Goal: Navigation & Orientation: Find specific page/section

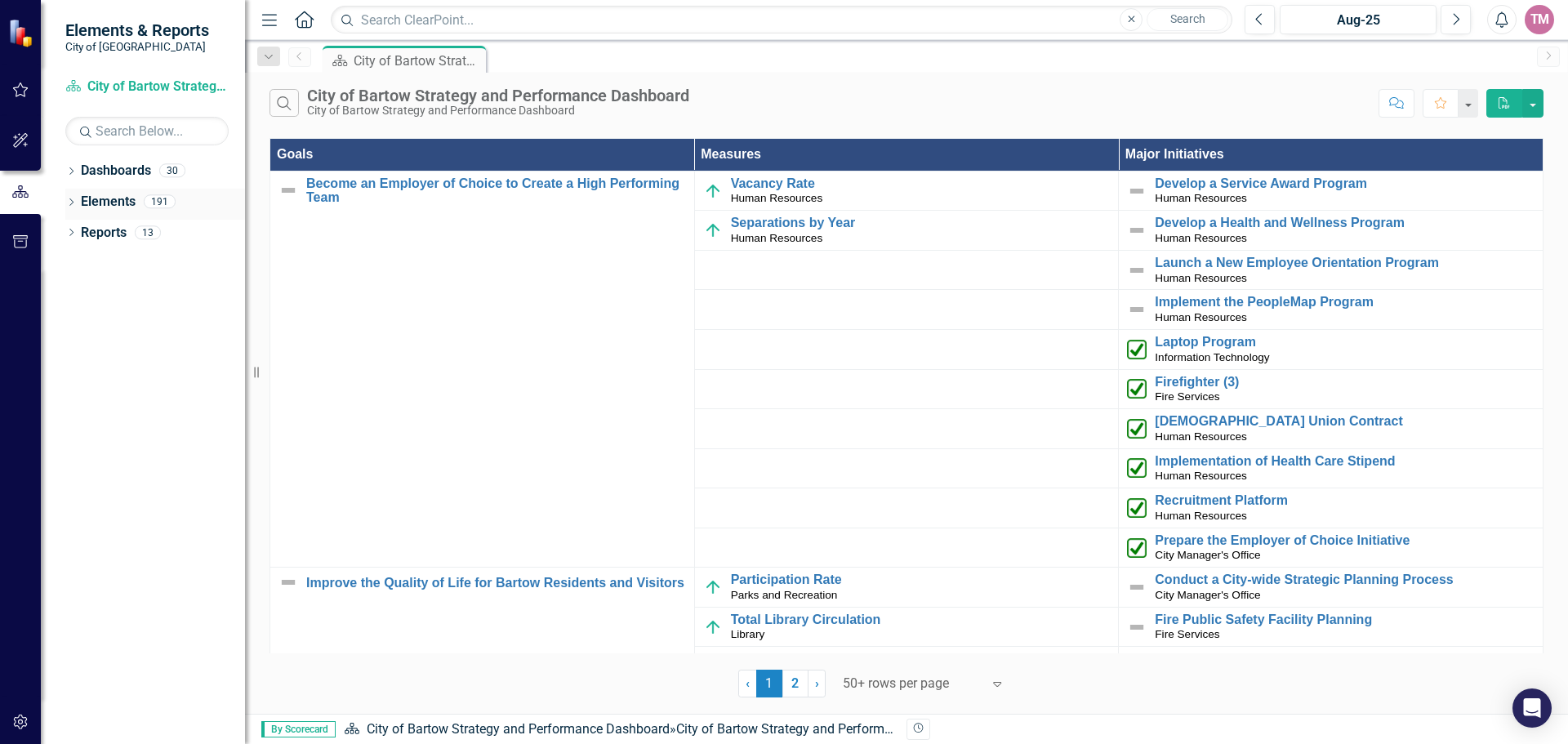
click at [104, 197] on link "Elements" at bounding box center [108, 202] width 55 height 19
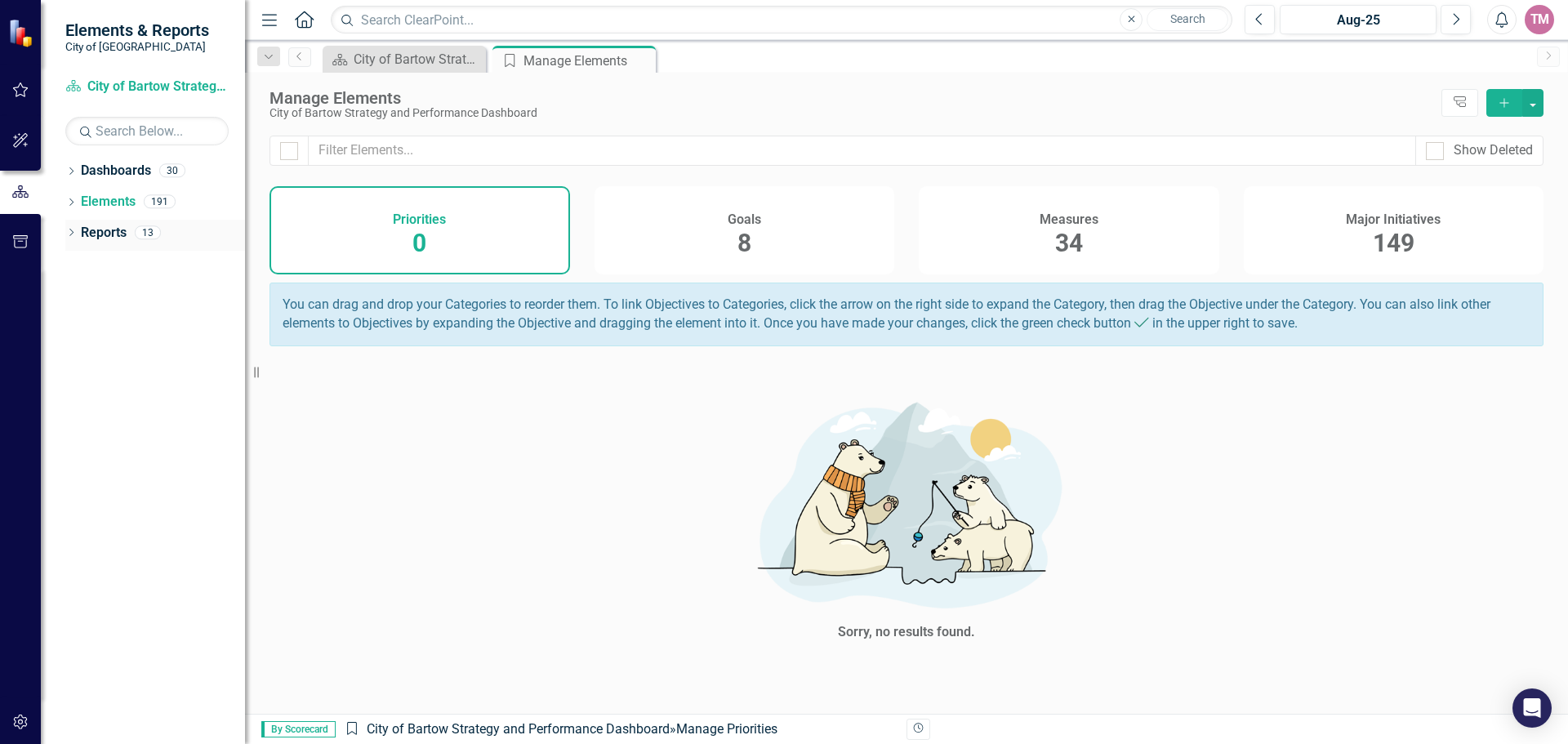
click at [74, 235] on icon "Dropdown" at bounding box center [71, 234] width 12 height 9
click at [106, 173] on link "Dashboards" at bounding box center [116, 171] width 70 height 19
click at [74, 171] on icon "Dropdown" at bounding box center [71, 172] width 12 height 9
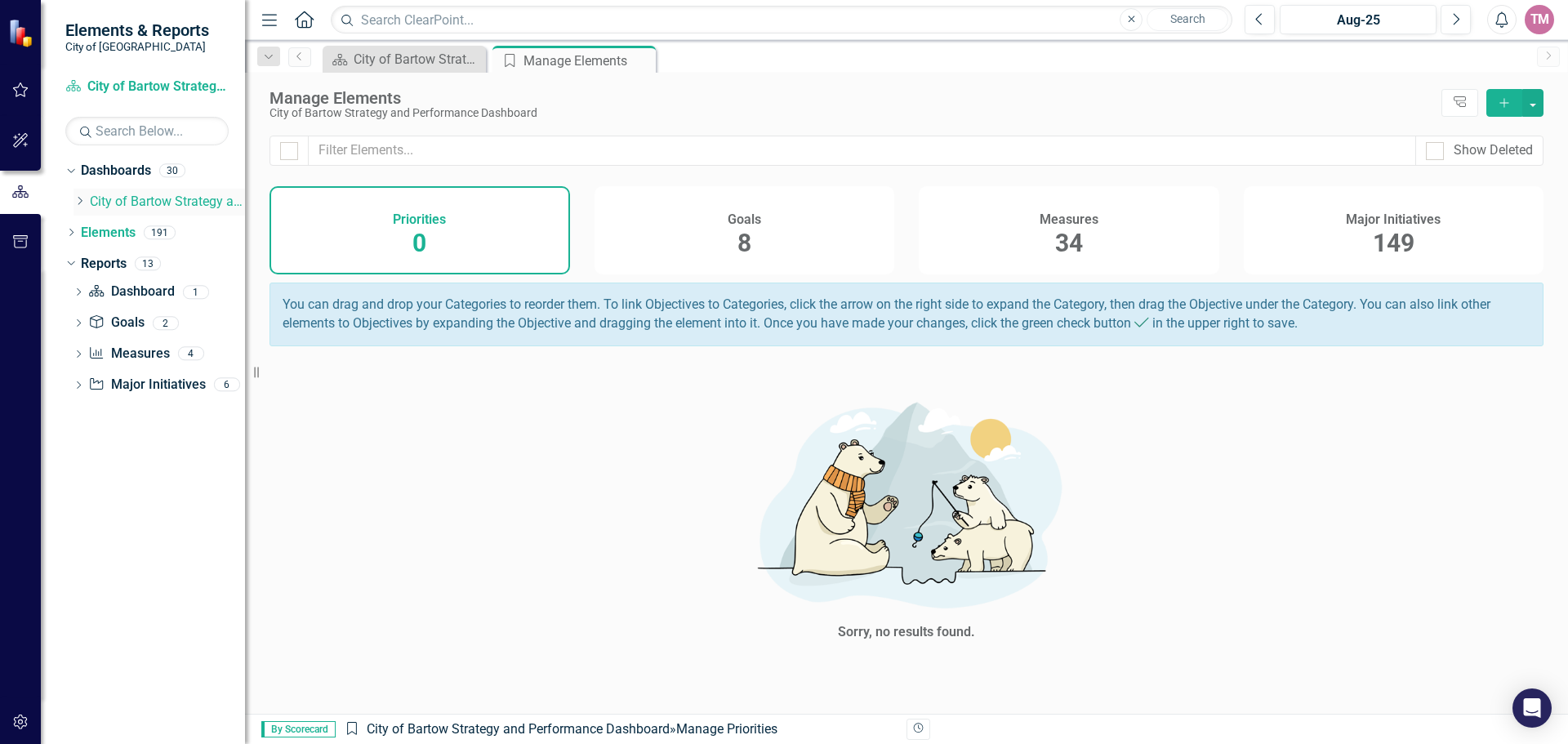
click at [137, 202] on link "City of Bartow Strategy and Performance Dashboard" at bounding box center [167, 202] width 155 height 19
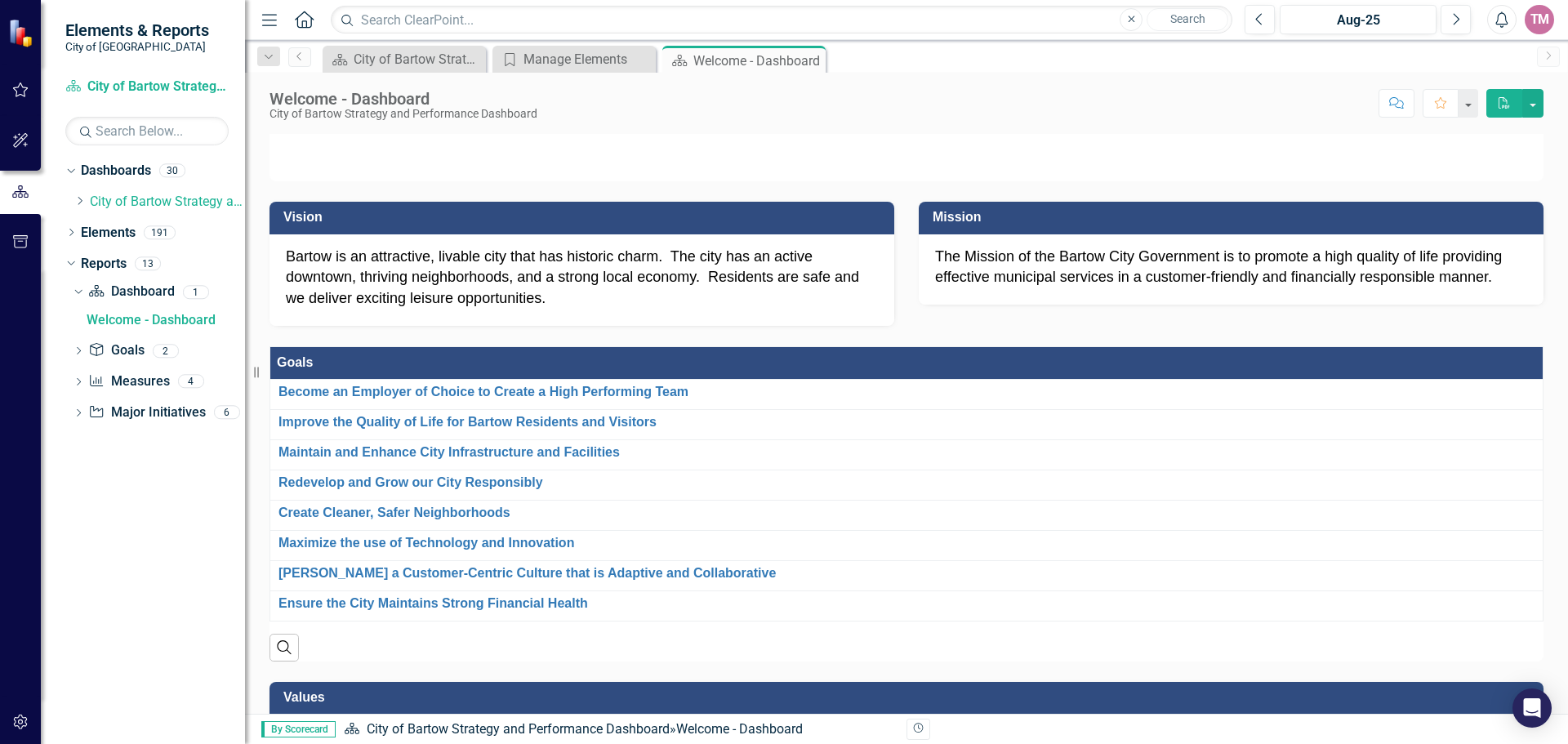
click at [1286, 134] on p at bounding box center [906, 134] width 1274 height 0
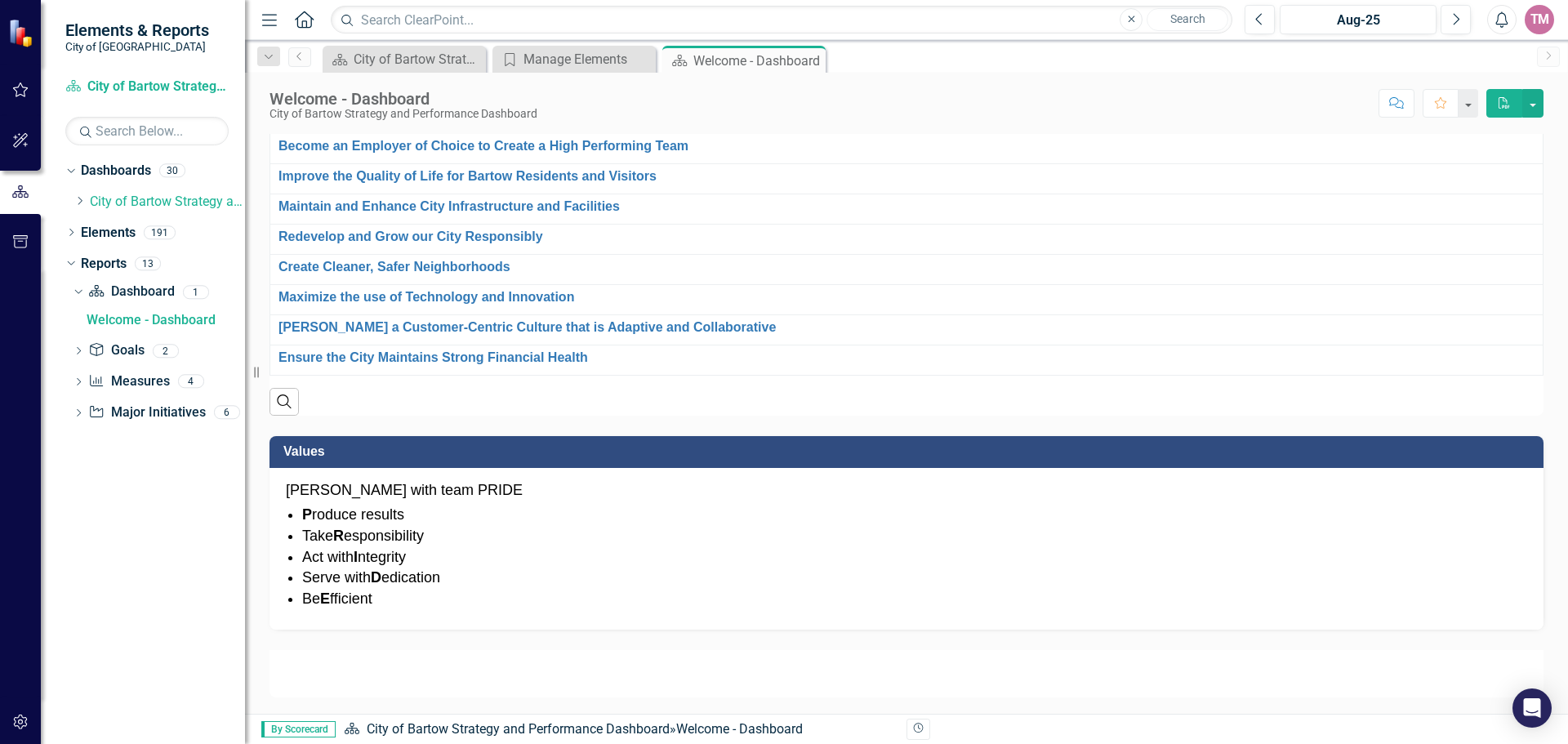
scroll to position [817, 0]
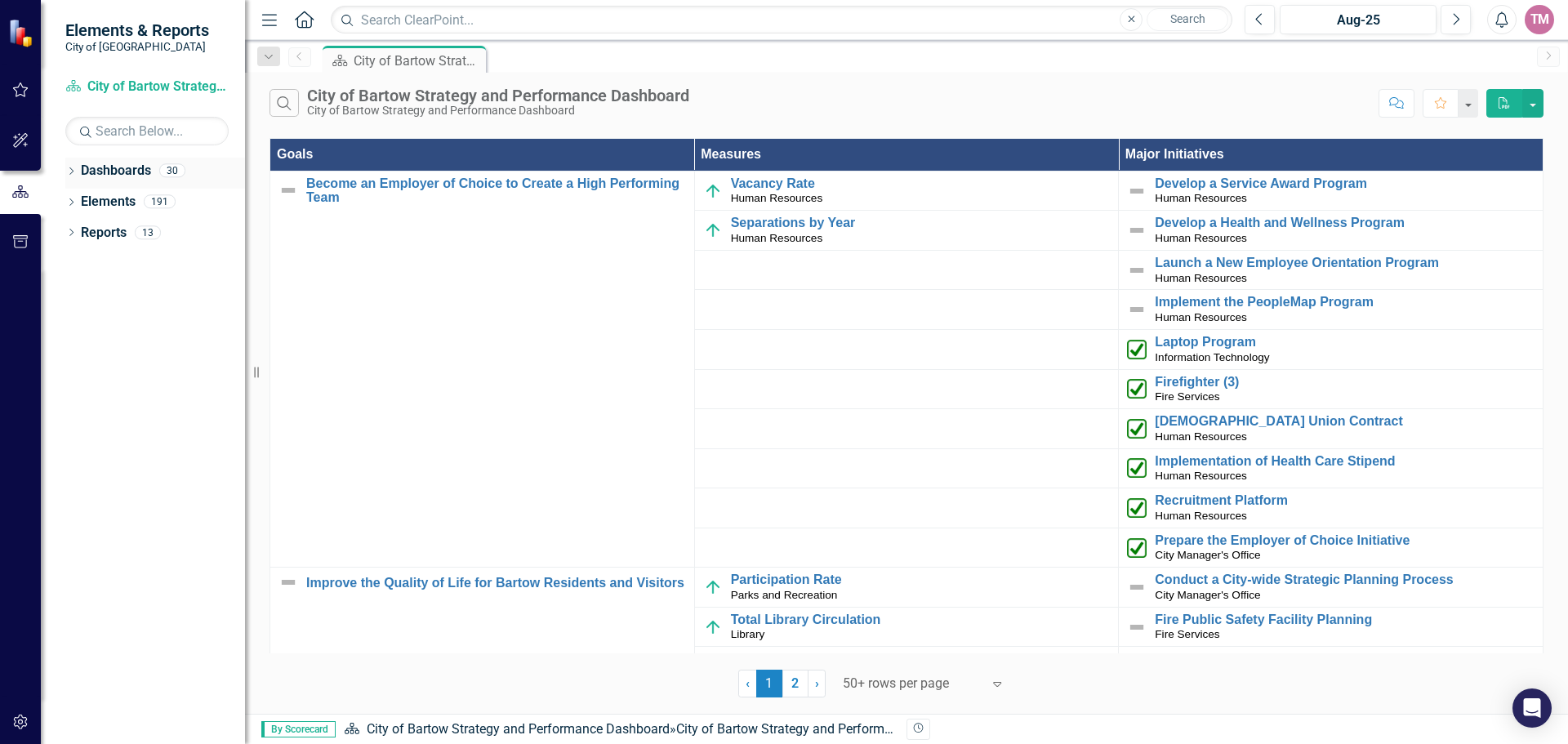
click at [77, 175] on icon "Dropdown" at bounding box center [71, 172] width 12 height 9
click at [137, 201] on link "City of Bartow Strategy and Performance Dashboard" at bounding box center [167, 202] width 155 height 19
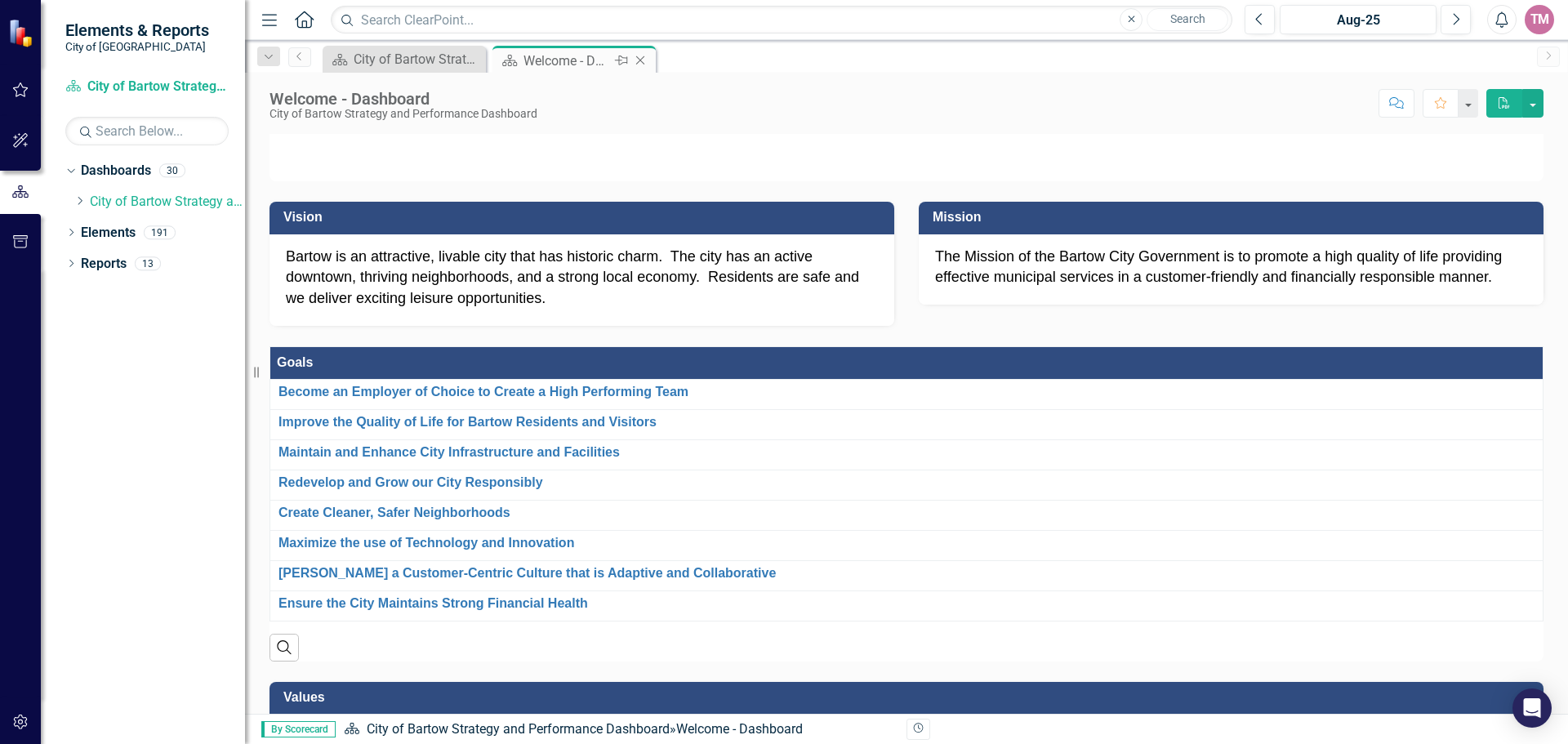
click at [588, 62] on div "Welcome - Dashboard" at bounding box center [568, 61] width 88 height 20
click at [467, 60] on icon "Close" at bounding box center [471, 59] width 16 height 13
click at [1474, 109] on button "button" at bounding box center [1467, 104] width 21 height 29
click at [1421, 134] on p at bounding box center [906, 134] width 1274 height 0
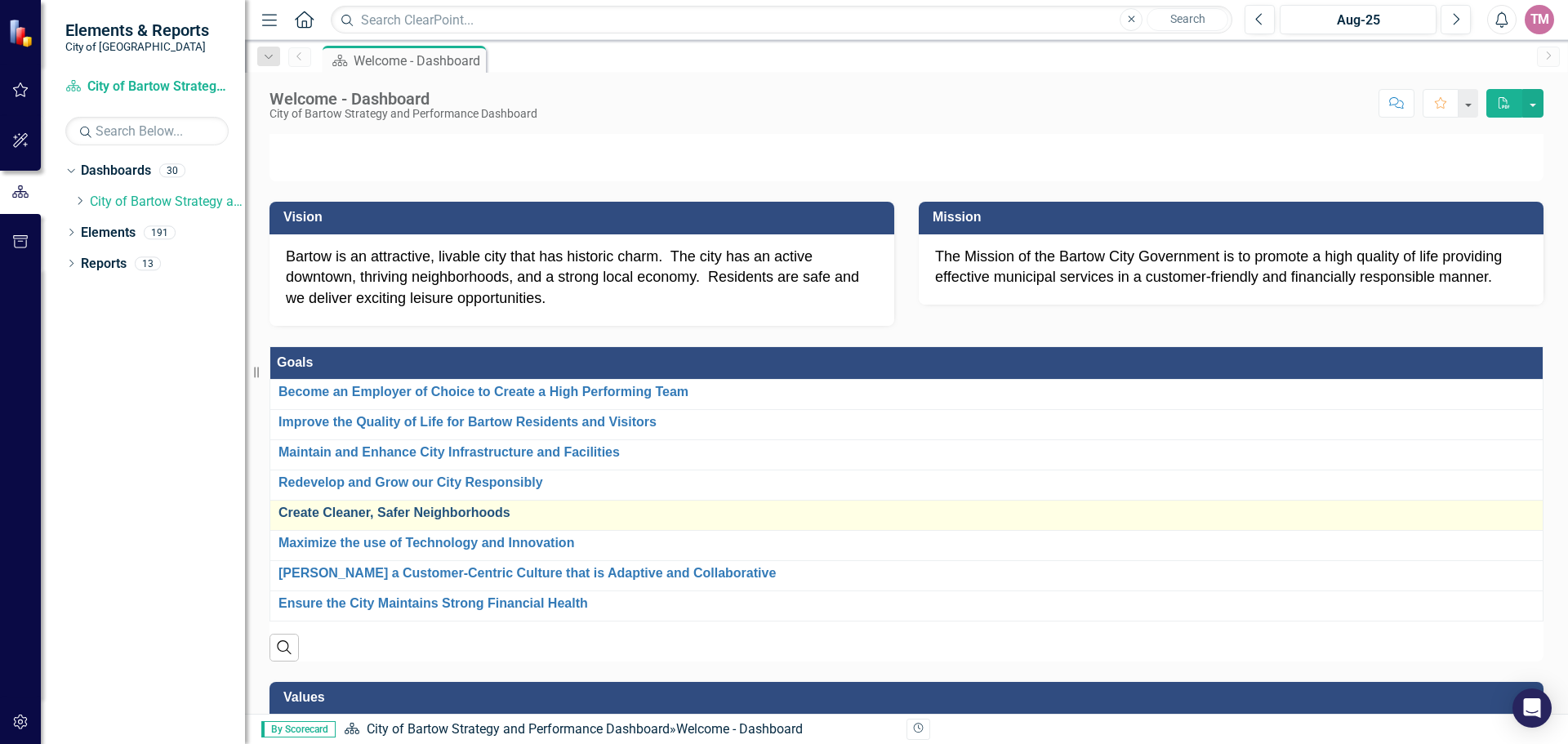
click at [1210, 520] on link "Create Cleaner, Safer Neighborhoods" at bounding box center [906, 512] width 1256 height 14
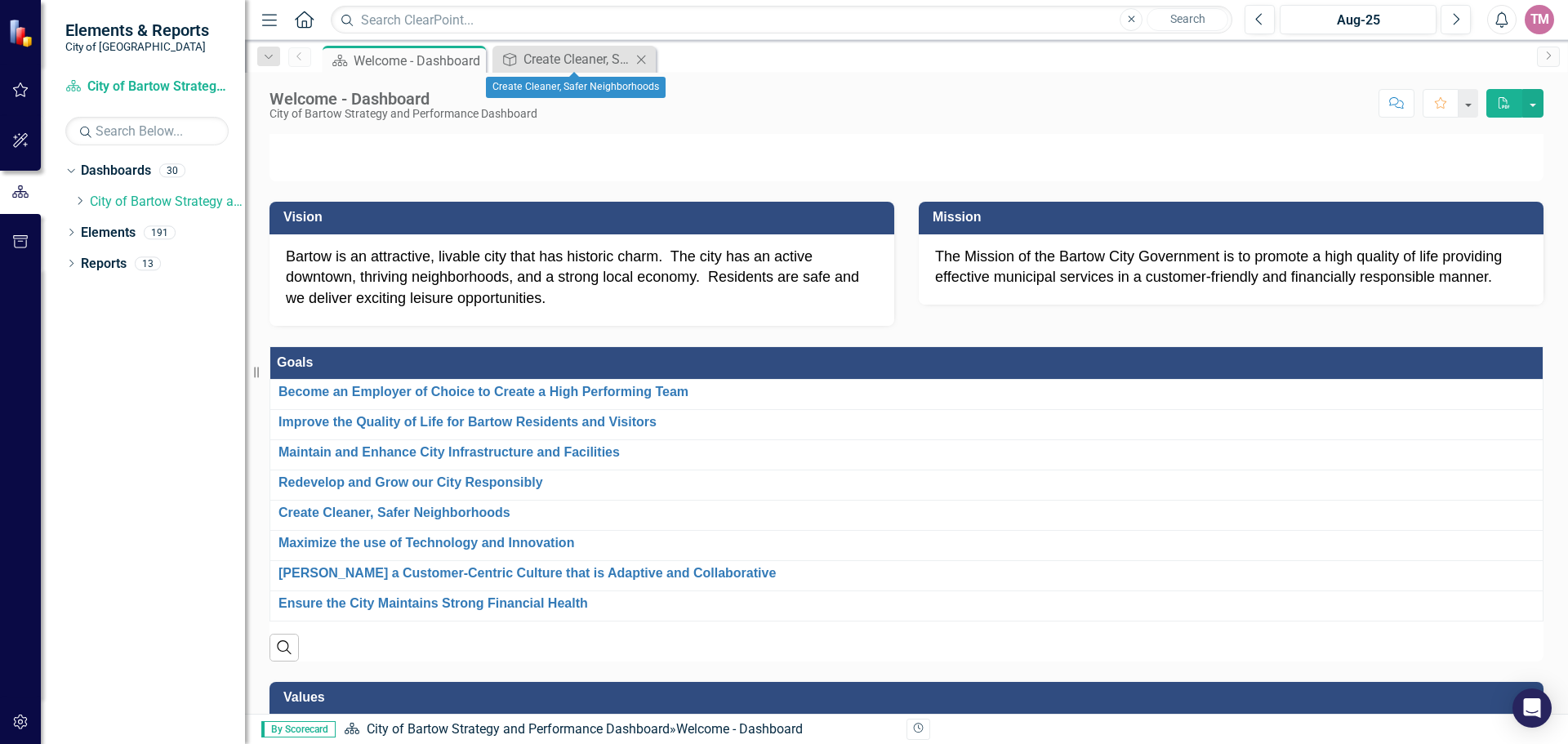
click at [646, 61] on icon "Close" at bounding box center [640, 59] width 16 height 13
click at [270, 64] on div "Dropdown" at bounding box center [268, 56] width 23 height 19
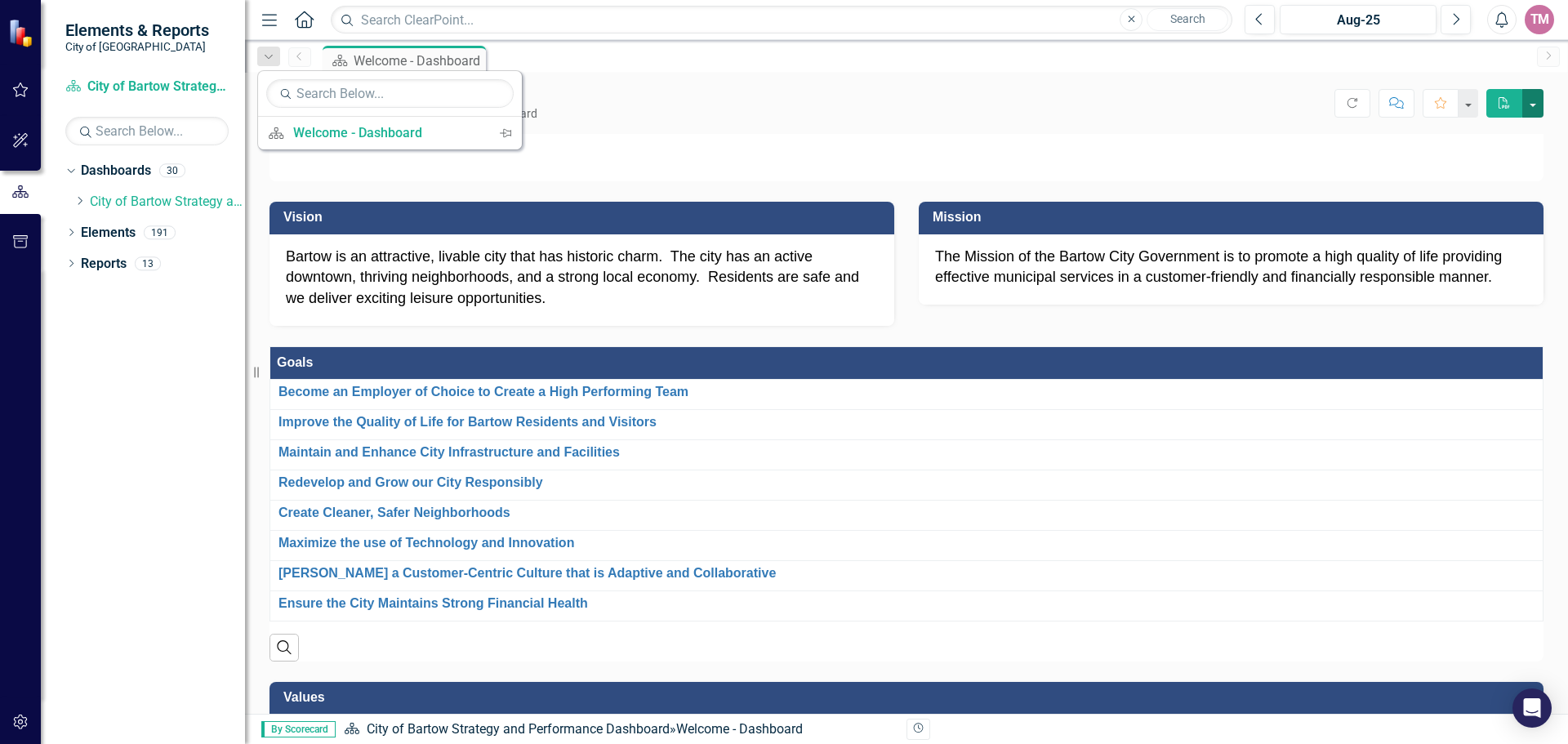
click at [1540, 104] on button "button" at bounding box center [1533, 104] width 21 height 29
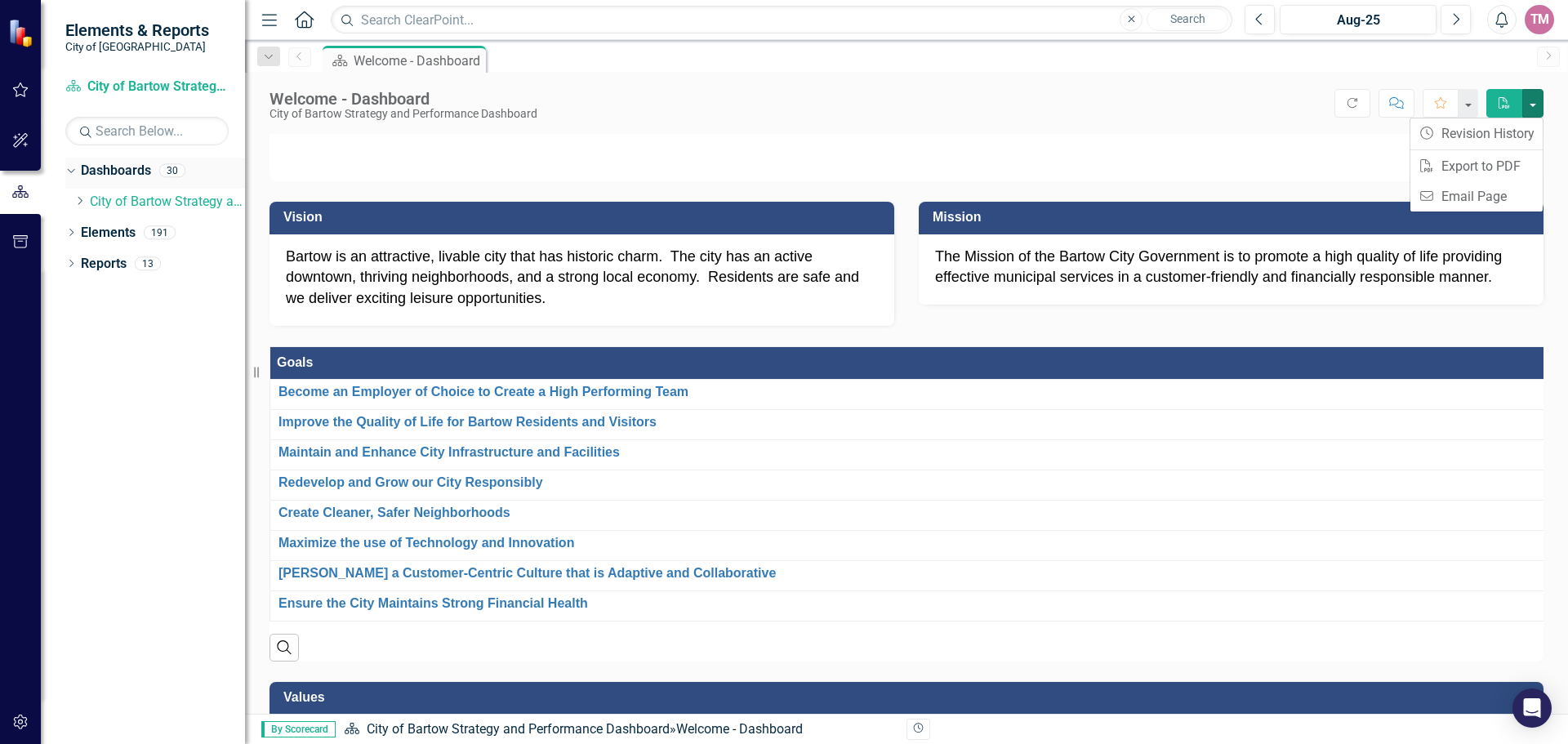
click at [71, 171] on icon "Dropdown" at bounding box center [68, 170] width 9 height 12
click at [71, 171] on icon "Dropdown" at bounding box center [71, 172] width 12 height 9
click at [72, 175] on icon "Dropdown" at bounding box center [68, 170] width 9 height 12
click at [72, 175] on icon "Dropdown" at bounding box center [71, 172] width 12 height 9
click at [78, 202] on icon "Dropdown" at bounding box center [79, 201] width 13 height 10
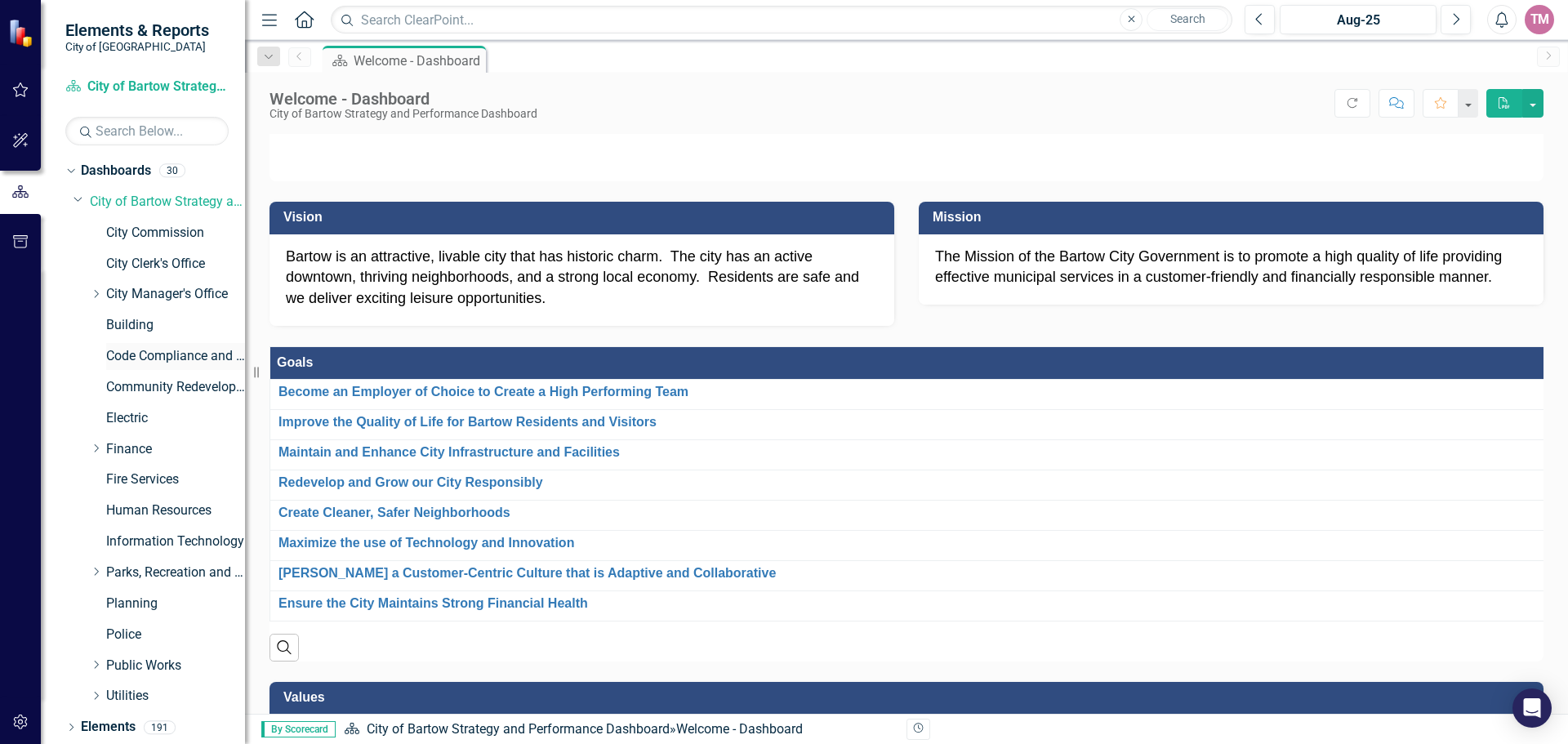
scroll to position [32, 0]
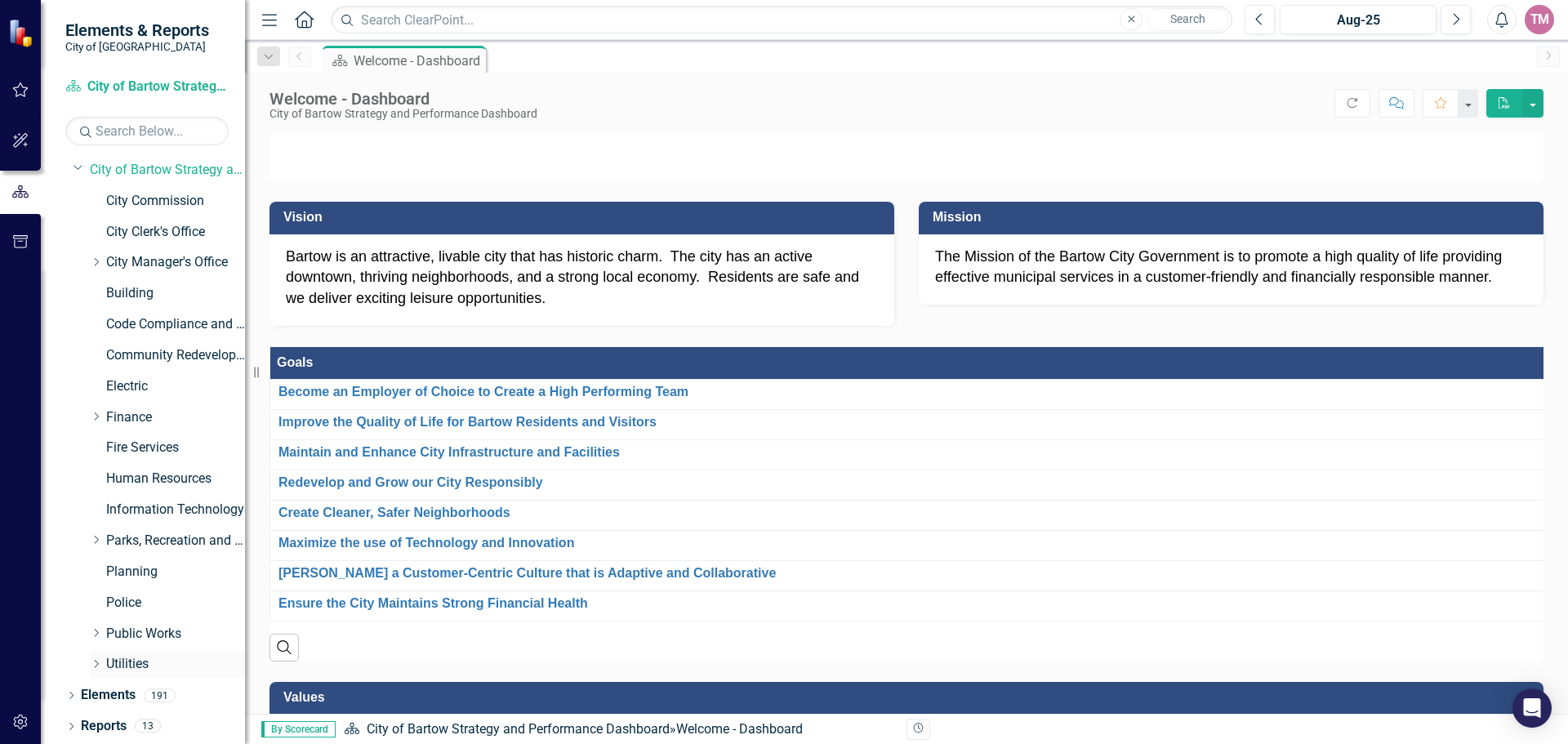
click at [100, 664] on icon "Dropdown" at bounding box center [95, 664] width 13 height 10
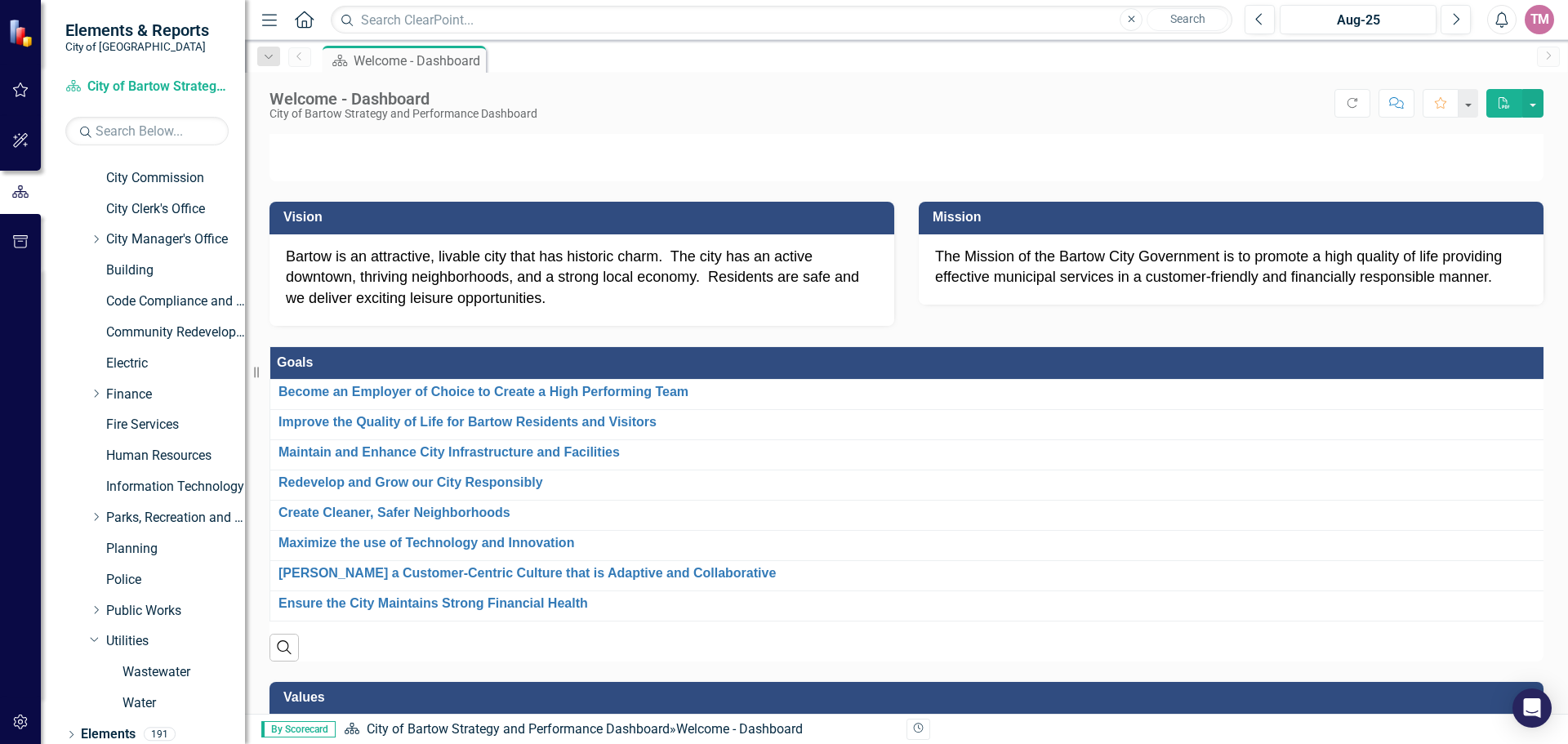
scroll to position [94, 0]
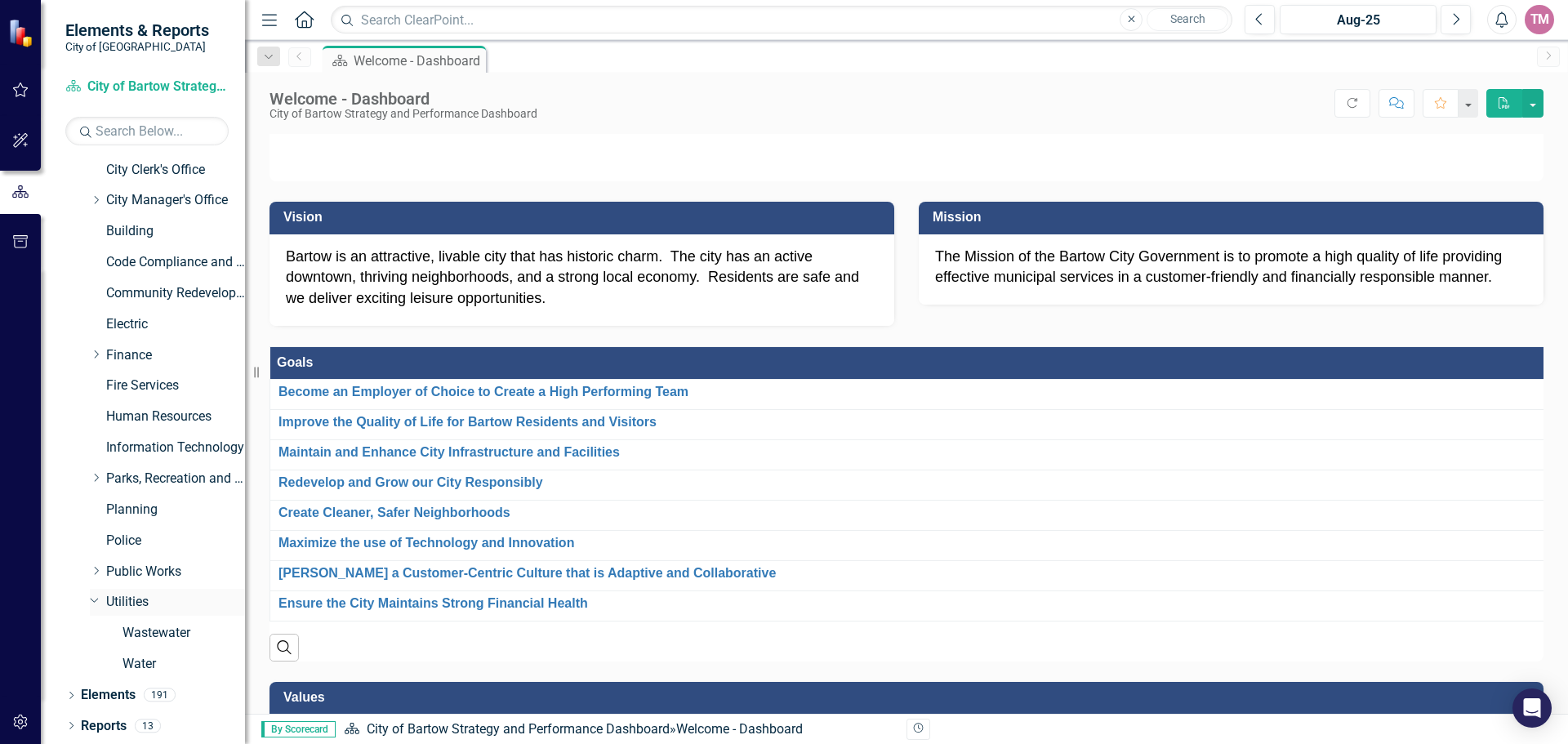
click at [93, 606] on icon "Dropdown" at bounding box center [94, 600] width 10 height 13
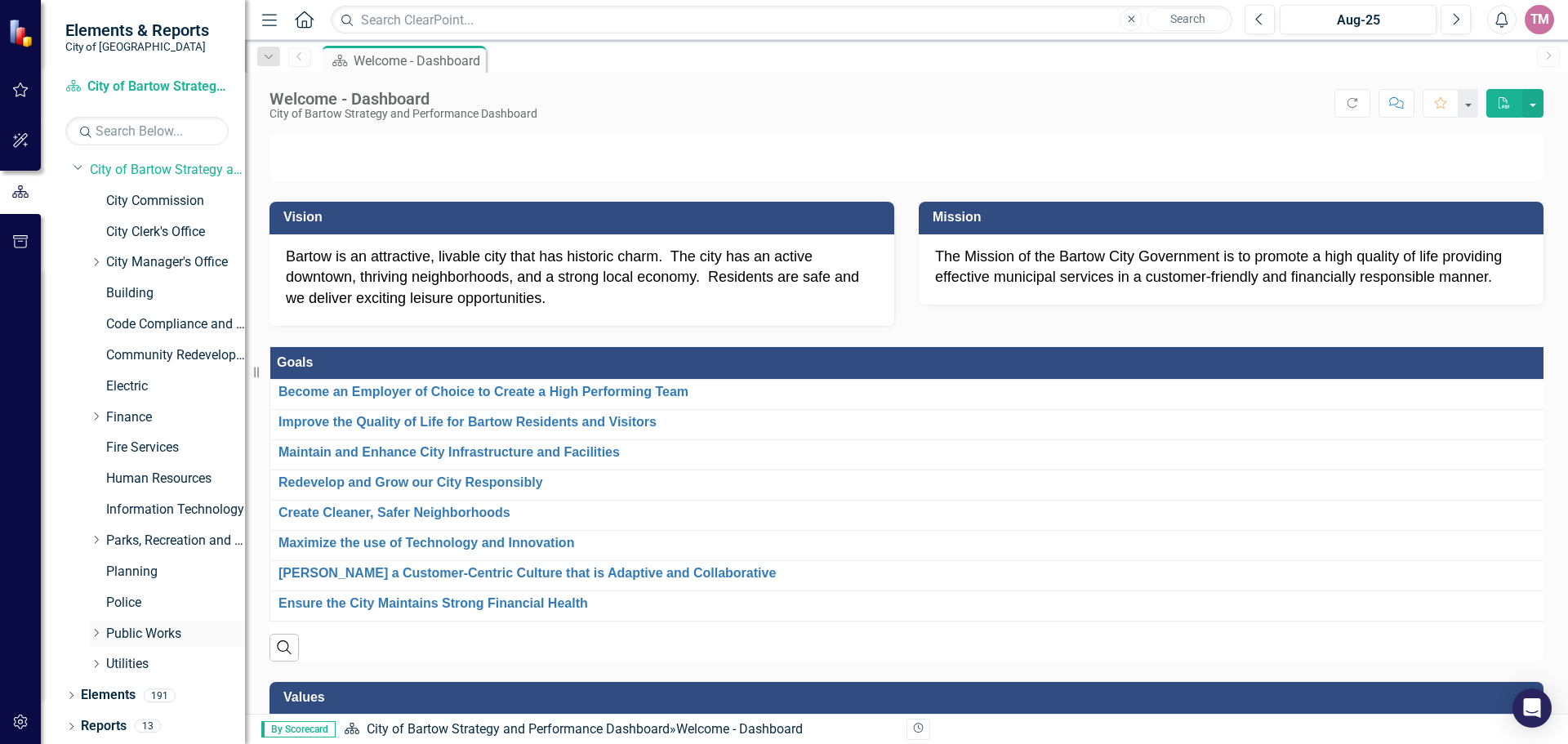
click at [100, 633] on icon "Dropdown" at bounding box center [95, 633] width 13 height 10
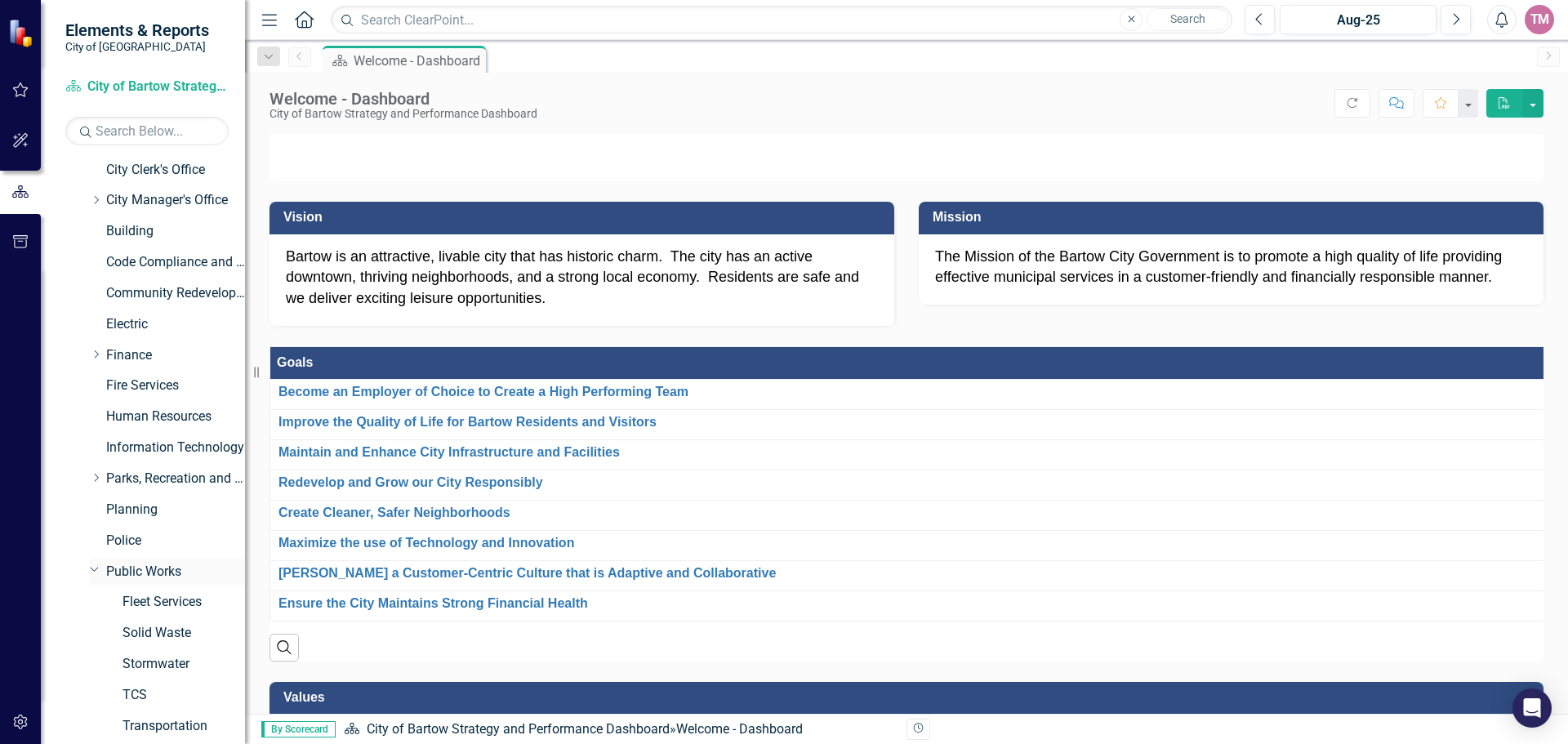
click at [94, 569] on icon "Dropdown" at bounding box center [94, 569] width 10 height 13
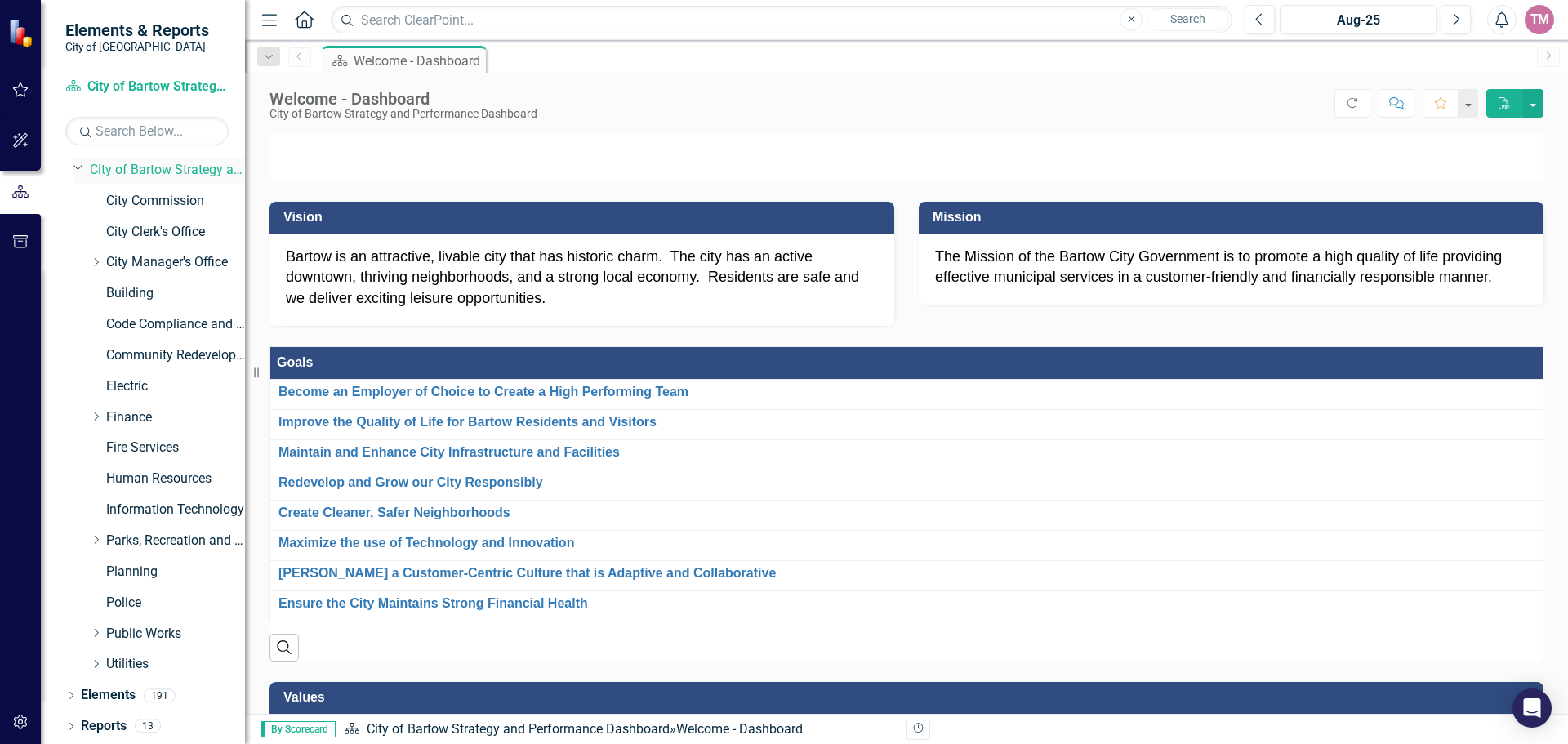
click at [78, 164] on icon "Dropdown" at bounding box center [78, 167] width 10 height 13
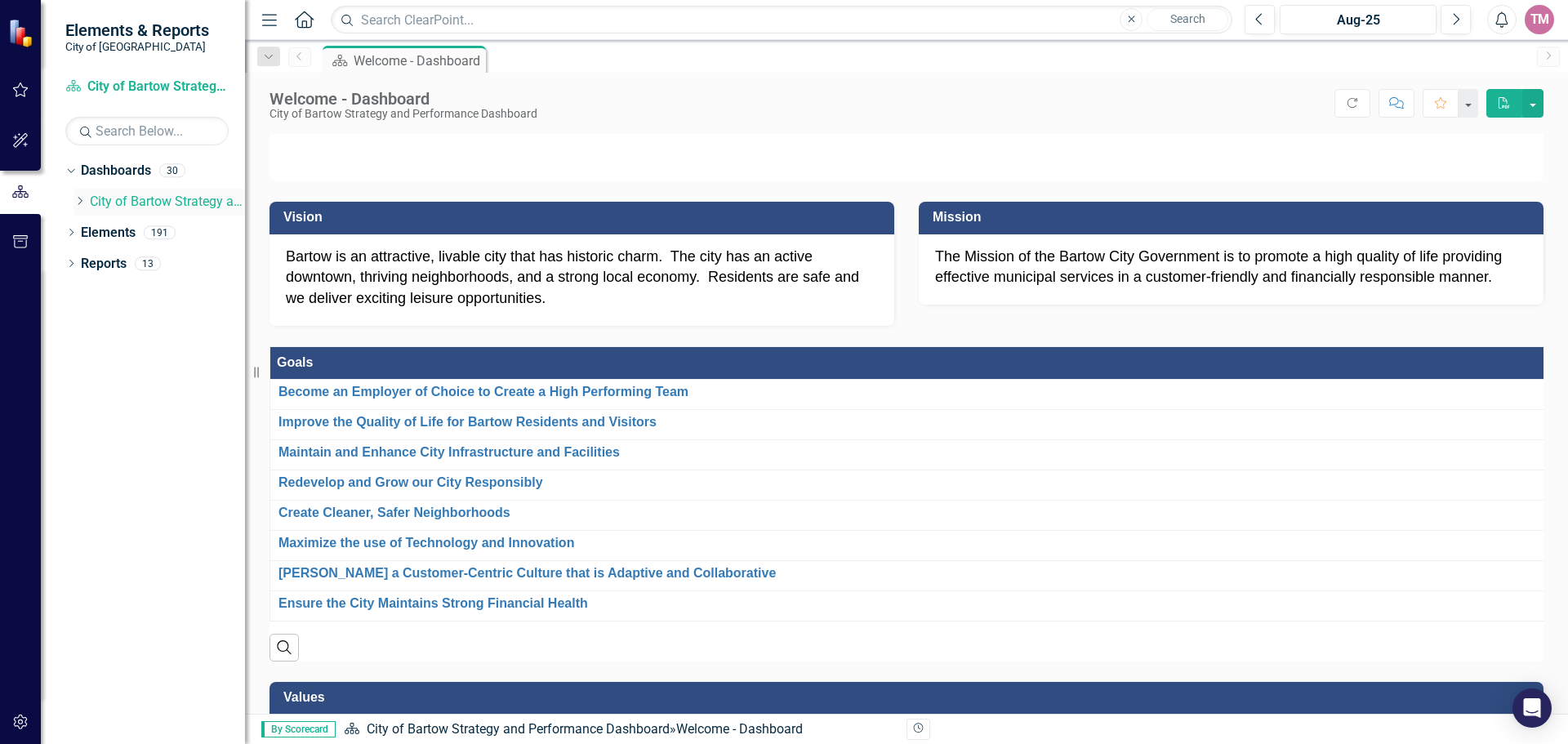
scroll to position [0, 0]
click at [72, 235] on icon "Dropdown" at bounding box center [71, 234] width 12 height 9
click at [132, 296] on link "Measure Measures" at bounding box center [130, 294] width 81 height 19
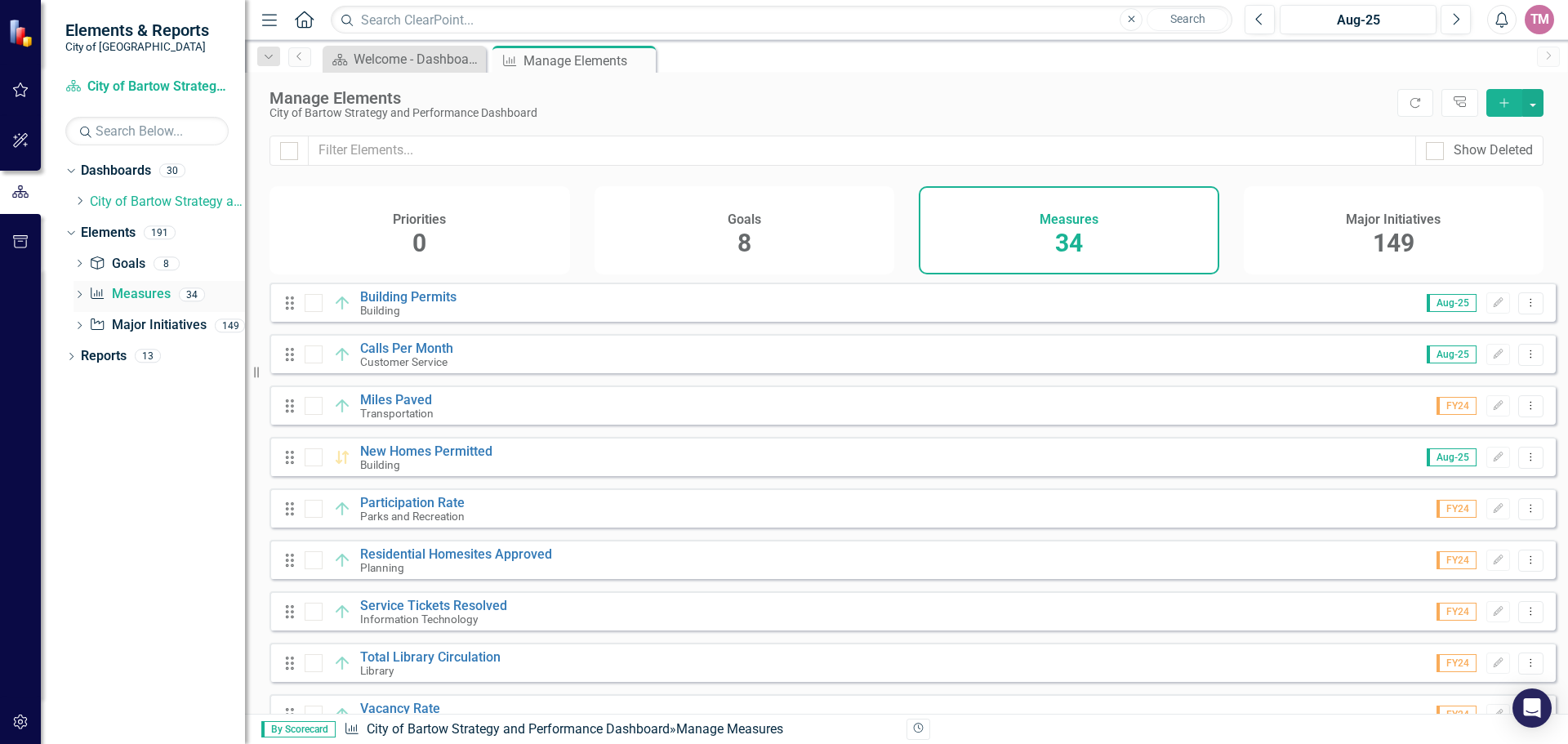
click at [76, 294] on icon "Dropdown" at bounding box center [79, 296] width 12 height 9
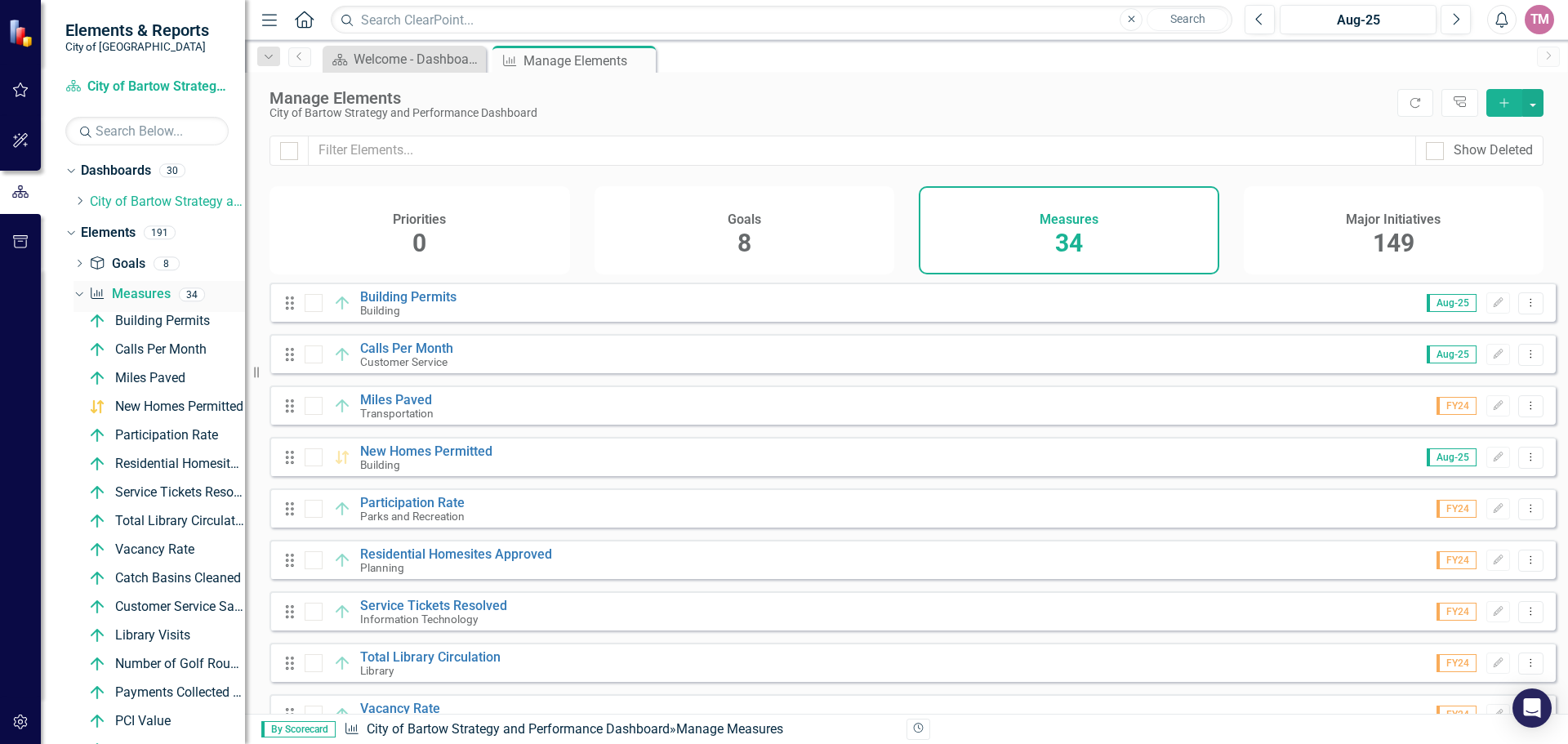
click at [74, 296] on icon "Dropdown" at bounding box center [77, 294] width 9 height 12
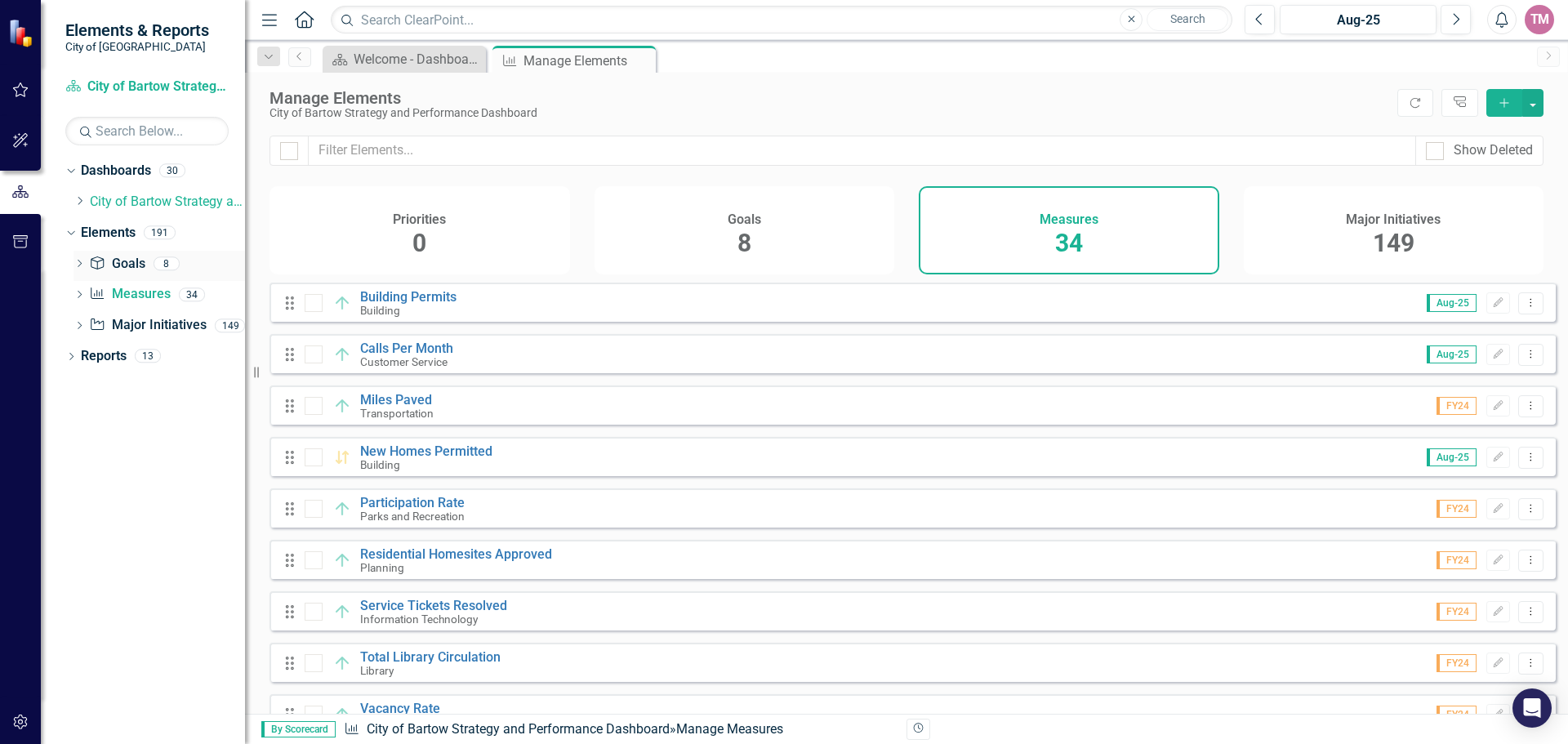
click at [76, 261] on icon "Dropdown" at bounding box center [79, 265] width 12 height 9
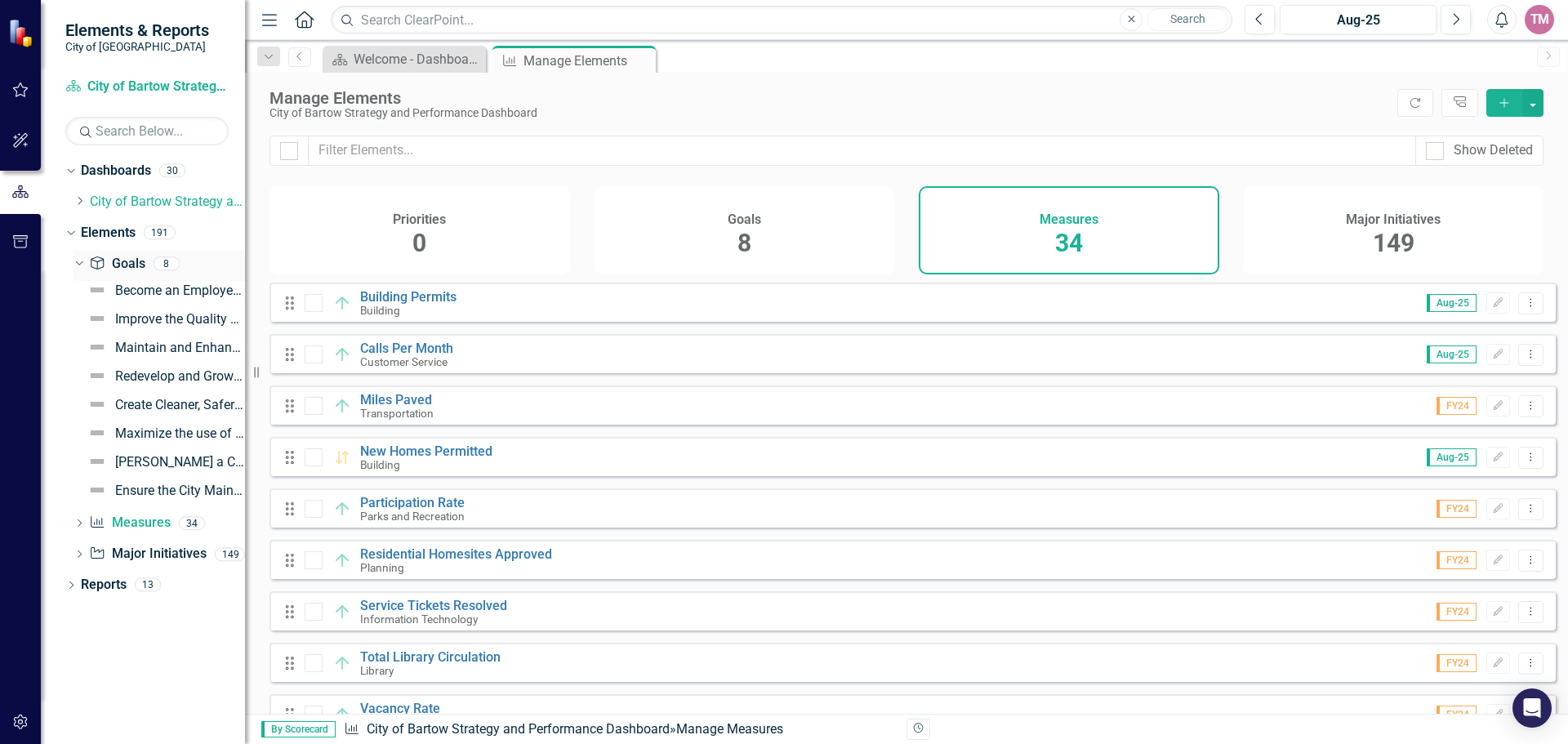
click at [80, 261] on icon "Dropdown" at bounding box center [77, 263] width 9 height 12
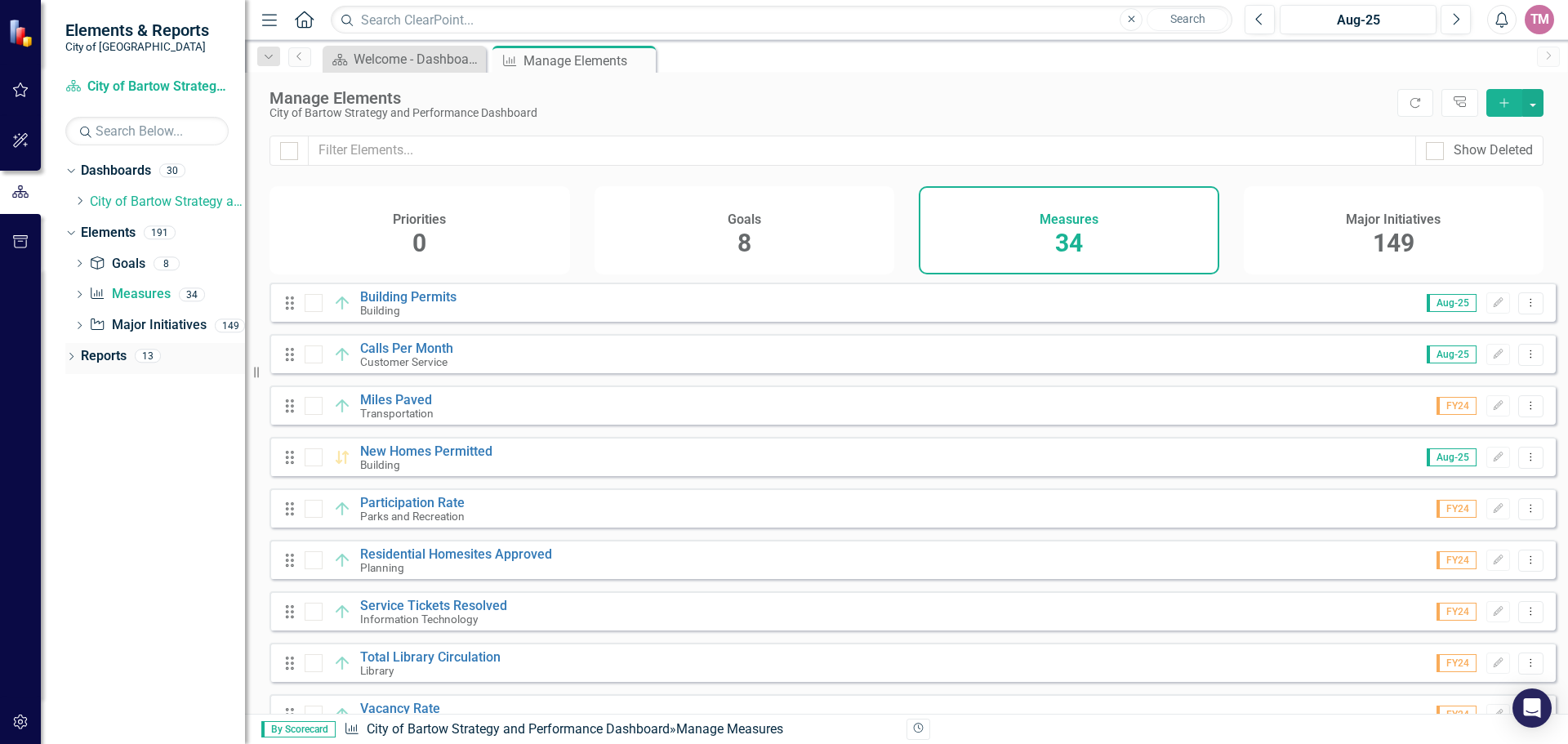
click at [73, 354] on icon "Dropdown" at bounding box center [71, 358] width 12 height 9
click at [76, 445] on icon "Dropdown" at bounding box center [78, 445] width 12 height 9
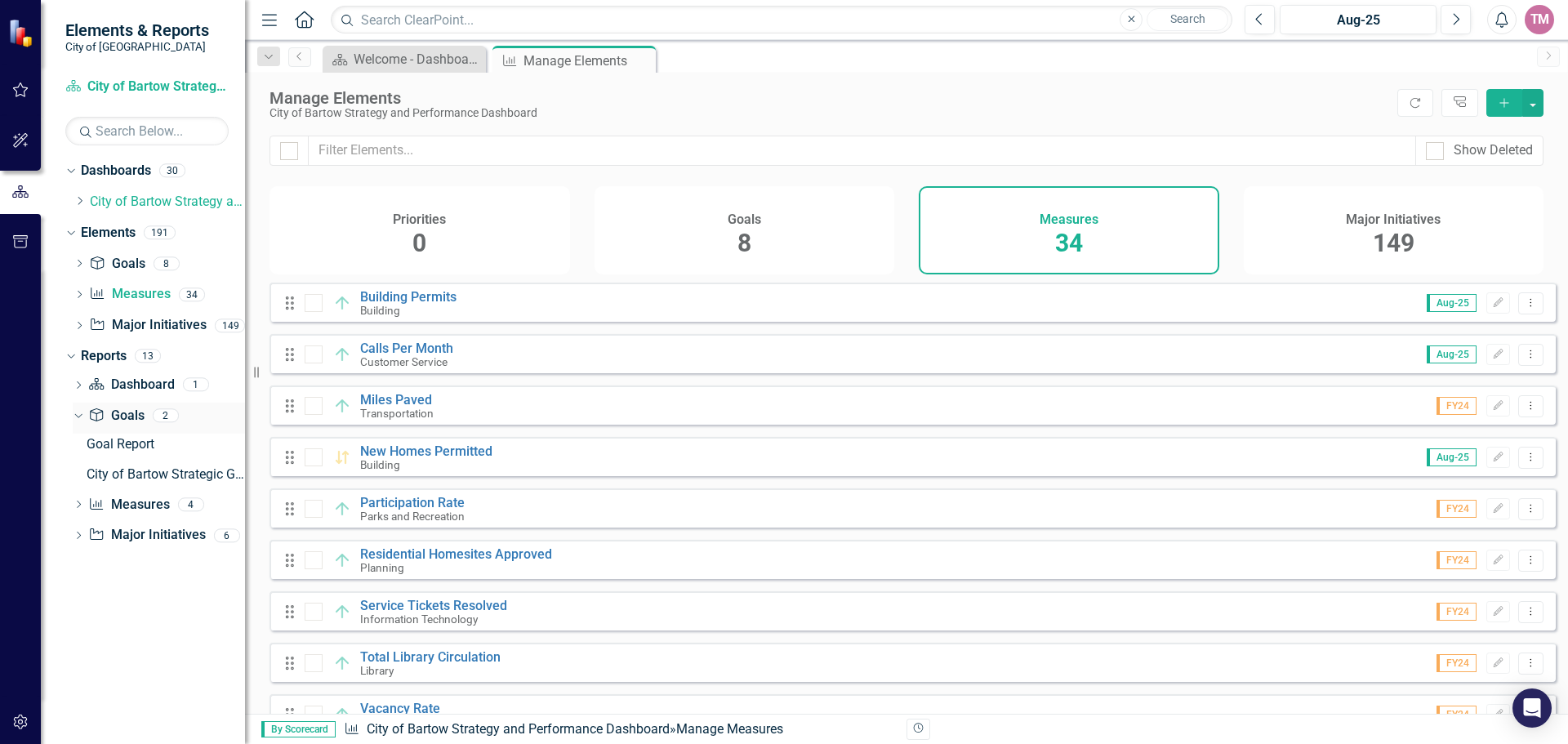
click at [79, 416] on icon "Dropdown" at bounding box center [76, 415] width 9 height 12
click at [80, 479] on icon "Dropdown" at bounding box center [78, 478] width 12 height 9
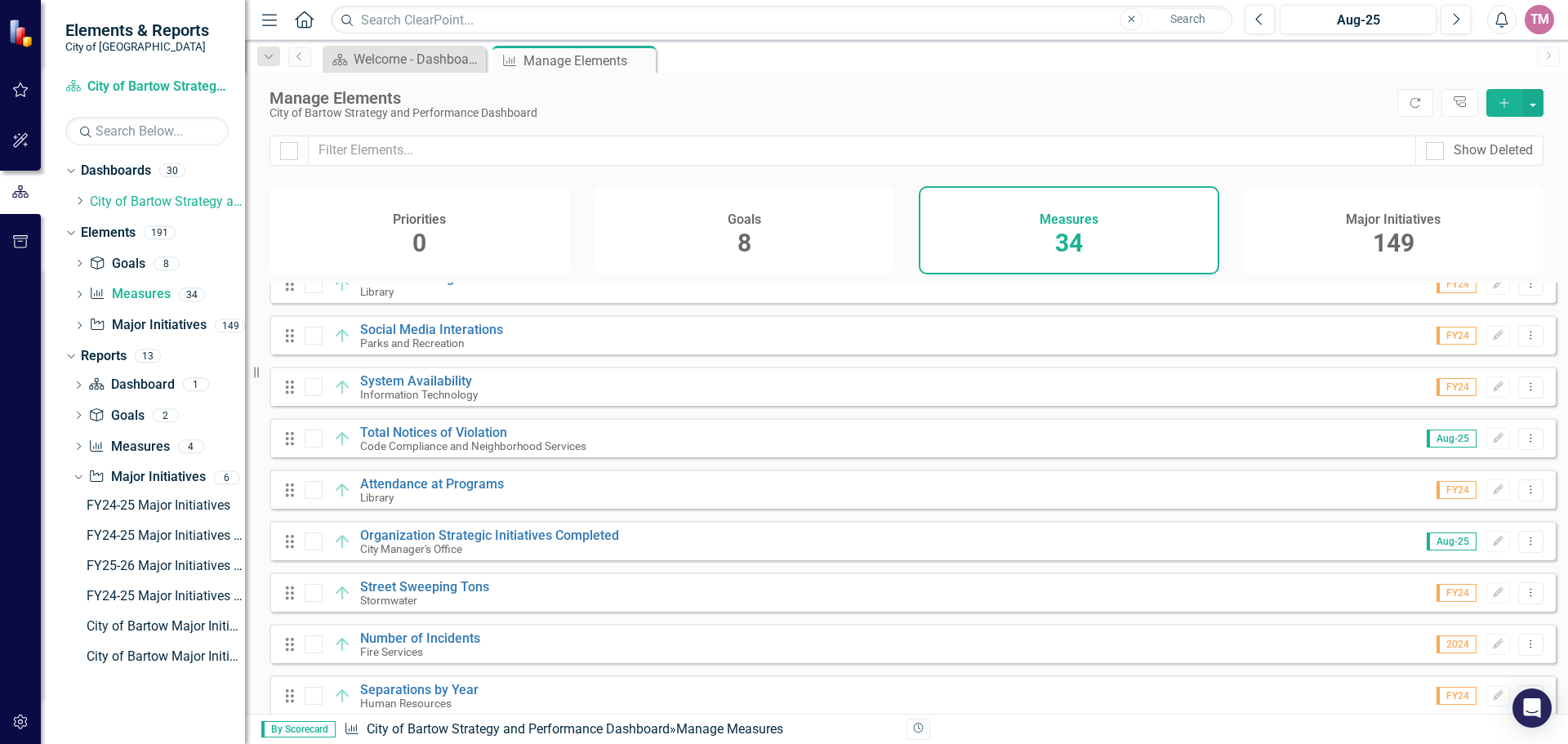
scroll to position [1143, 0]
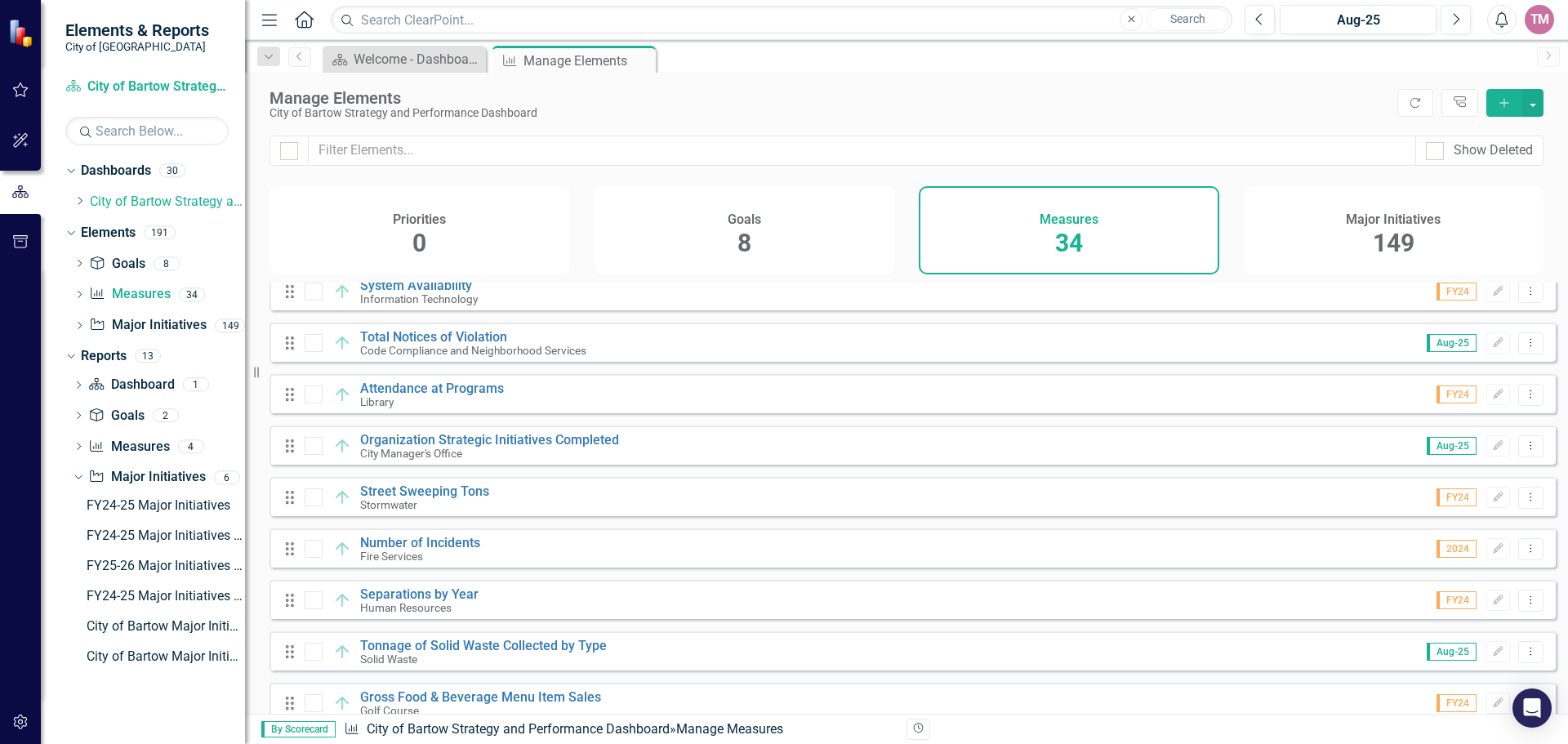
click at [1545, 19] on div "TM" at bounding box center [1538, 19] width 30 height 30
click at [1256, 106] on div "Manage Elements" at bounding box center [828, 98] width 1119 height 18
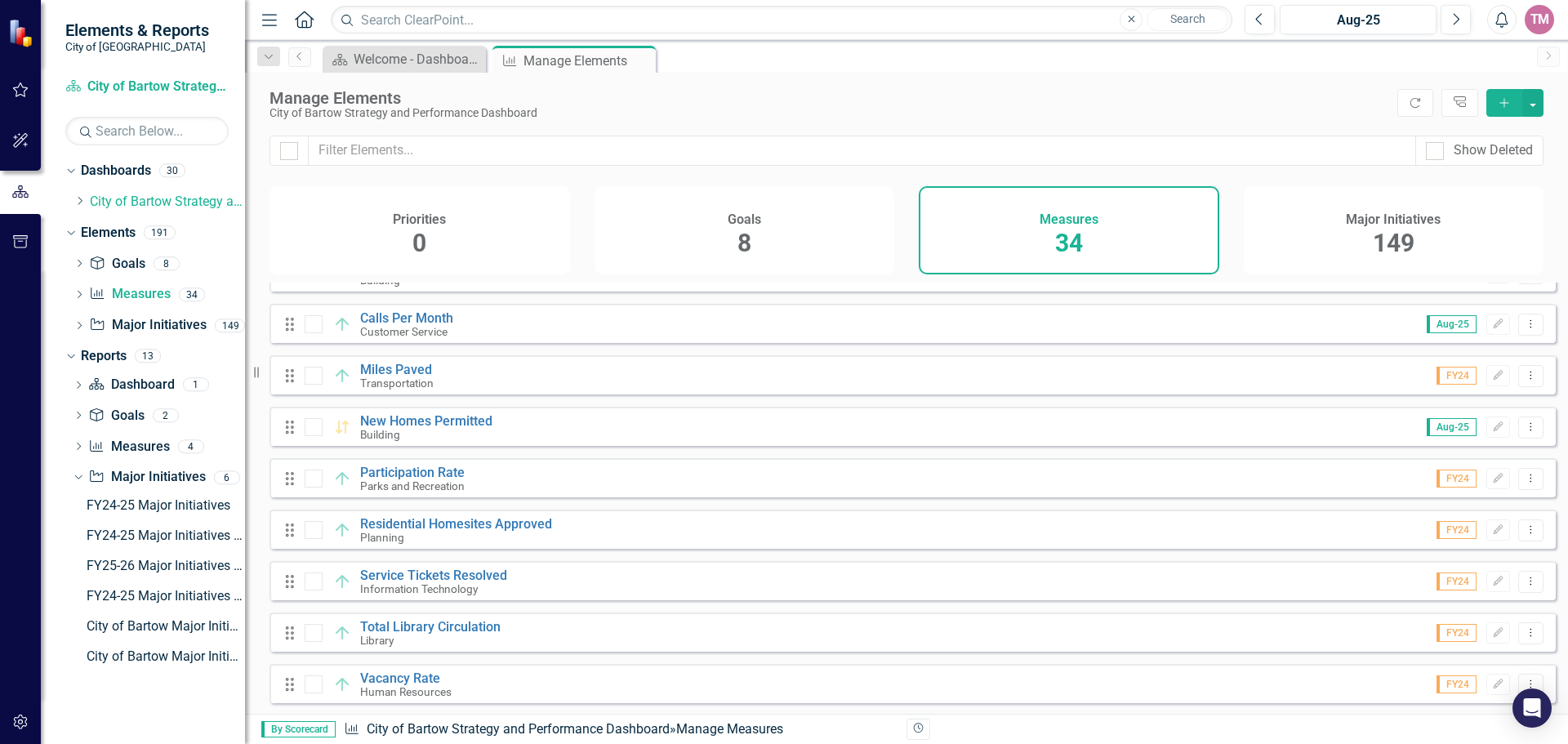
scroll to position [0, 0]
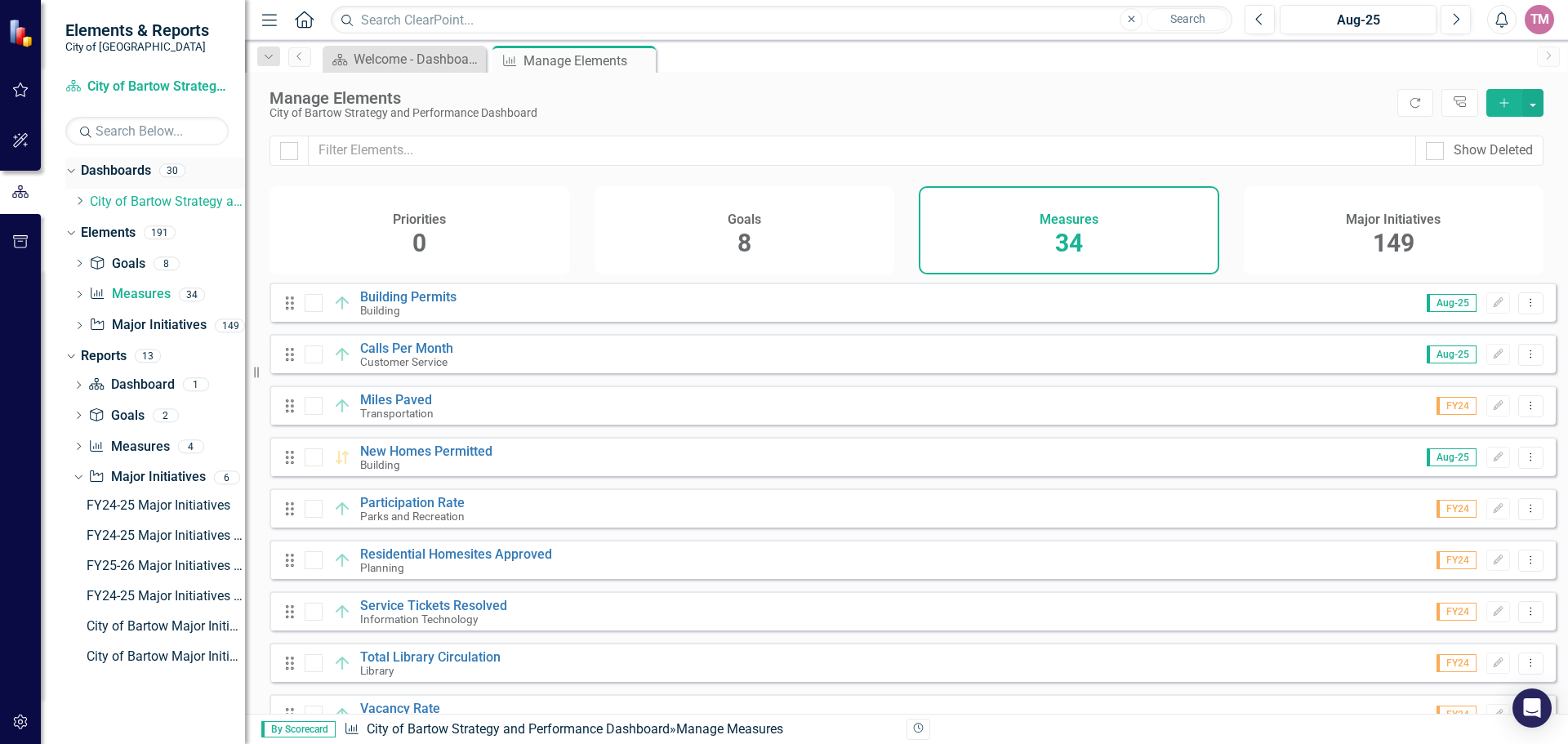
click at [73, 175] on icon "Dropdown" at bounding box center [68, 170] width 9 height 12
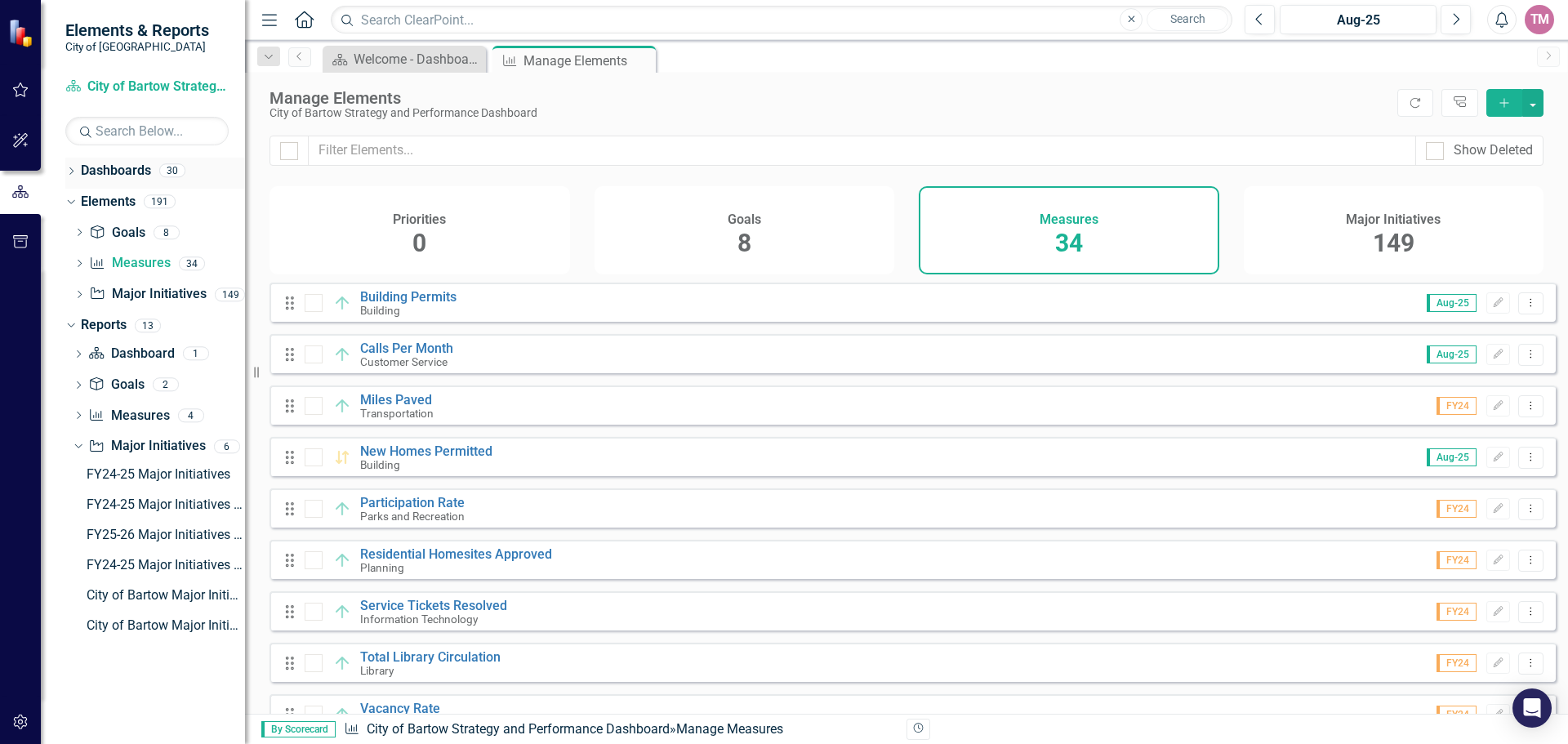
click at [73, 175] on icon "Dropdown" at bounding box center [71, 172] width 12 height 9
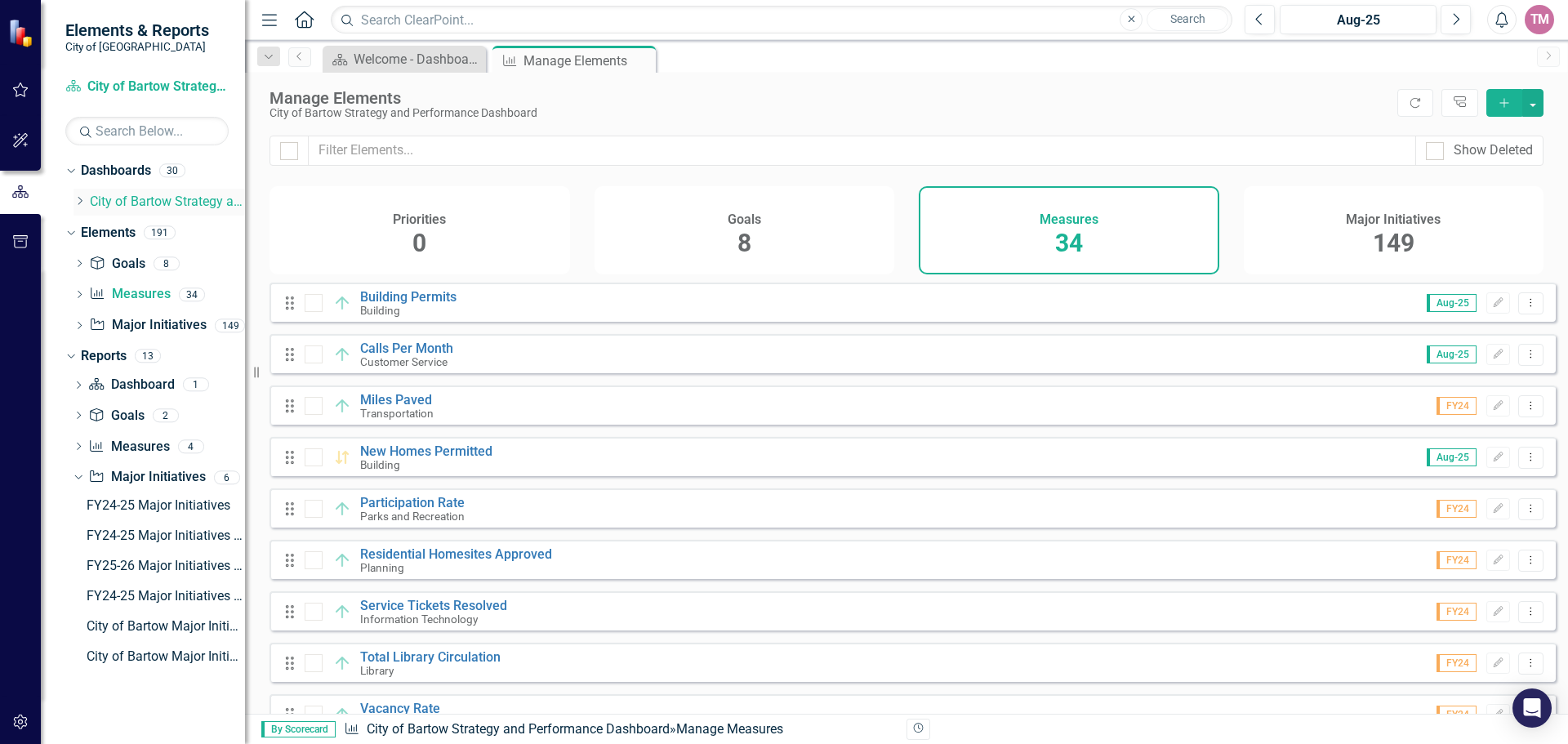
click at [102, 203] on link "City of Bartow Strategy and Performance Dashboard" at bounding box center [167, 202] width 155 height 19
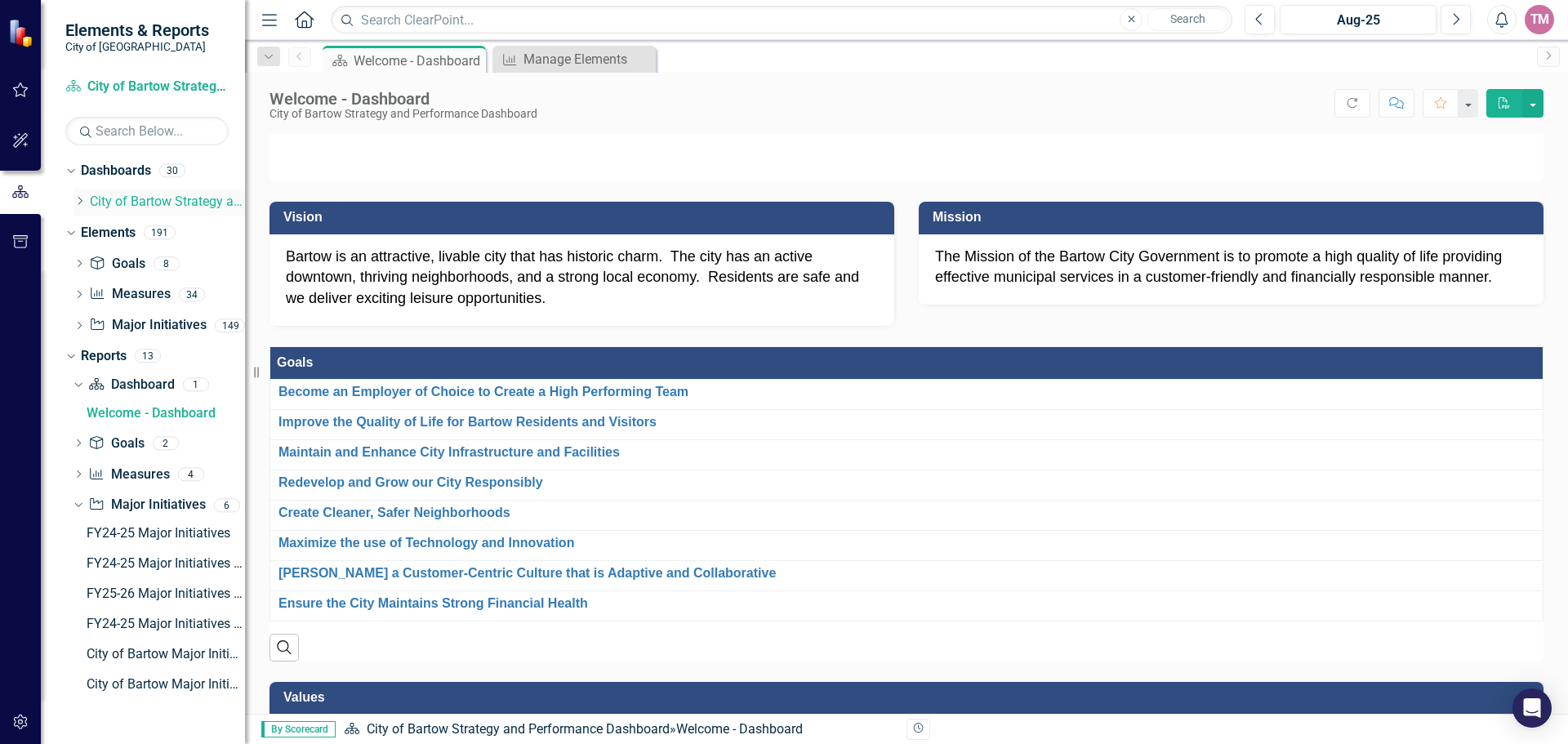
click at [80, 203] on icon at bounding box center [80, 201] width 4 height 8
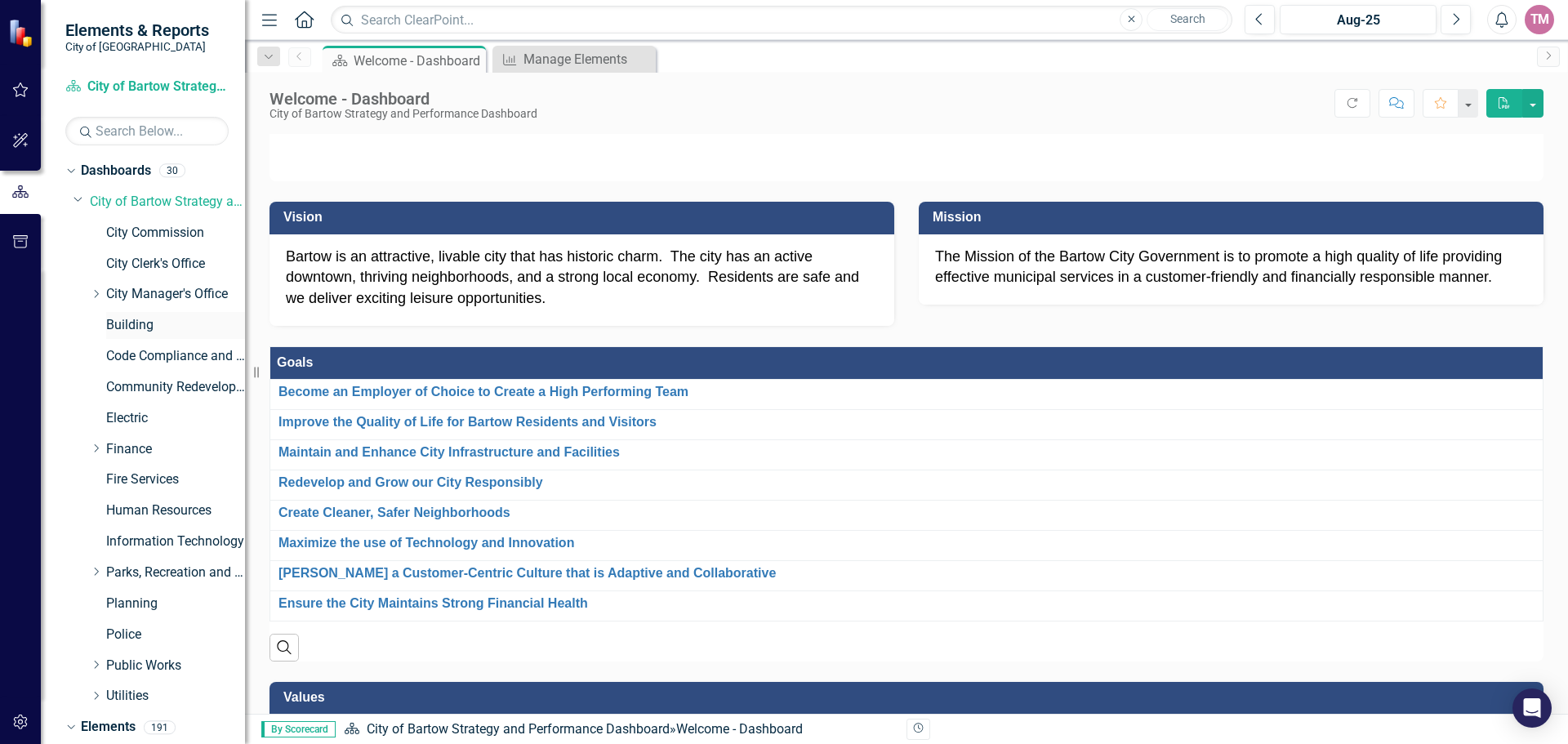
click at [131, 326] on link "Building" at bounding box center [175, 326] width 139 height 19
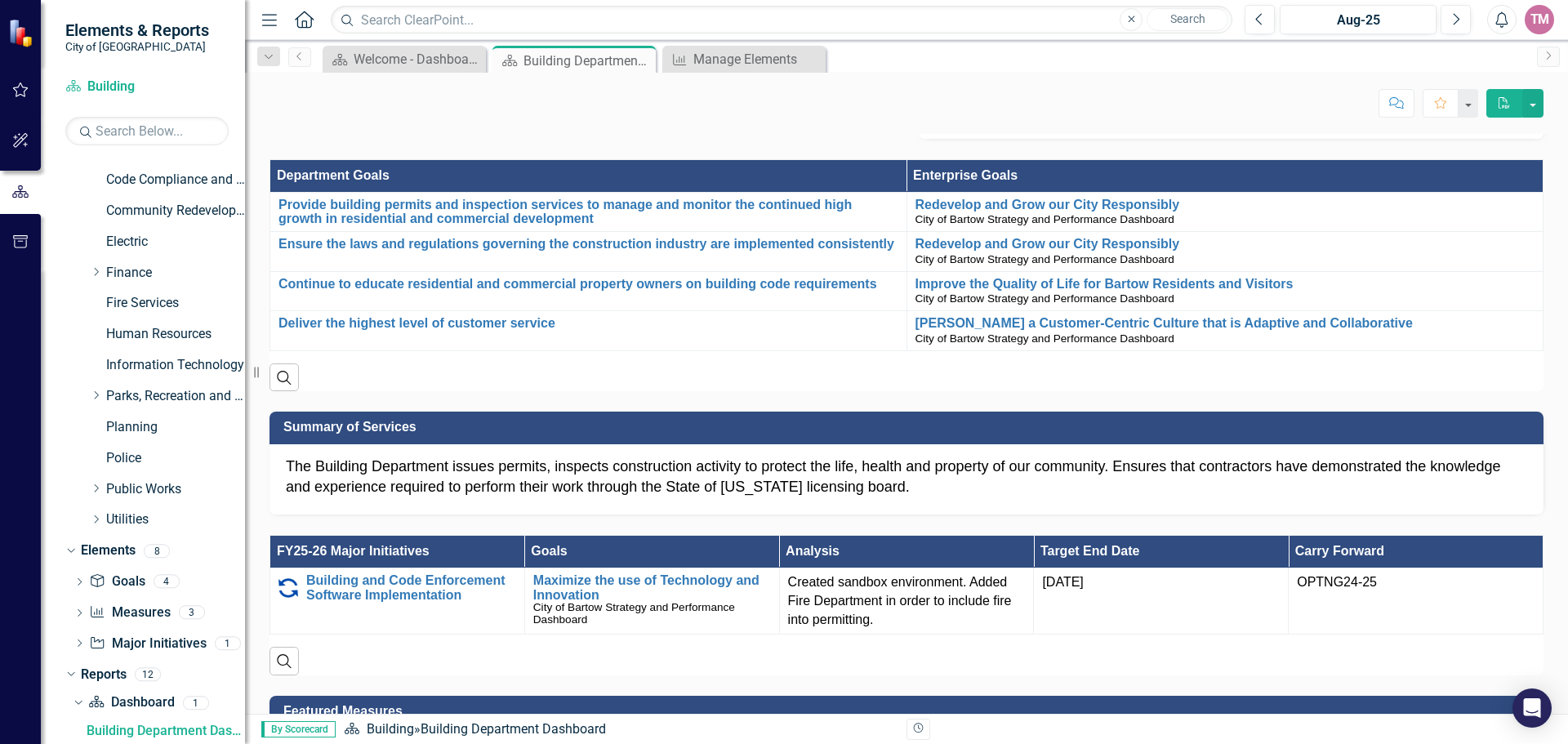
scroll to position [232, 0]
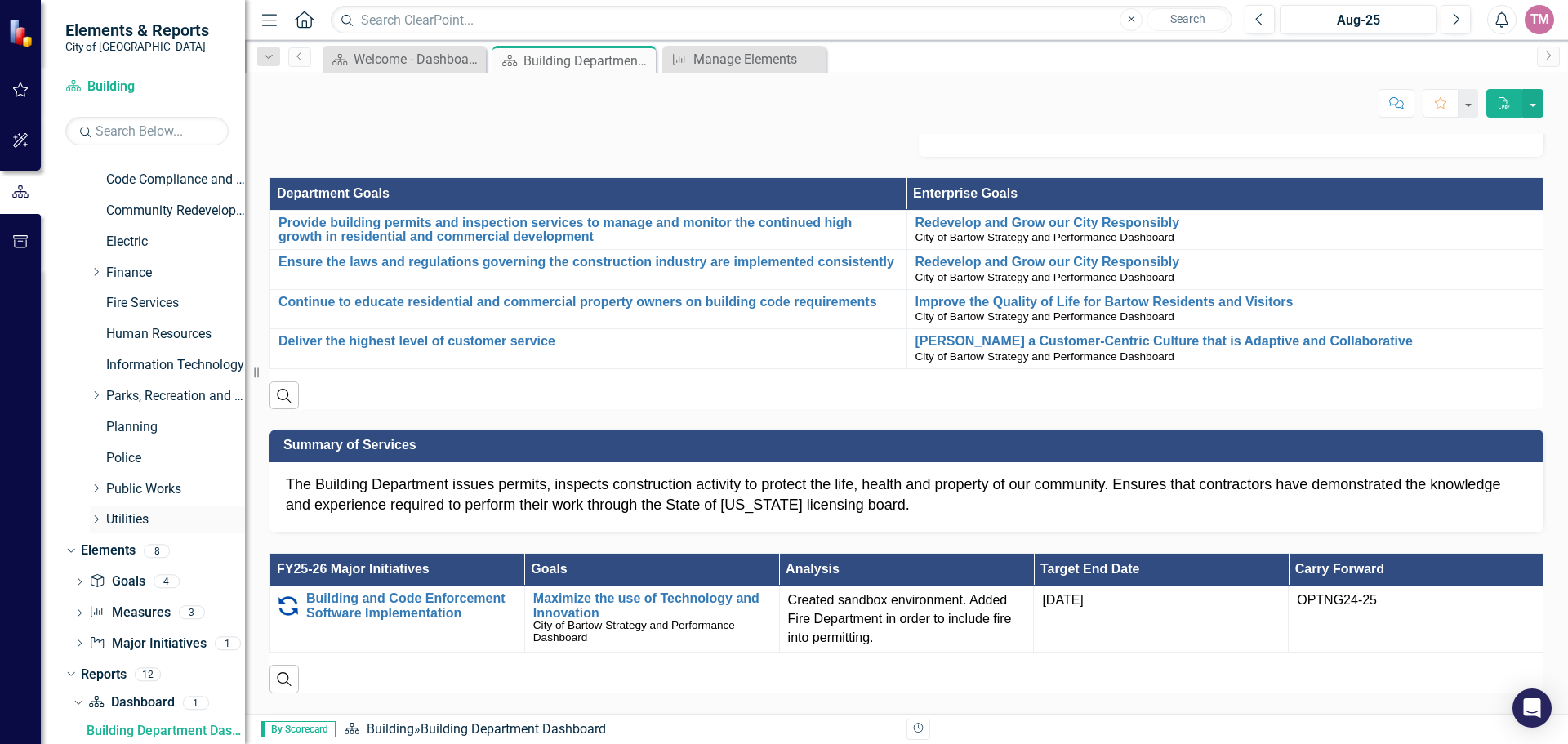
click at [94, 519] on icon "Dropdown" at bounding box center [95, 520] width 13 height 10
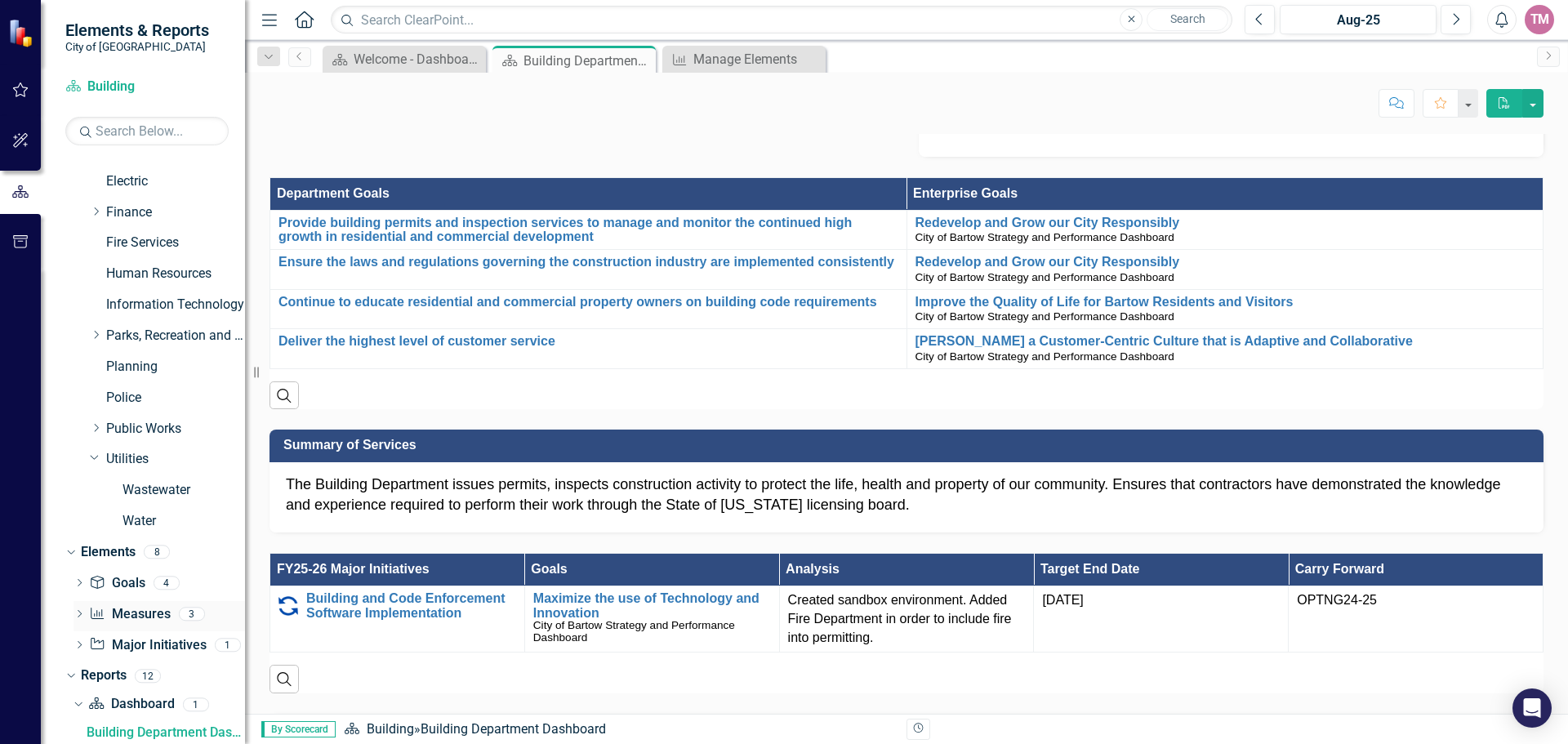
scroll to position [340, 0]
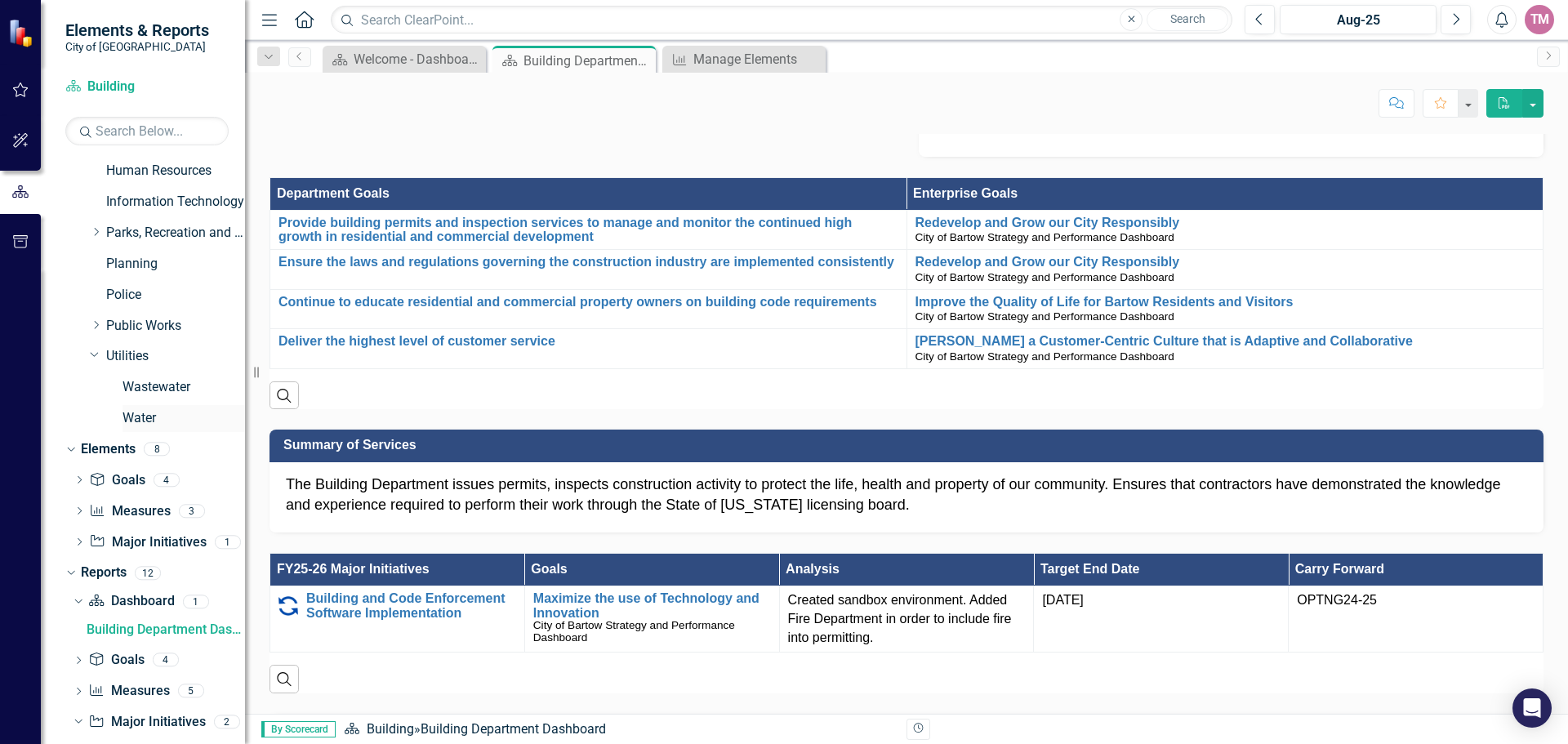
click at [141, 421] on link "Water" at bounding box center [183, 418] width 122 height 19
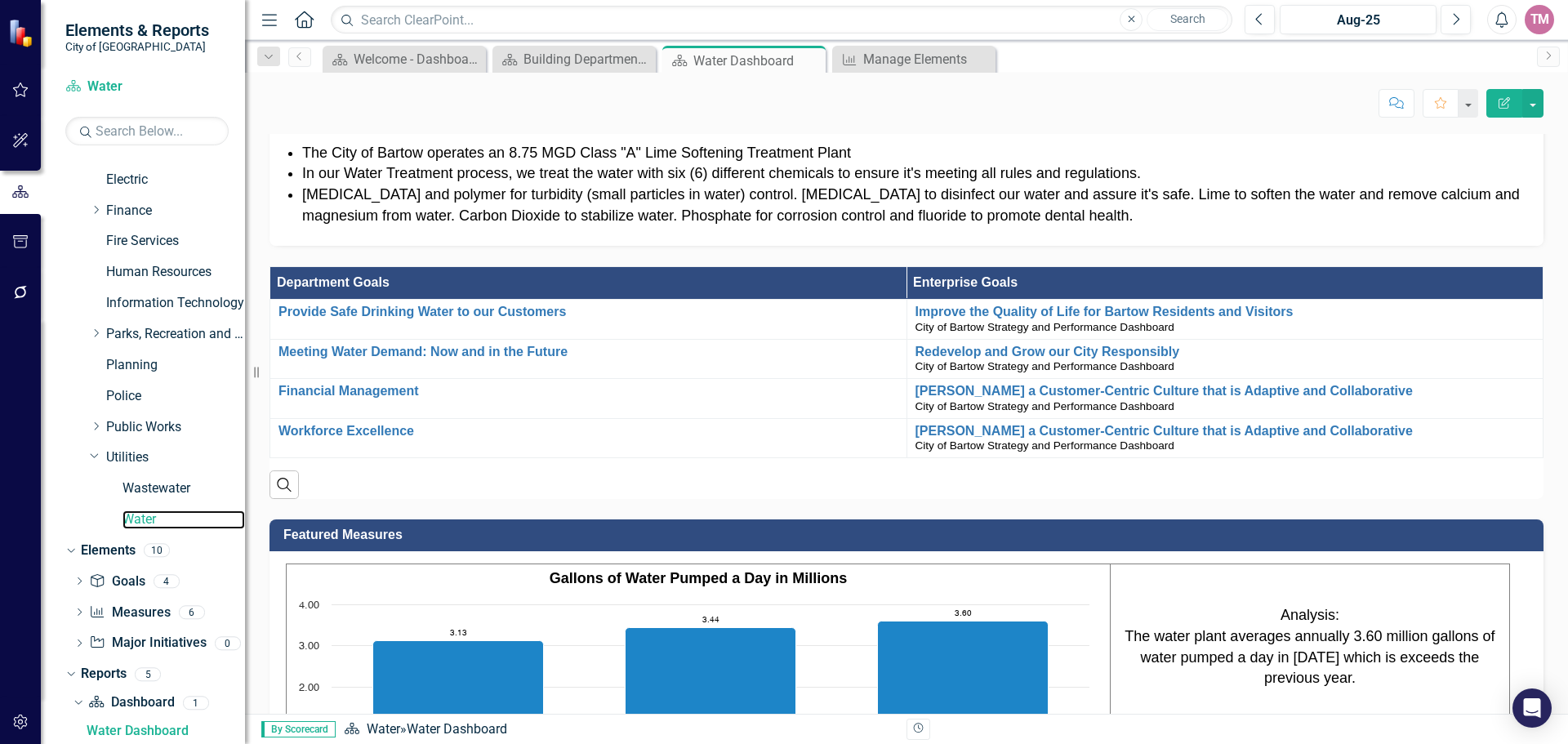
scroll to position [245, 0]
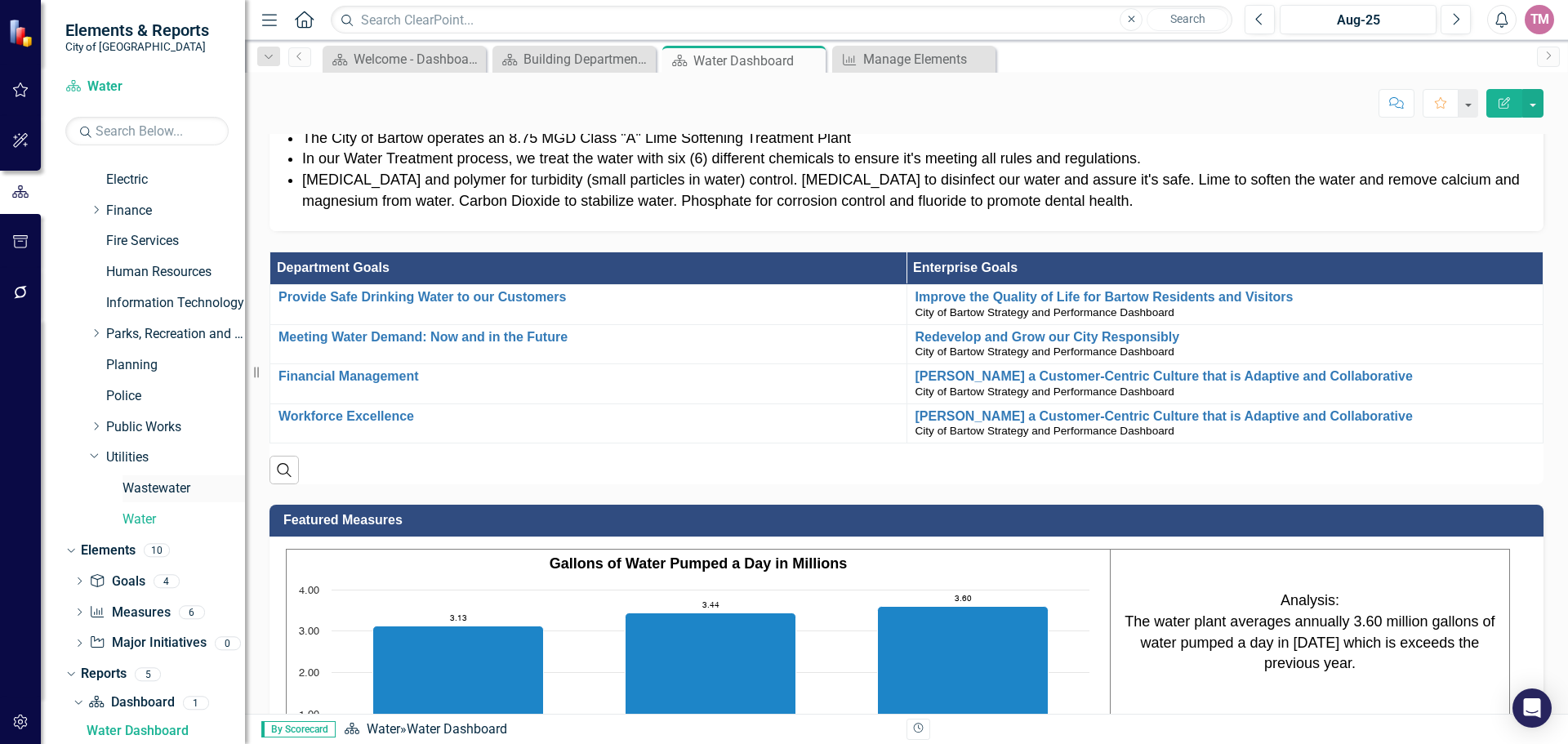
click at [153, 485] on link "Wastewater" at bounding box center [183, 488] width 122 height 19
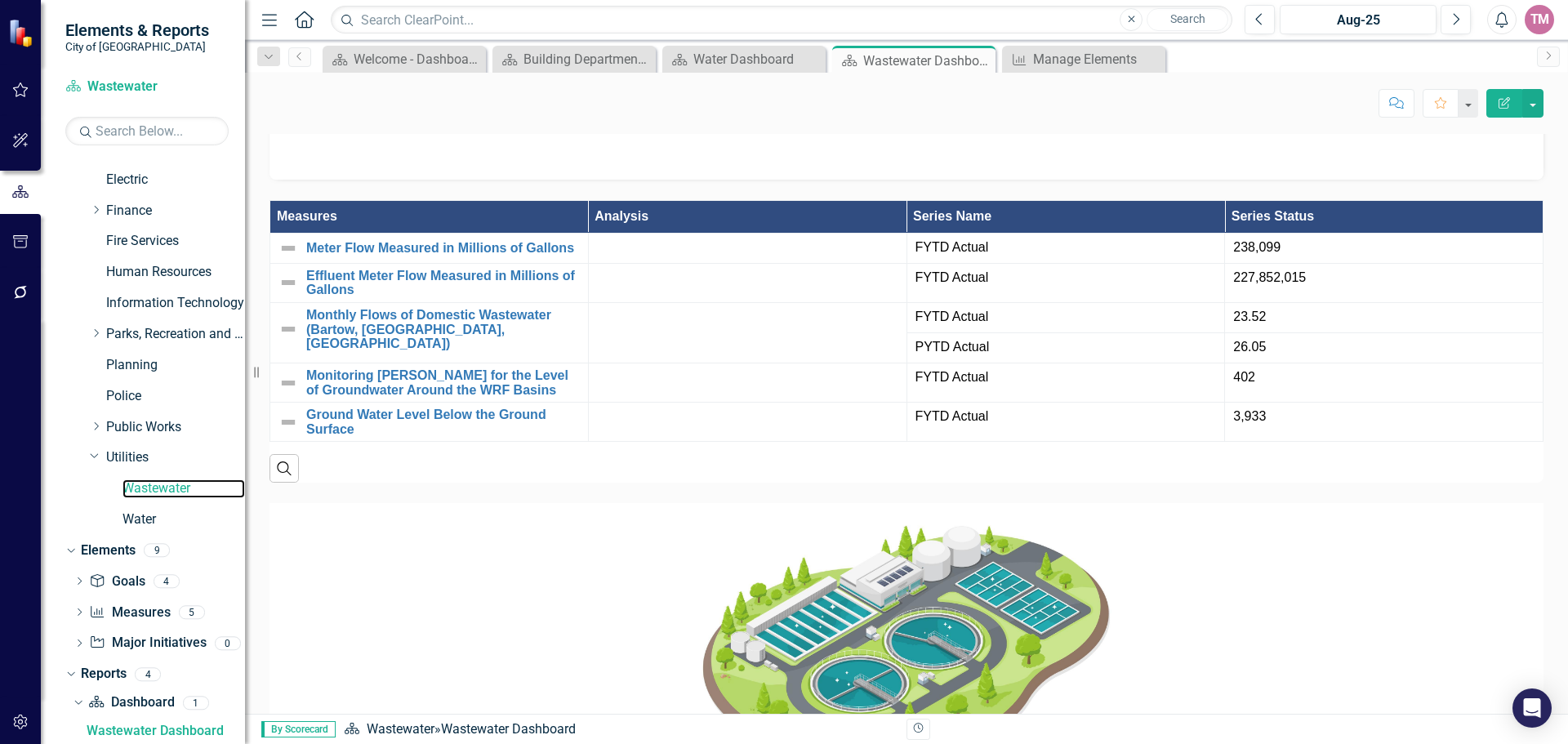
scroll to position [1311, 0]
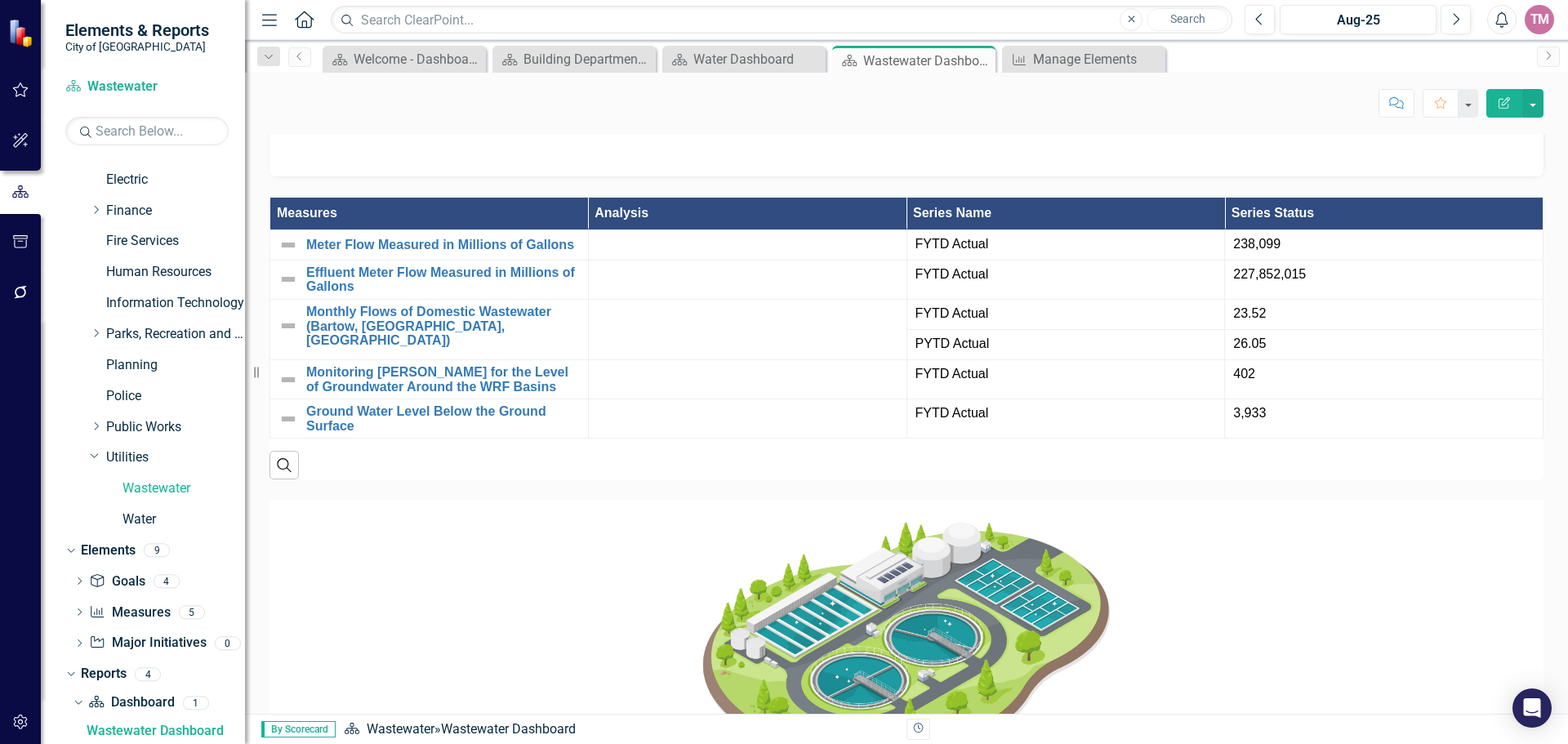
click at [686, 660] on img at bounding box center [906, 640] width 441 height 283
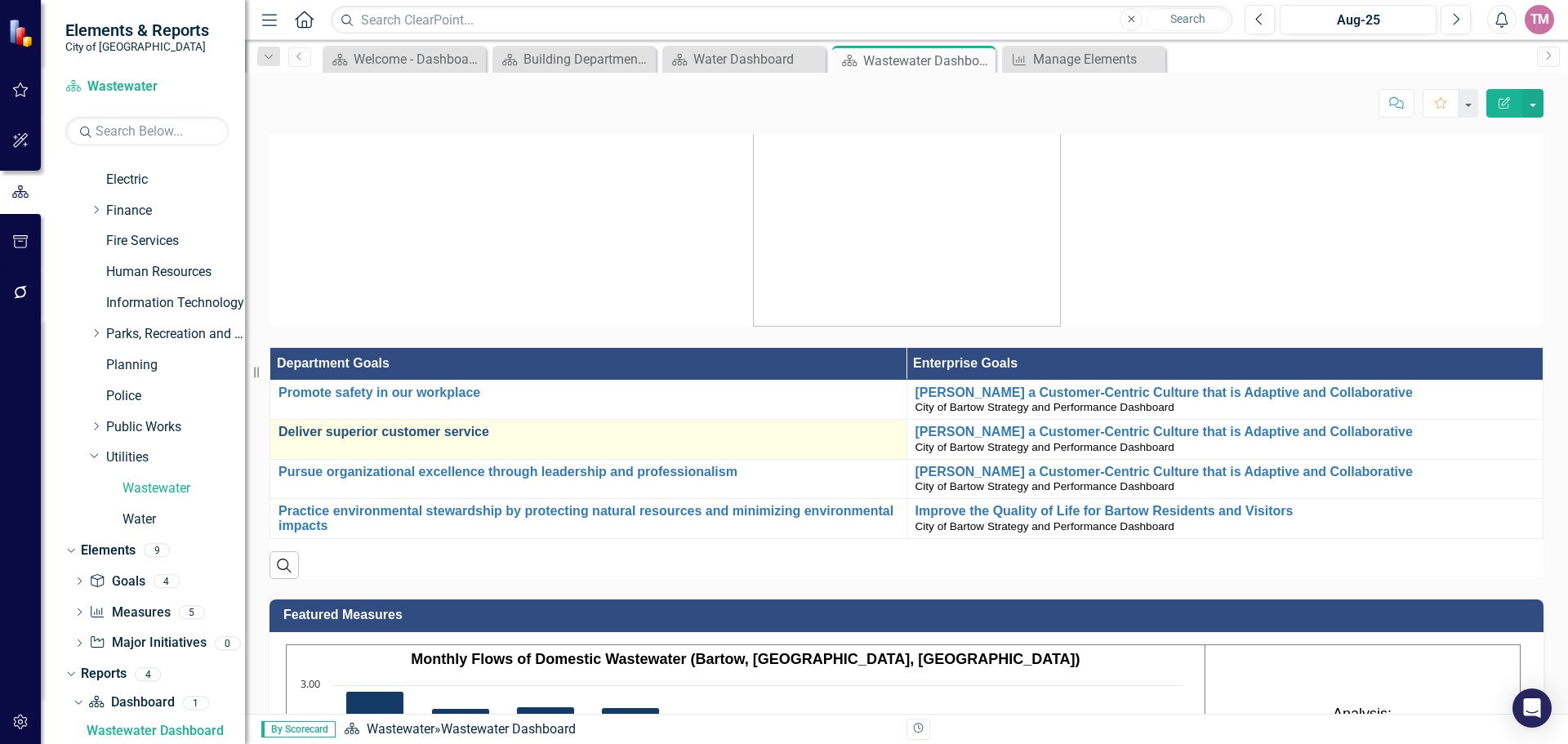
scroll to position [494, 0]
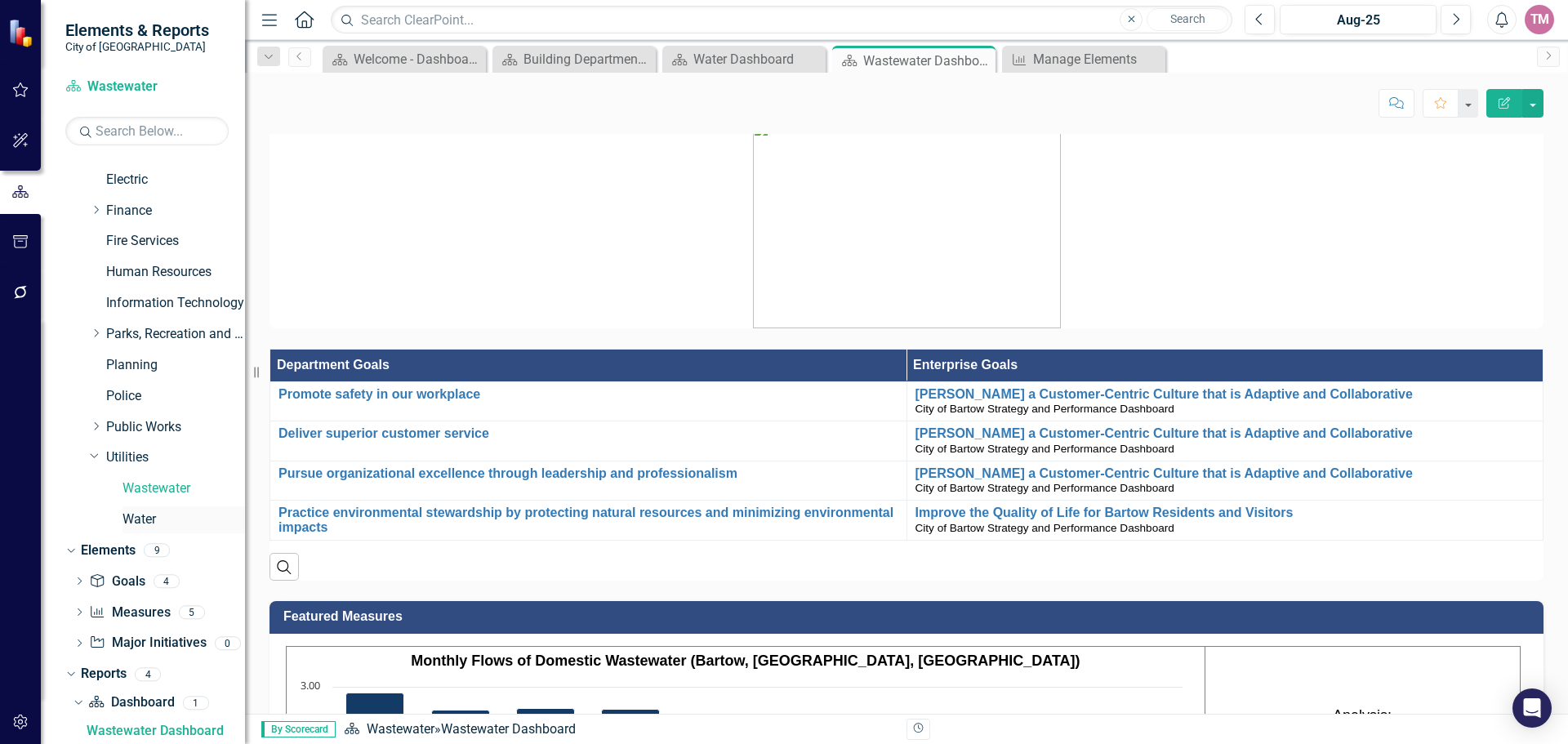
click at [141, 520] on link "Water" at bounding box center [183, 520] width 122 height 19
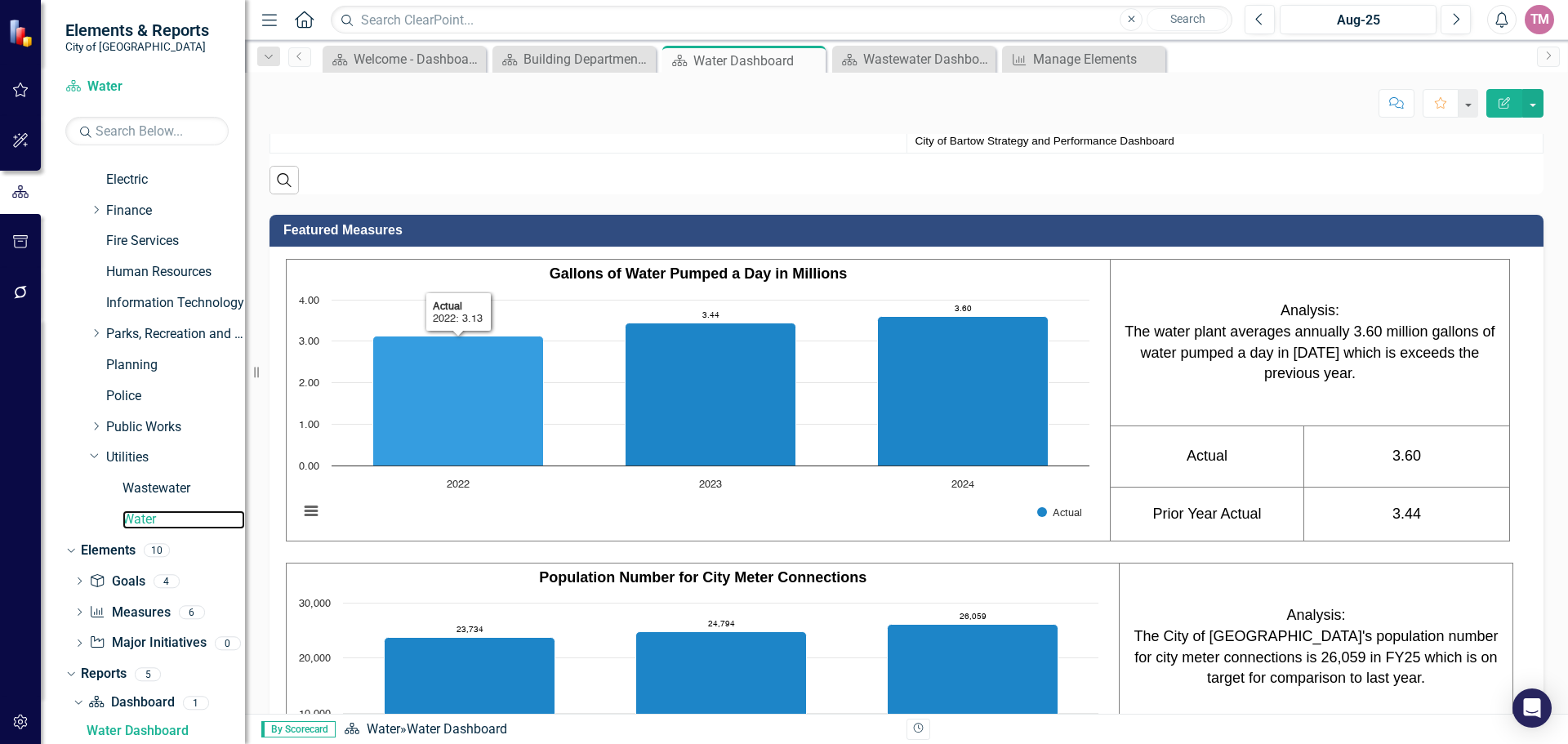
scroll to position [572, 0]
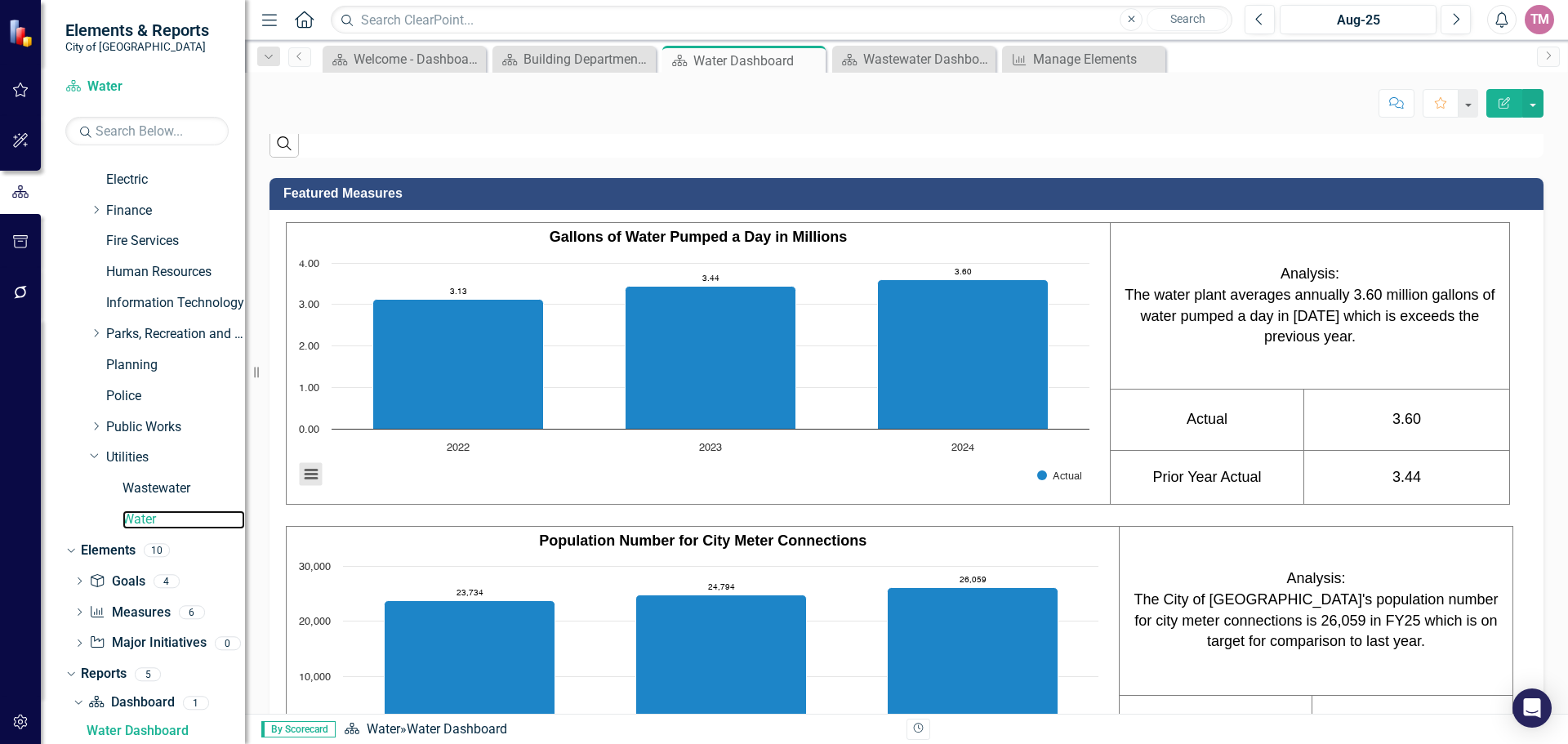
click at [310, 486] on button "View chart menu, Chart" at bounding box center [310, 474] width 23 height 23
click at [531, 116] on td "Workforce Excellence Edit Edit Goal Link Open Element" at bounding box center [588, 96] width 637 height 40
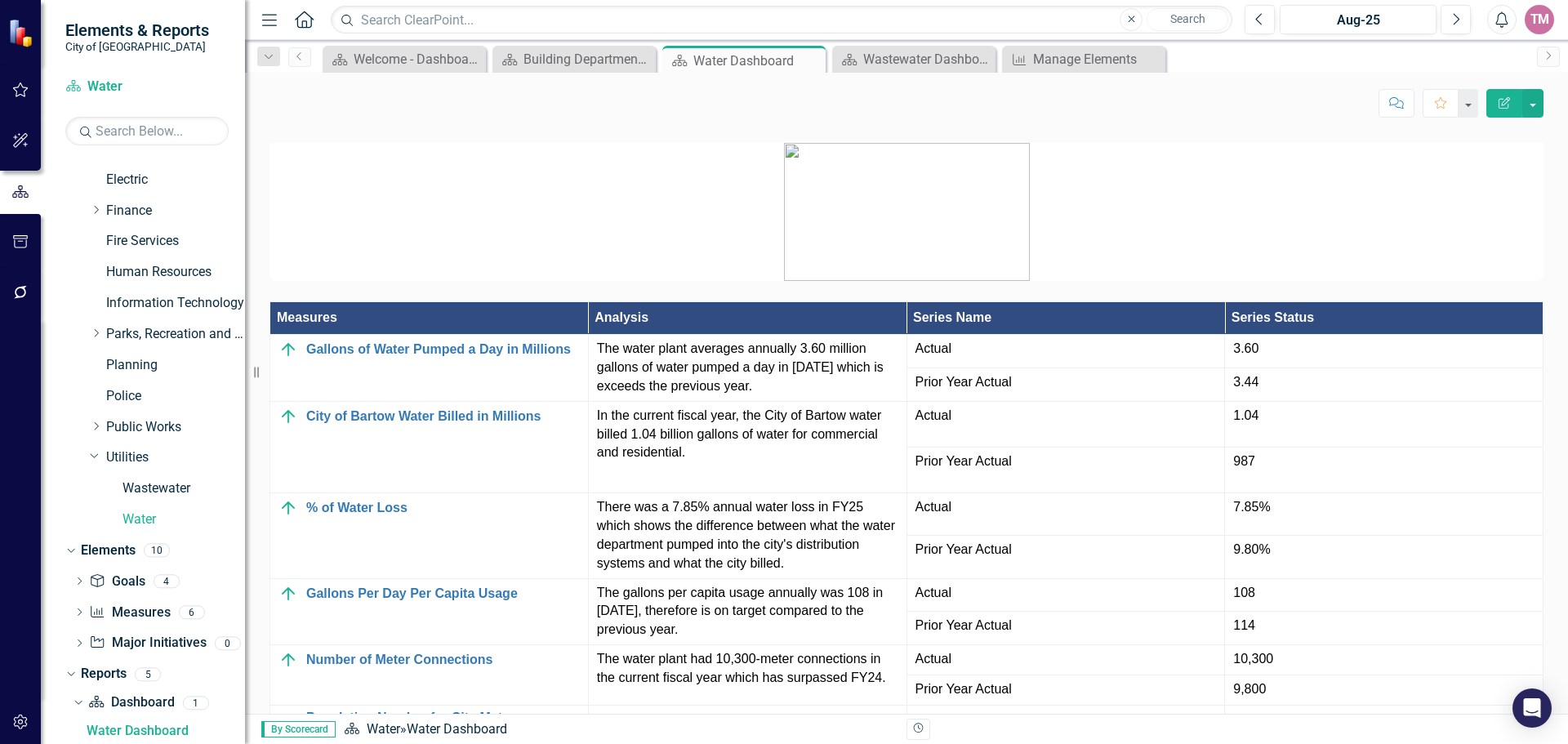
scroll to position [1236, 0]
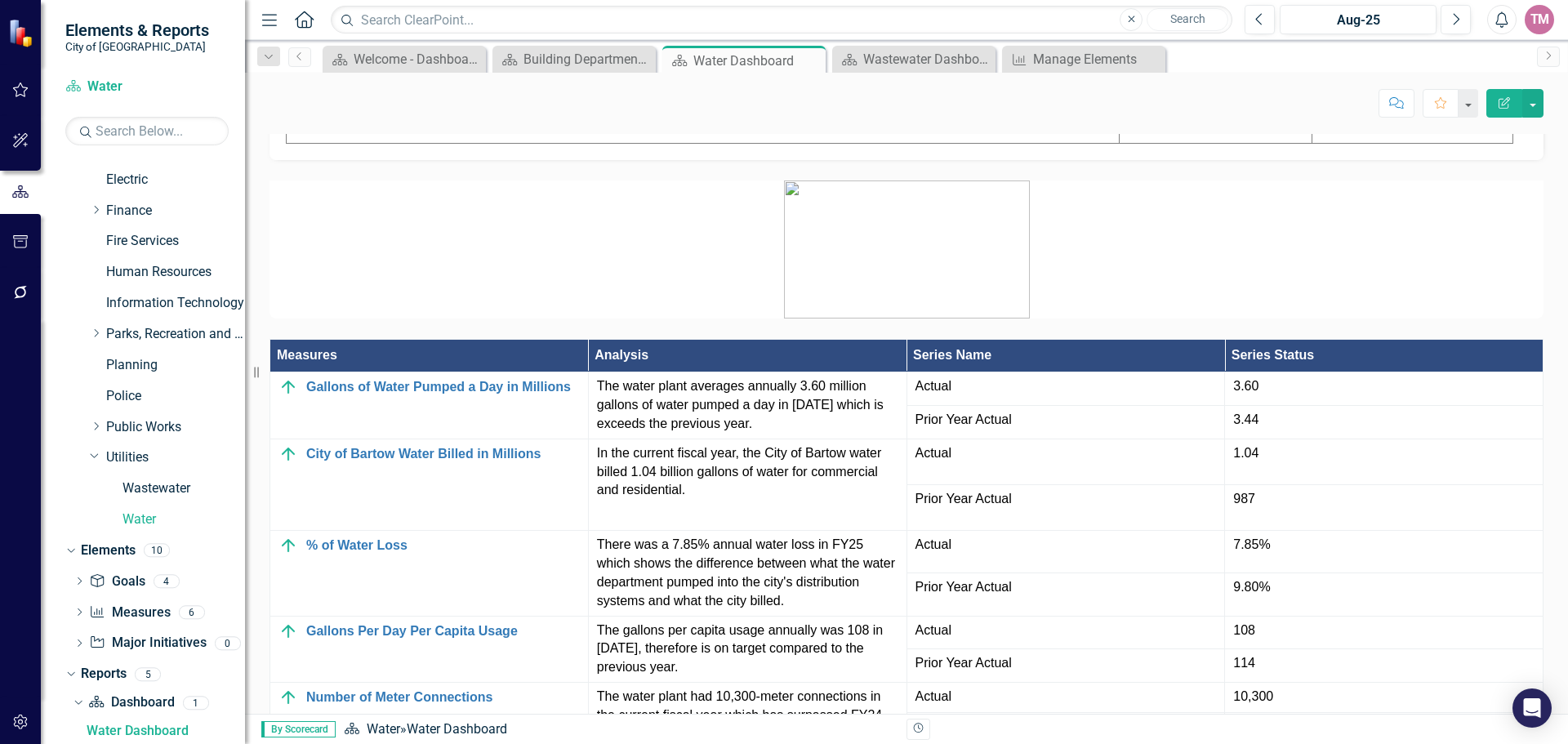
click at [311, 125] on button "View chart menu, Chart" at bounding box center [310, 113] width 23 height 23
click at [423, 319] on p at bounding box center [906, 250] width 1274 height 138
click at [1540, 100] on button "button" at bounding box center [1533, 104] width 21 height 29
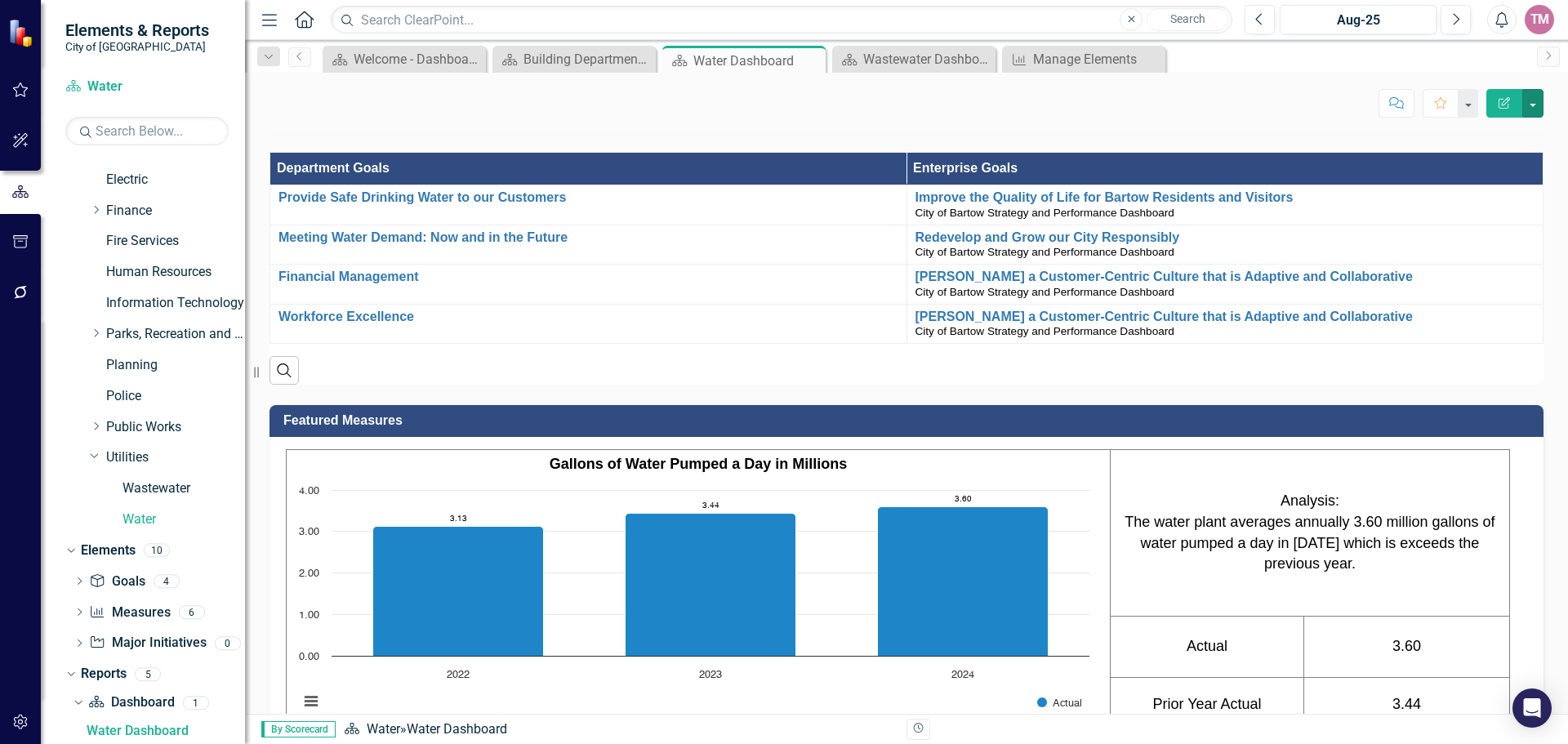
scroll to position [337, 0]
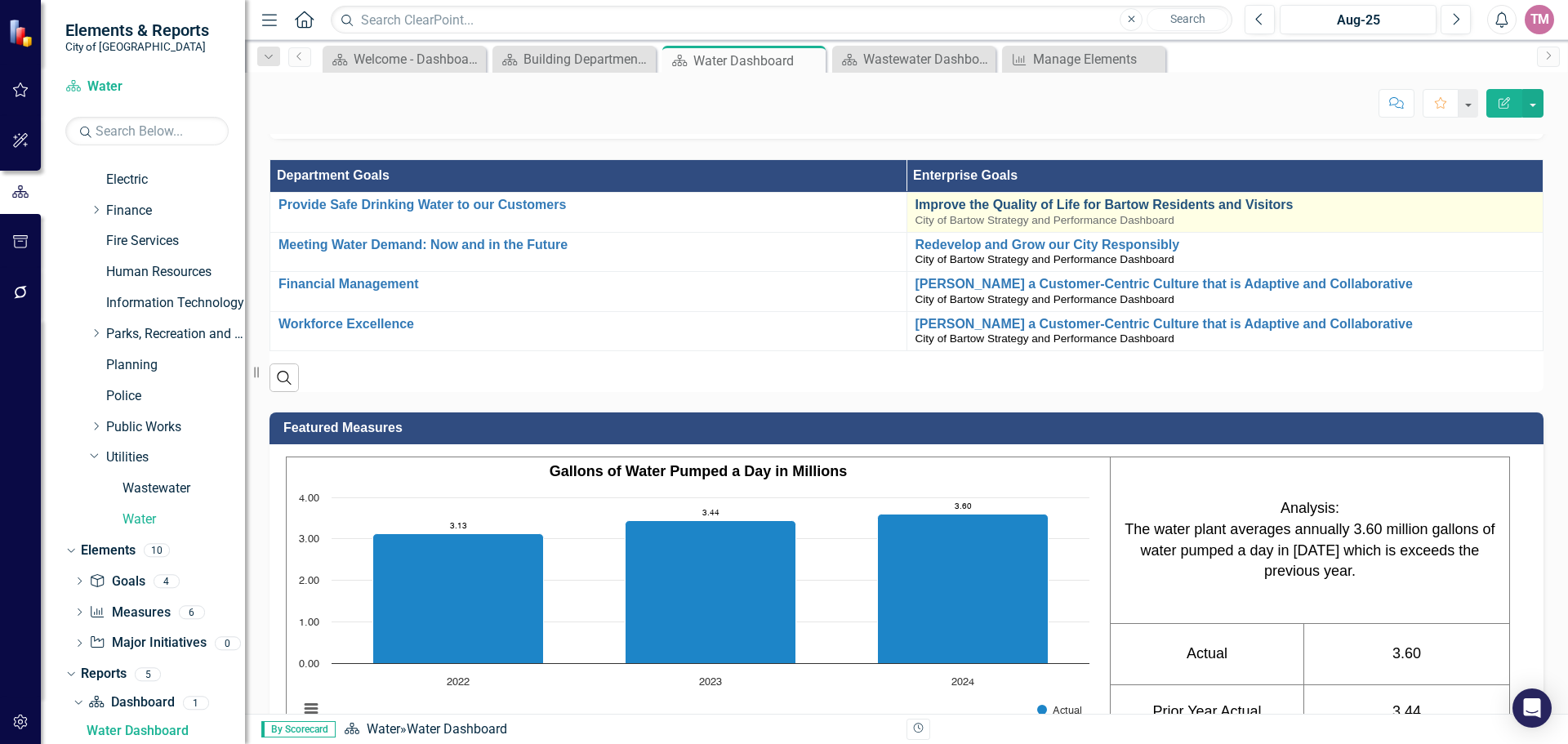
click at [1048, 213] on link "Improve the Quality of Life for Bartow Residents and Visitors" at bounding box center [1225, 204] width 620 height 14
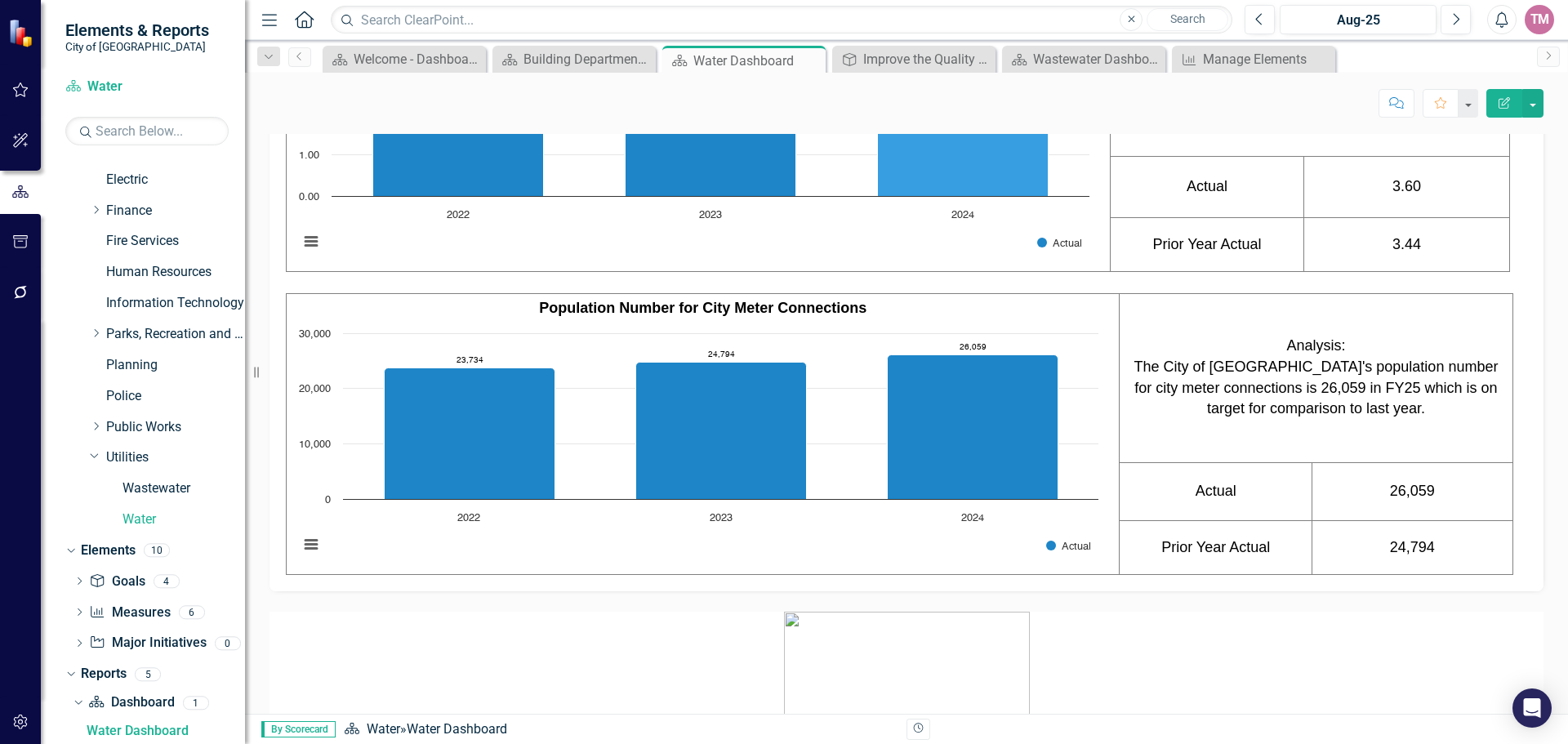
scroll to position [817, 0]
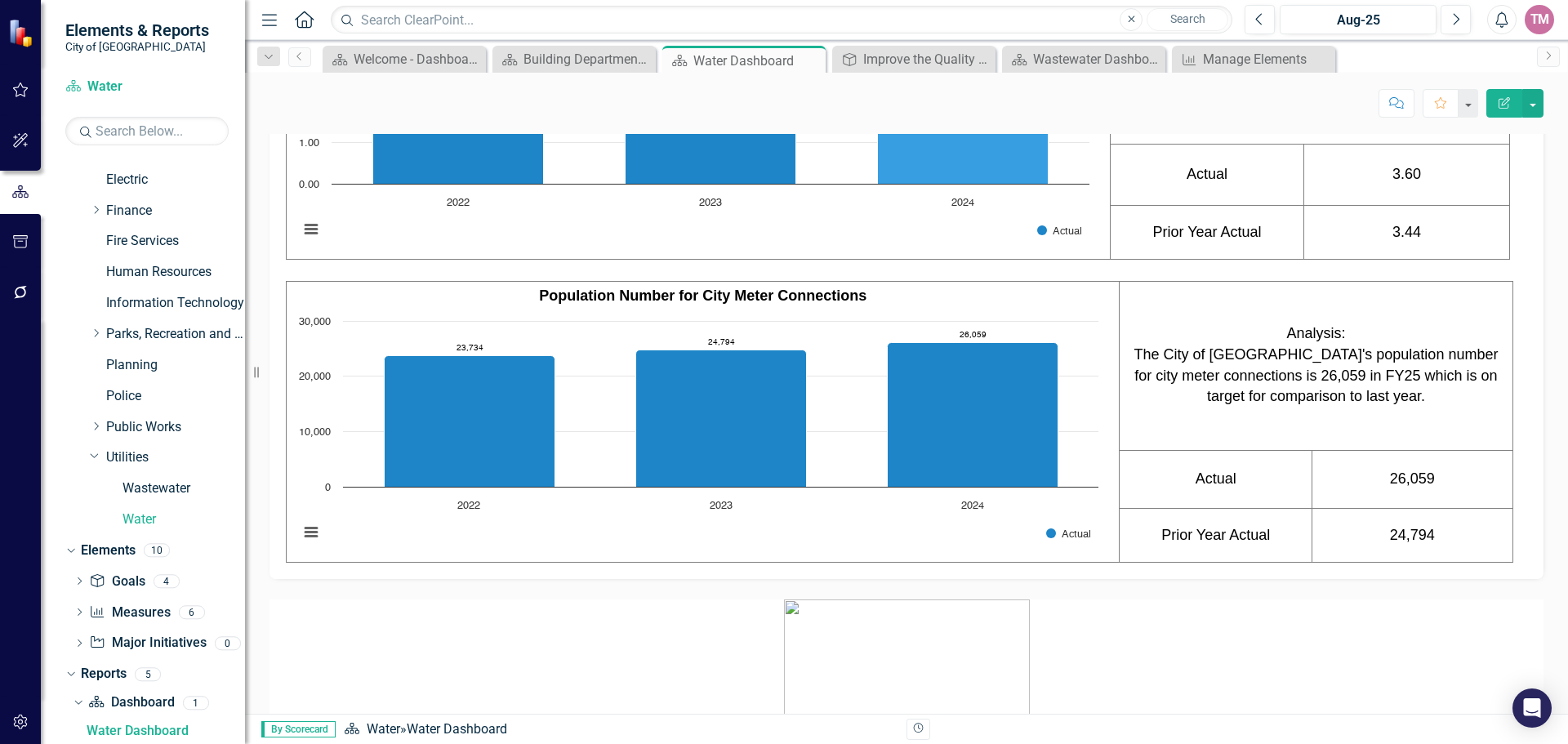
click at [940, 184] on icon "2024, 3.602. Actual." at bounding box center [963, 109] width 170 height 149
click at [950, 184] on icon "2024, 3.602. Actual." at bounding box center [963, 109] width 170 height 149
drag, startPoint x: 950, startPoint y: 270, endPoint x: 749, endPoint y: 247, distance: 202.3
click at [749, 184] on icon "2023, 3.444. Actual." at bounding box center [711, 111] width 170 height 143
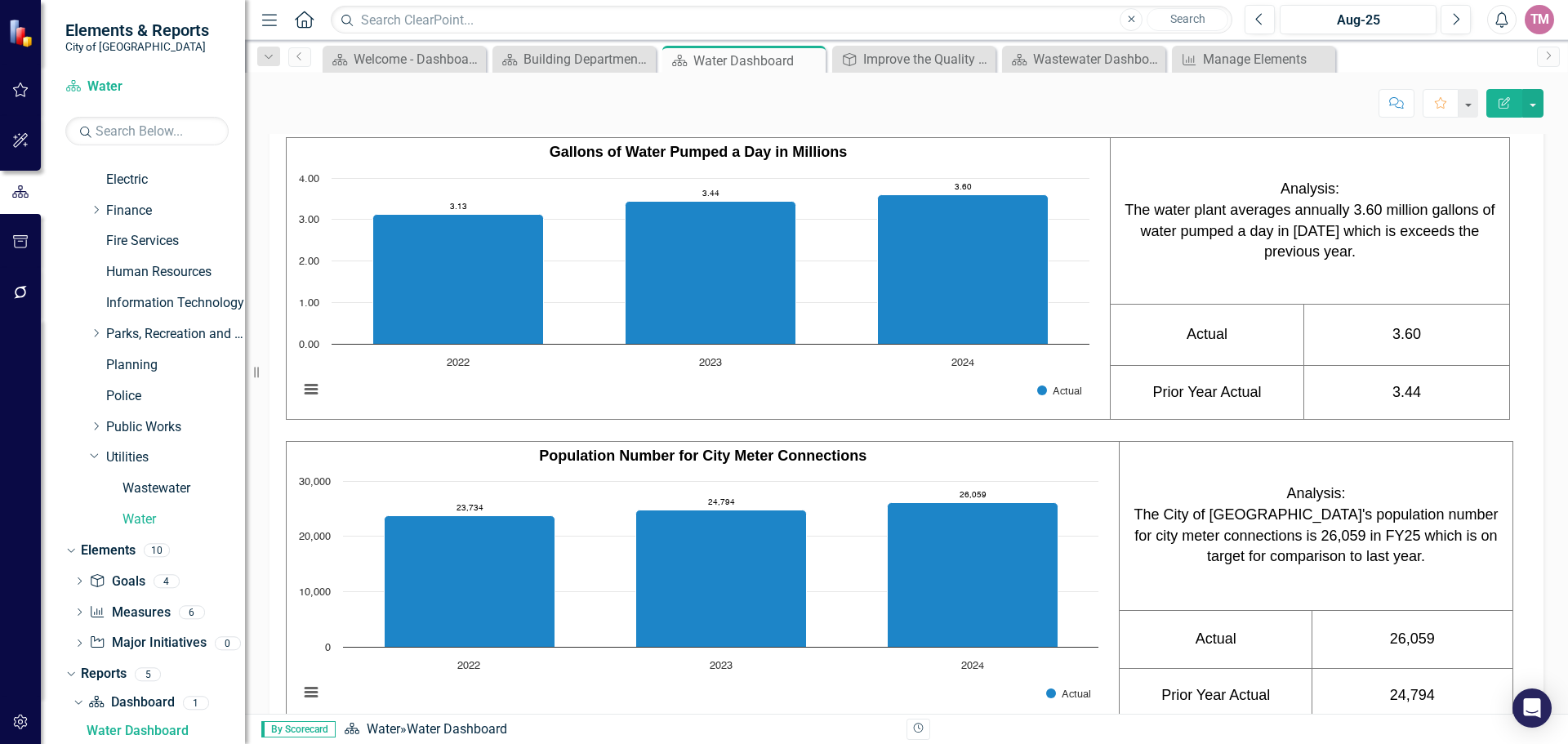
scroll to position [653, 0]
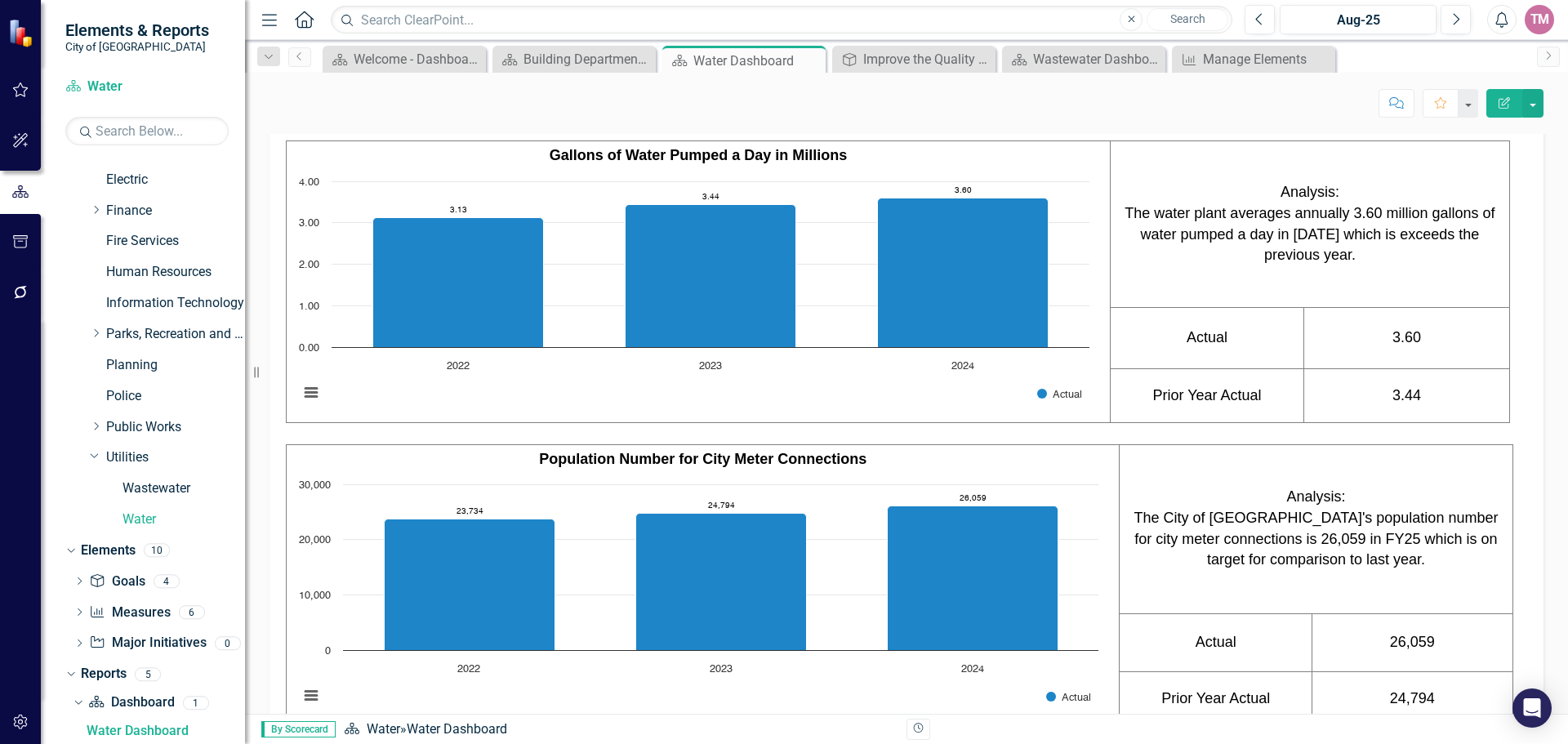
click at [586, 164] on strong "Gallons of Water Pumped a Day in Millions" at bounding box center [698, 154] width 297 height 16
click at [349, 119] on h3 "Featured Measures" at bounding box center [909, 111] width 1252 height 14
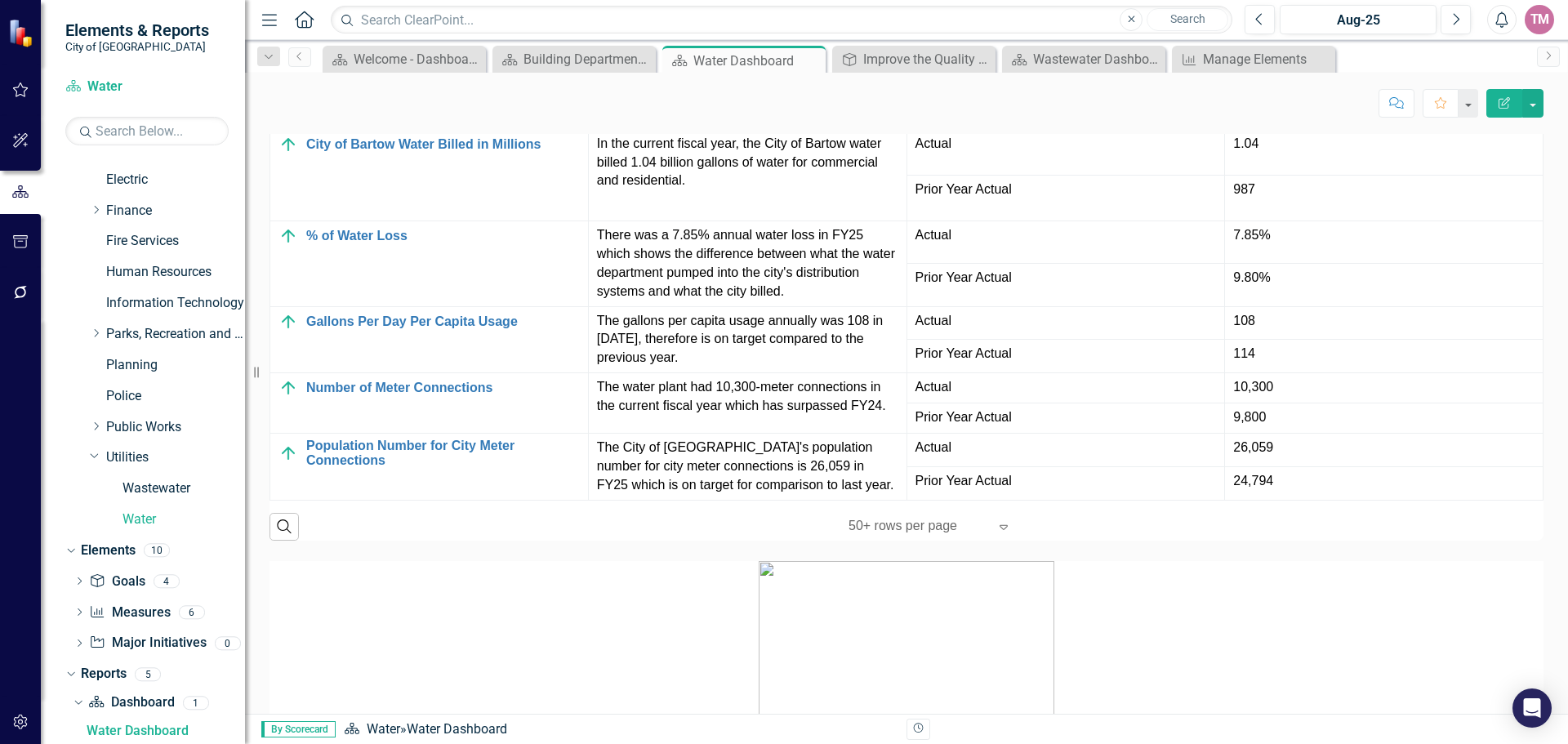
scroll to position [1551, 0]
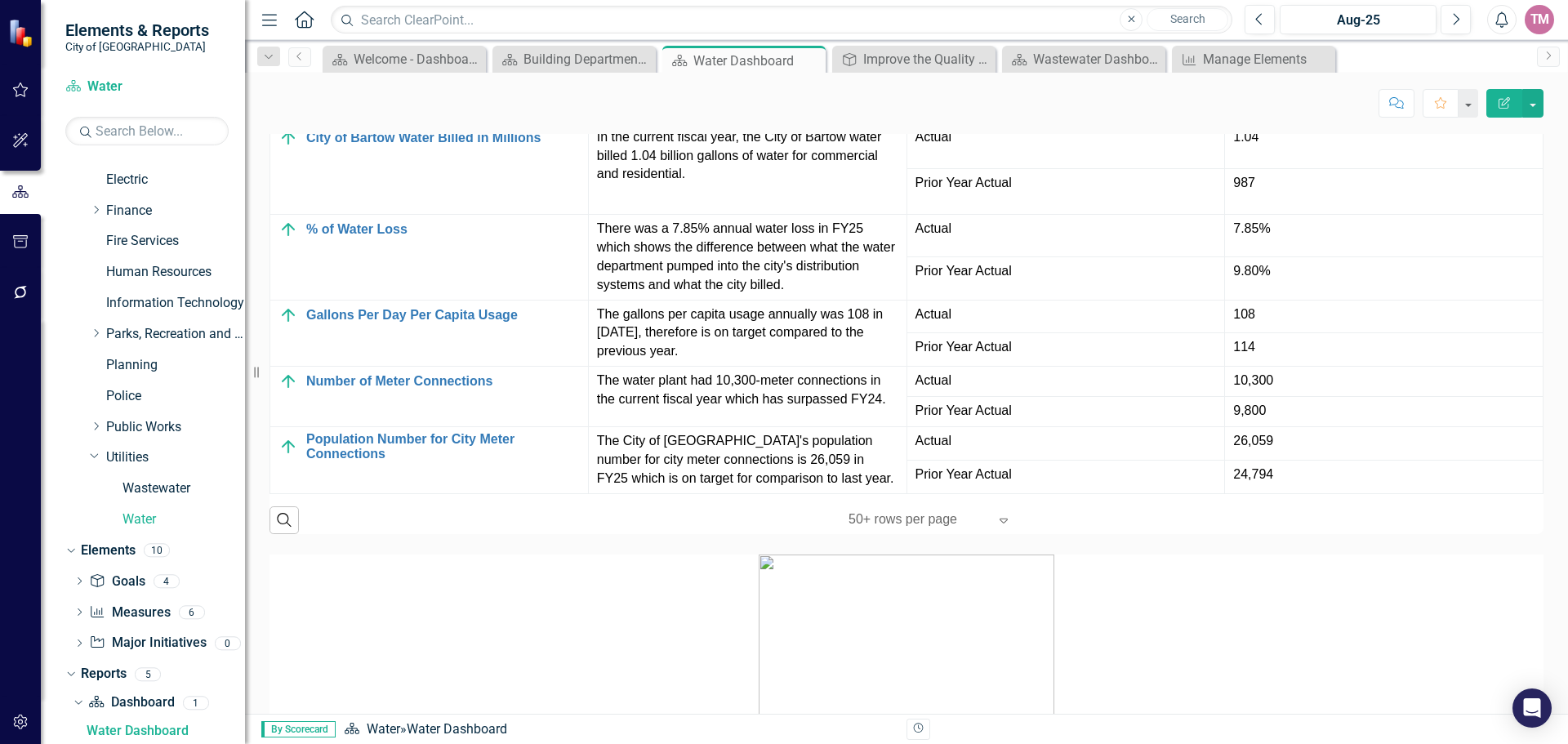
click at [449, 78] on link "Gallons of Water Pumped a Day in Millions" at bounding box center [443, 71] width 273 height 14
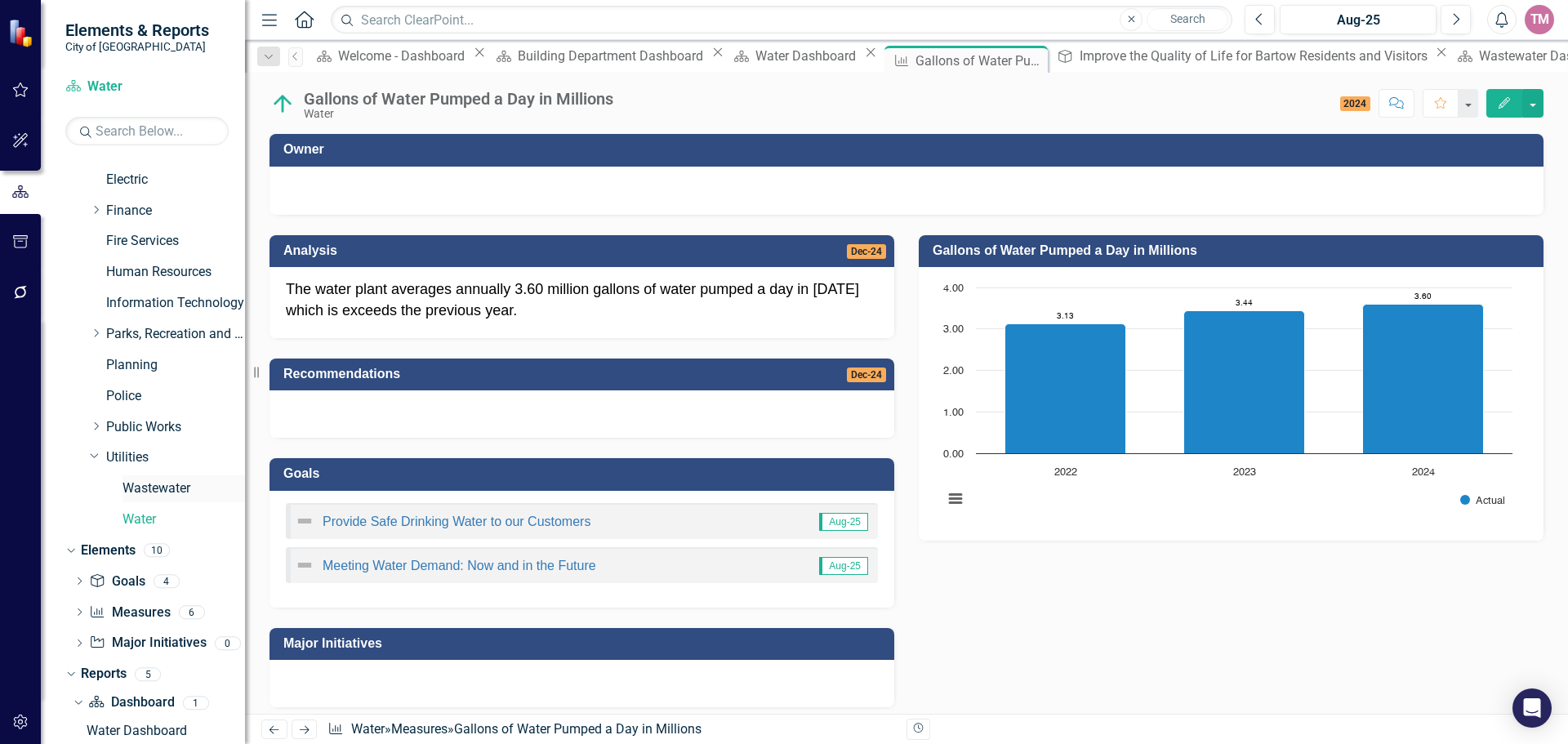
click at [174, 491] on link "Wastewater" at bounding box center [183, 488] width 122 height 19
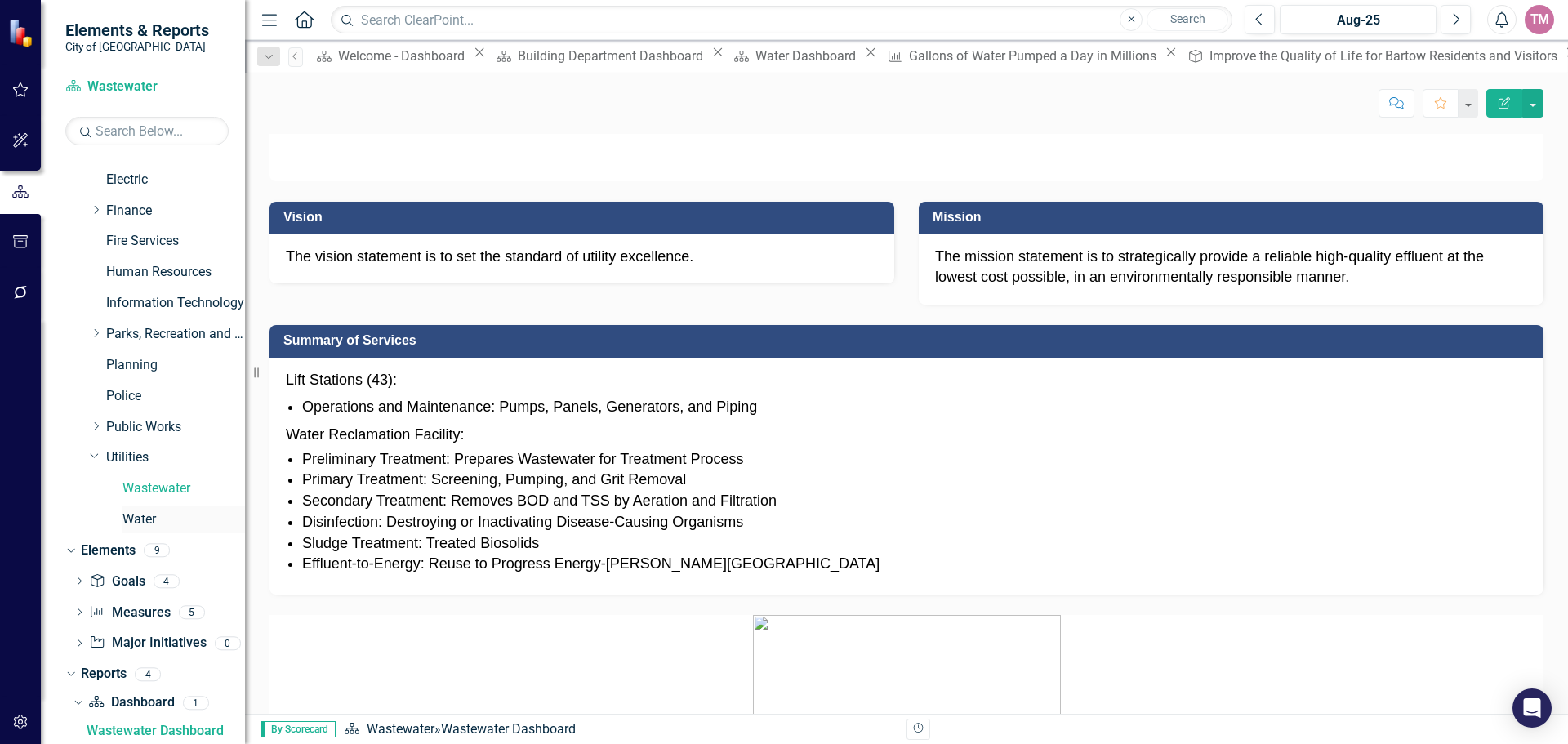
click at [154, 519] on link "Water" at bounding box center [183, 520] width 122 height 19
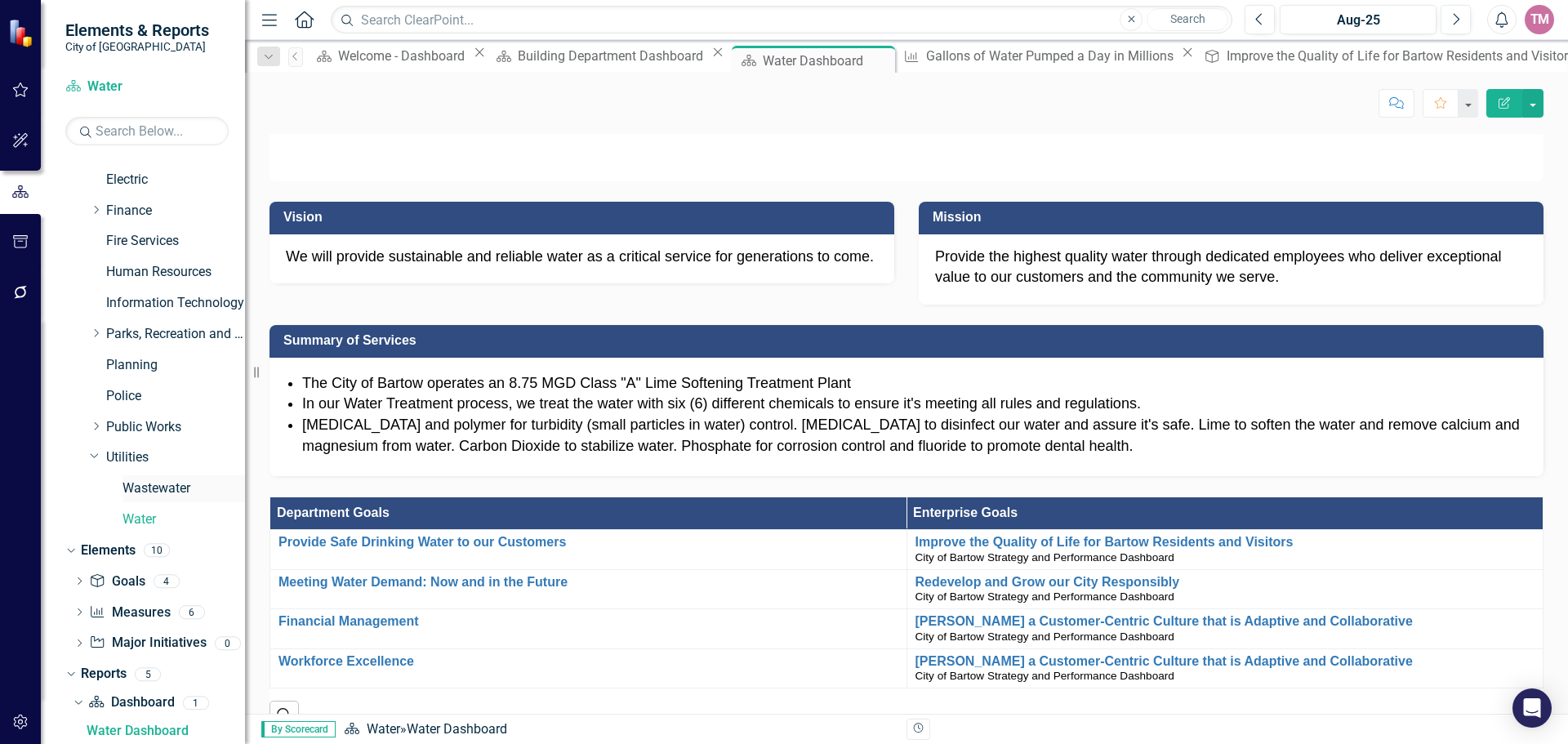
click at [164, 494] on link "Wastewater" at bounding box center [183, 488] width 122 height 19
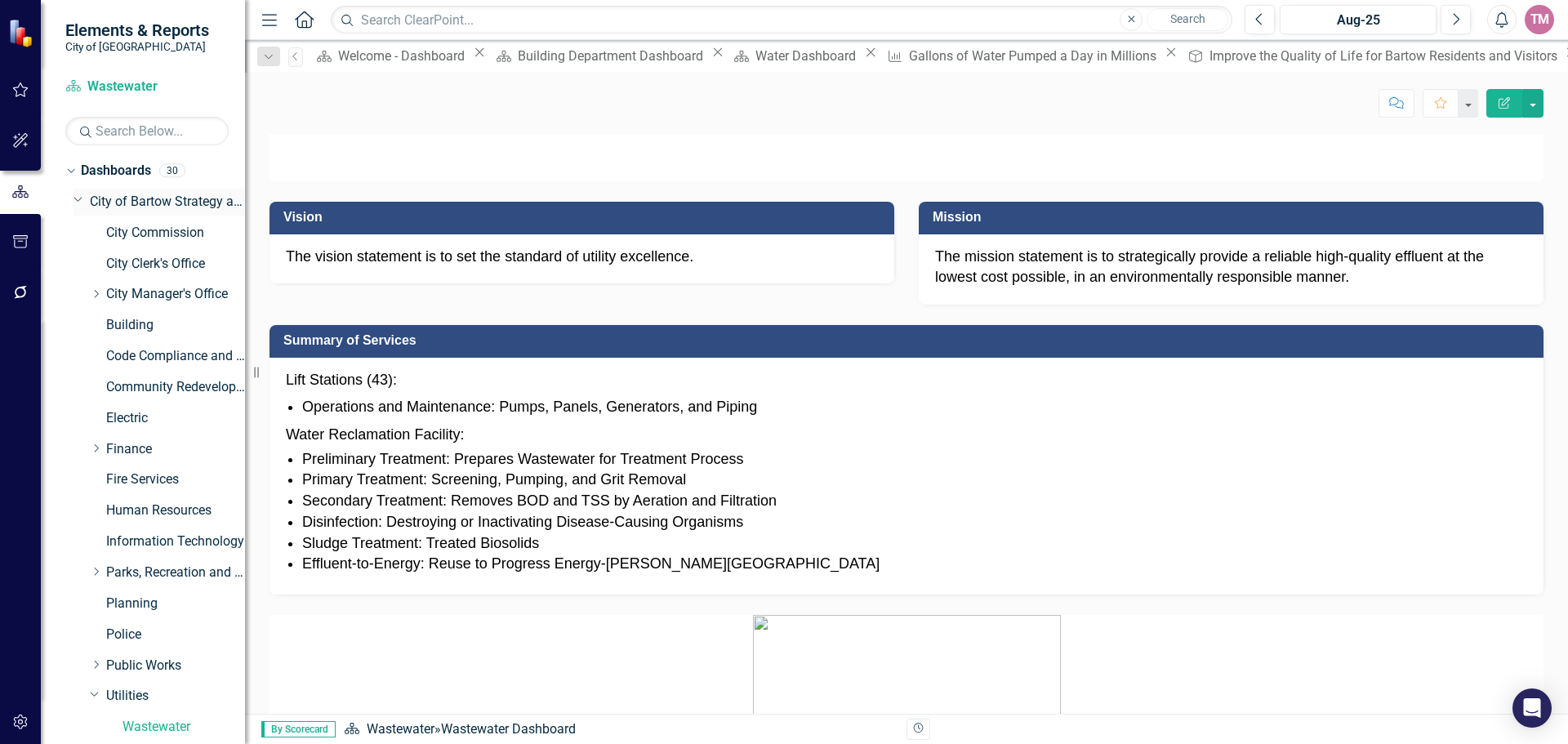
click at [144, 202] on link "City of Bartow Strategy and Performance Dashboard" at bounding box center [167, 202] width 155 height 19
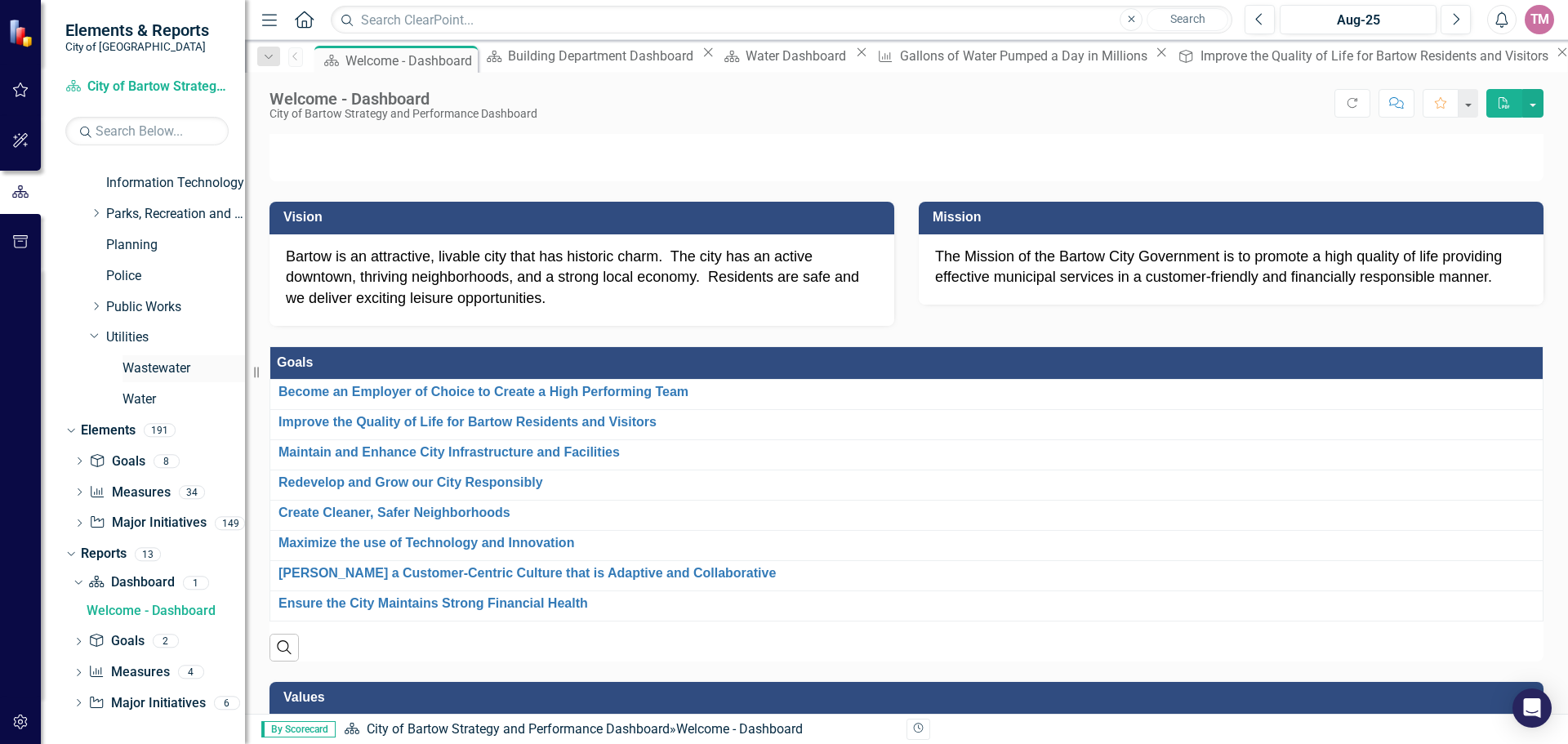
scroll to position [359, 0]
click at [74, 704] on icon "Dropdown" at bounding box center [78, 704] width 12 height 9
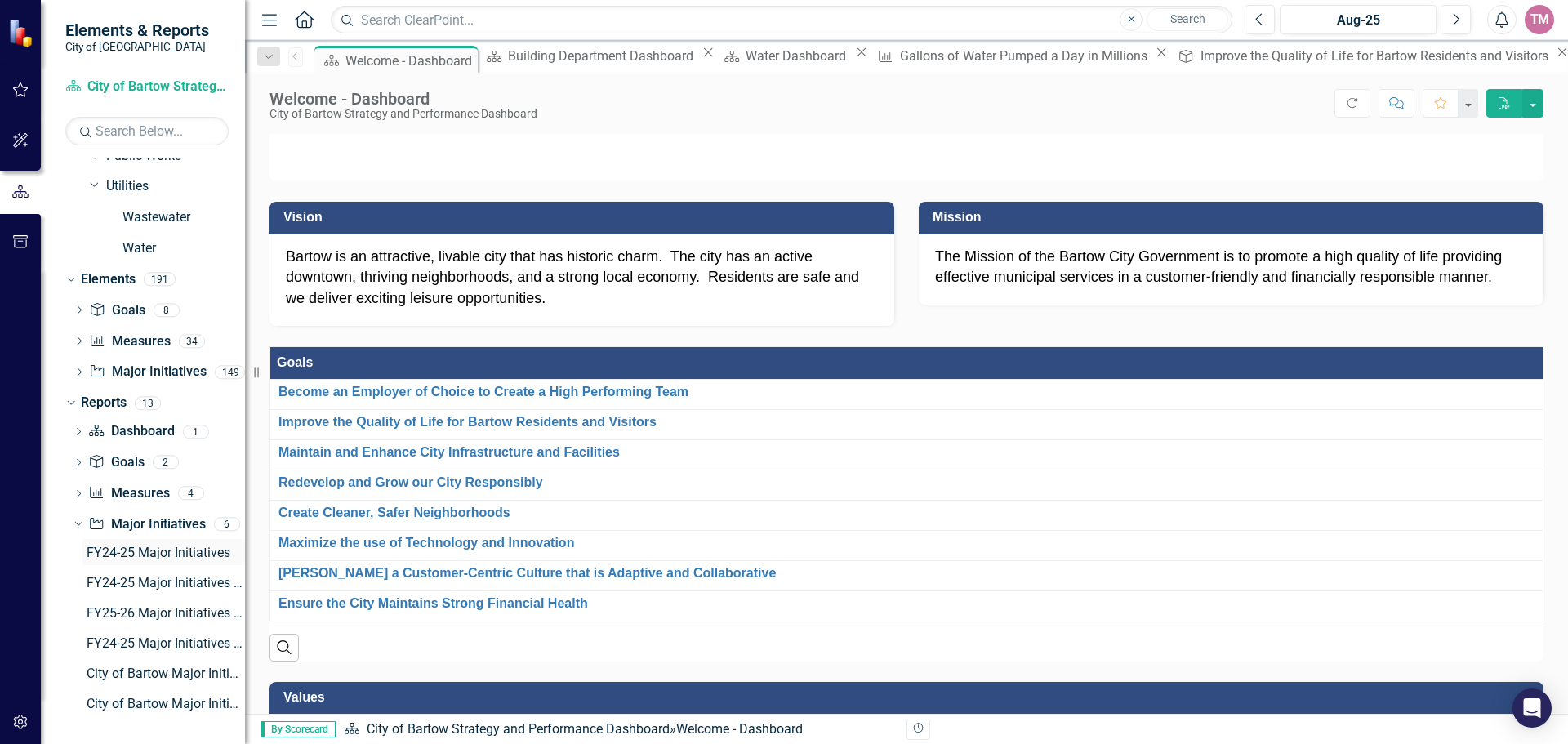
scroll to position [510, 0]
click at [78, 525] on icon at bounding box center [78, 523] width 8 height 4
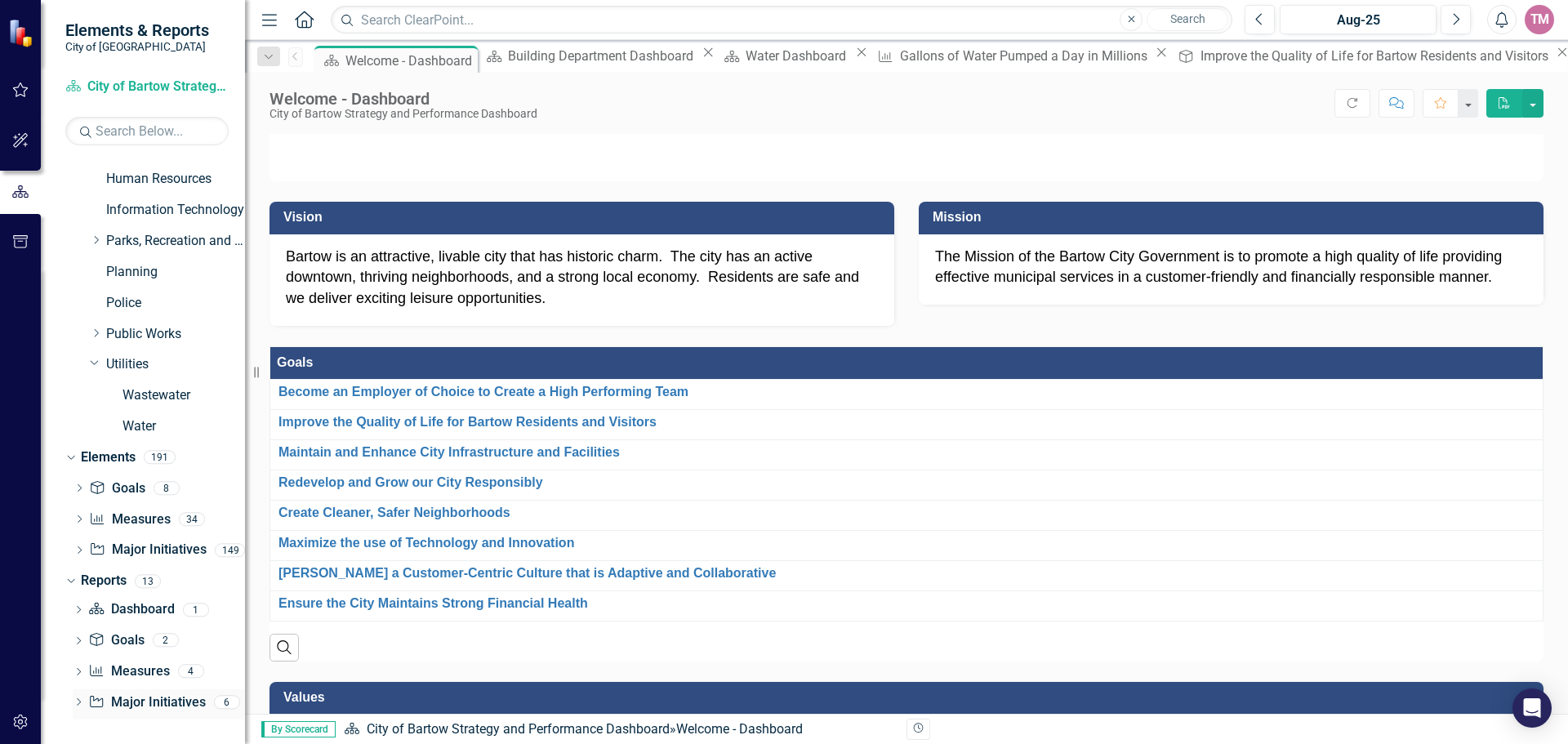
scroll to position [332, 0]
click at [73, 670] on icon "Dropdown" at bounding box center [78, 673] width 12 height 9
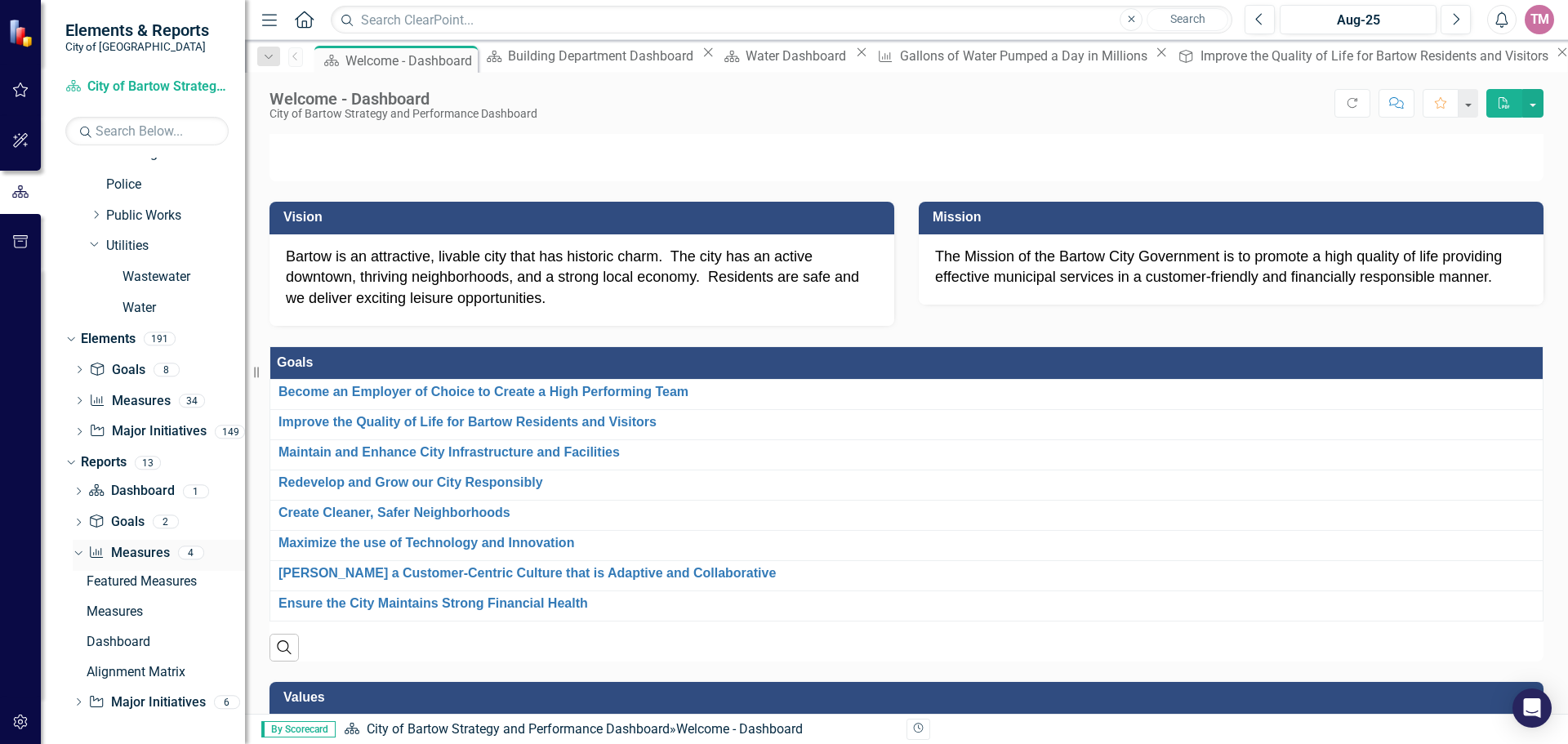
click at [76, 551] on icon "Dropdown" at bounding box center [76, 553] width 9 height 12
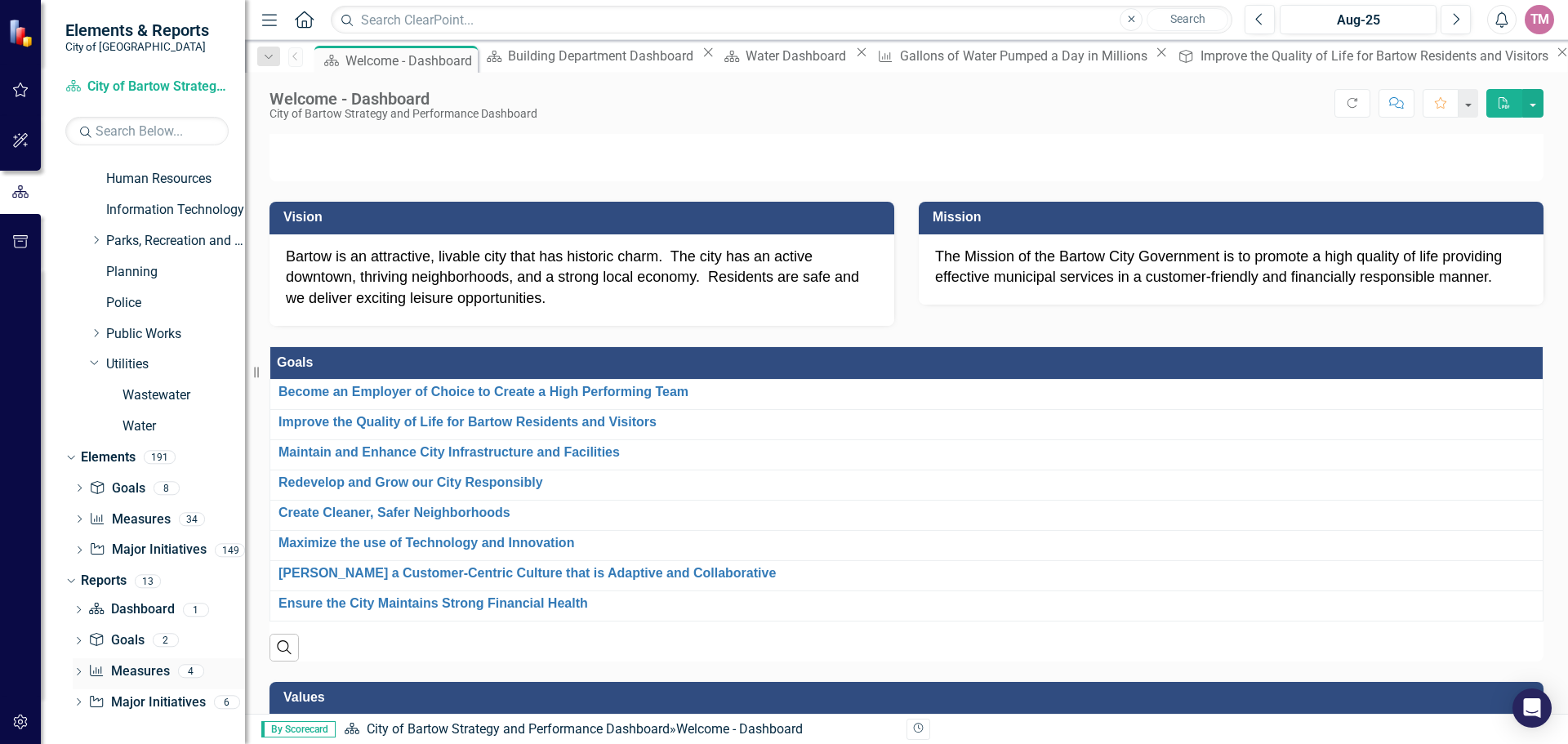
scroll to position [332, 0]
click at [79, 639] on icon "Dropdown" at bounding box center [78, 642] width 12 height 9
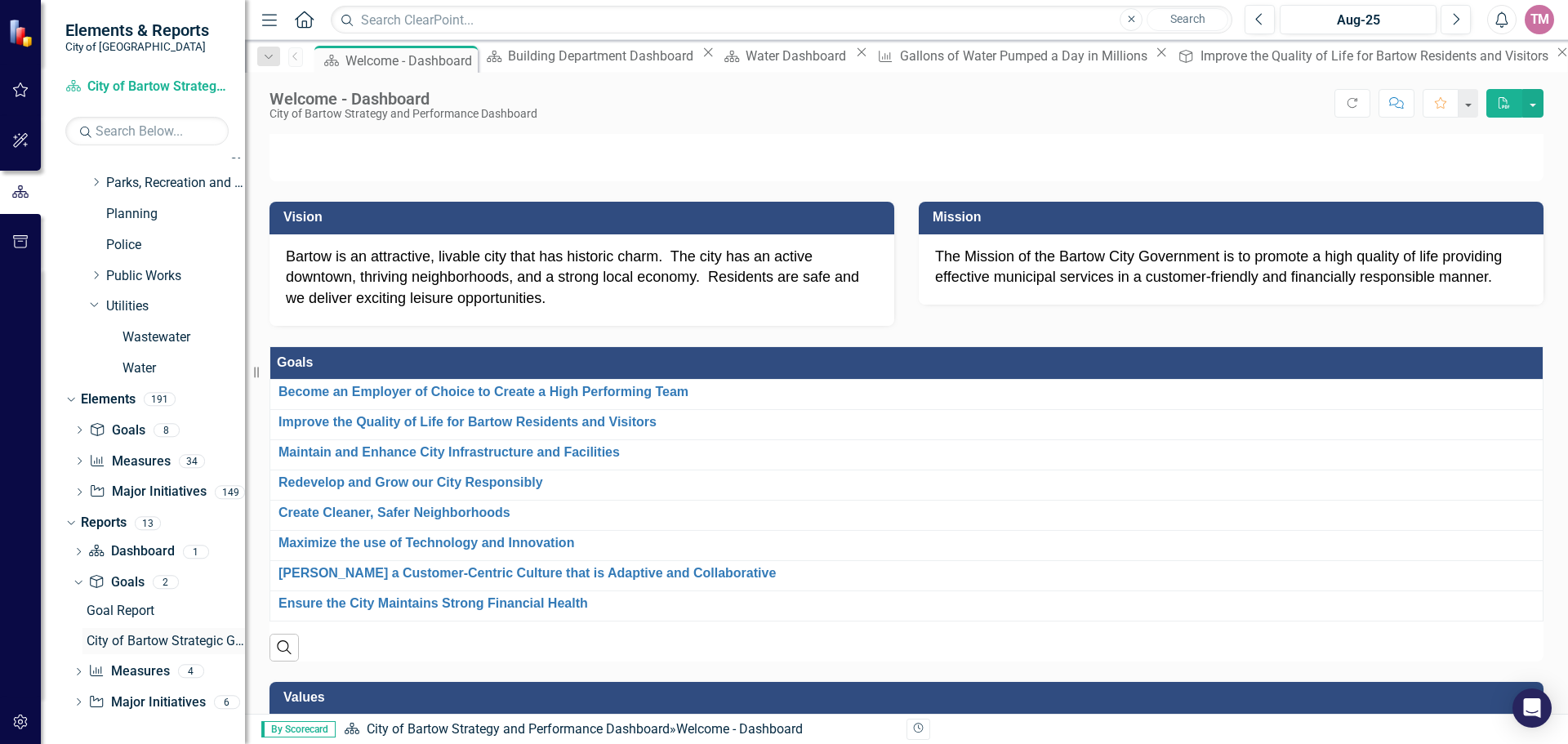
click at [110, 639] on div "City of Bartow Strategic Goals - Performance Measures" at bounding box center [166, 640] width 159 height 14
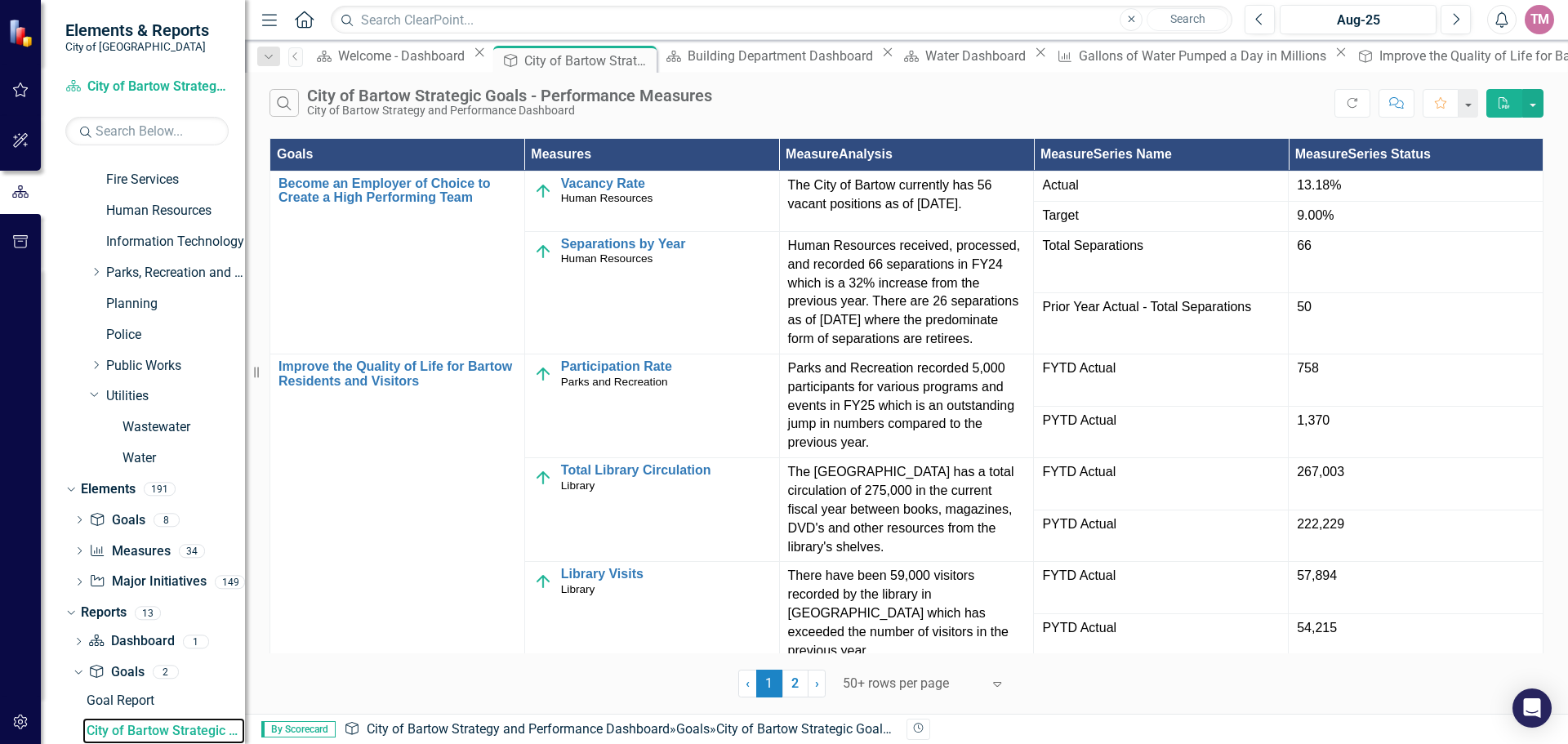
scroll to position [164, 0]
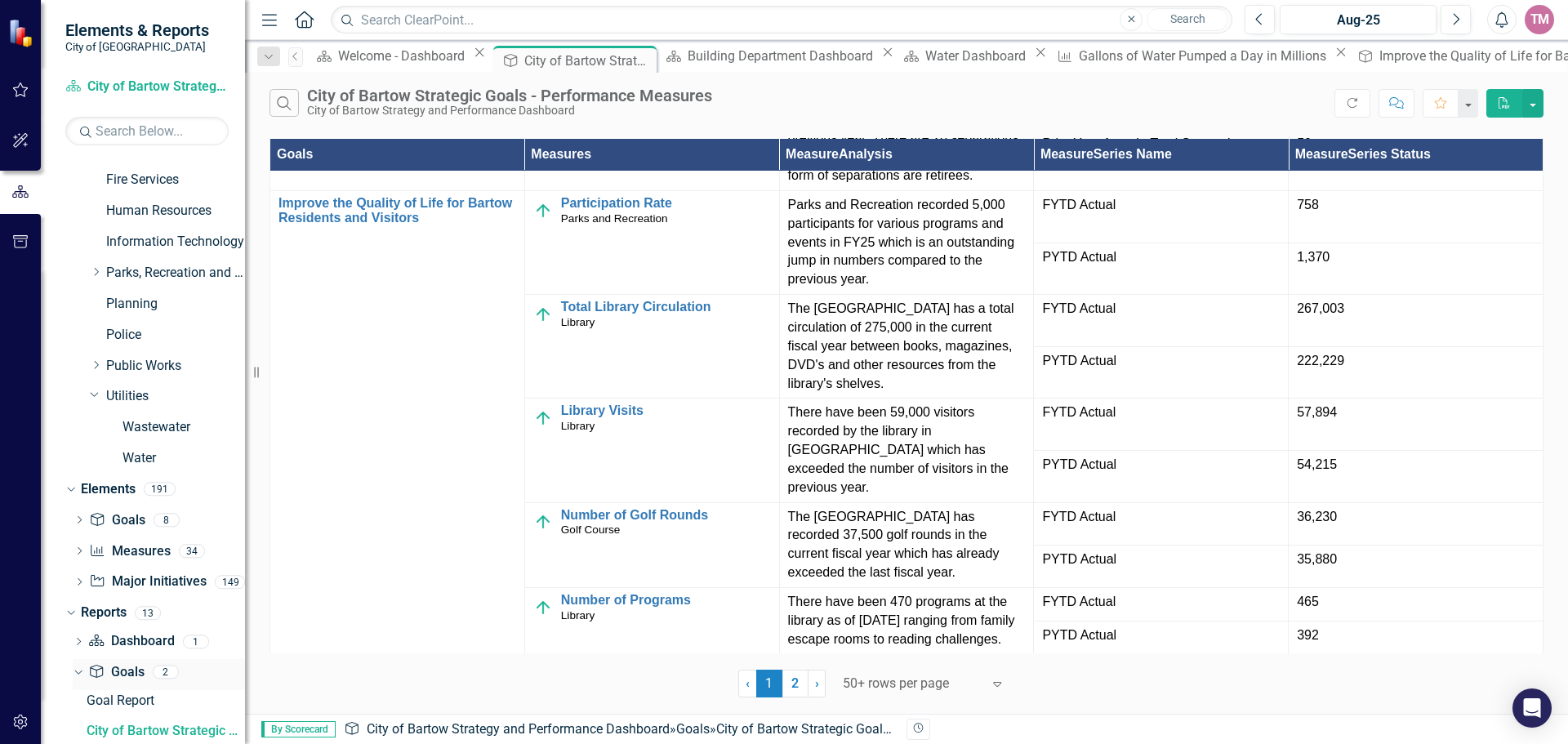
click at [78, 672] on icon "Dropdown" at bounding box center [76, 671] width 9 height 12
click at [79, 640] on icon "Dropdown" at bounding box center [78, 643] width 12 height 9
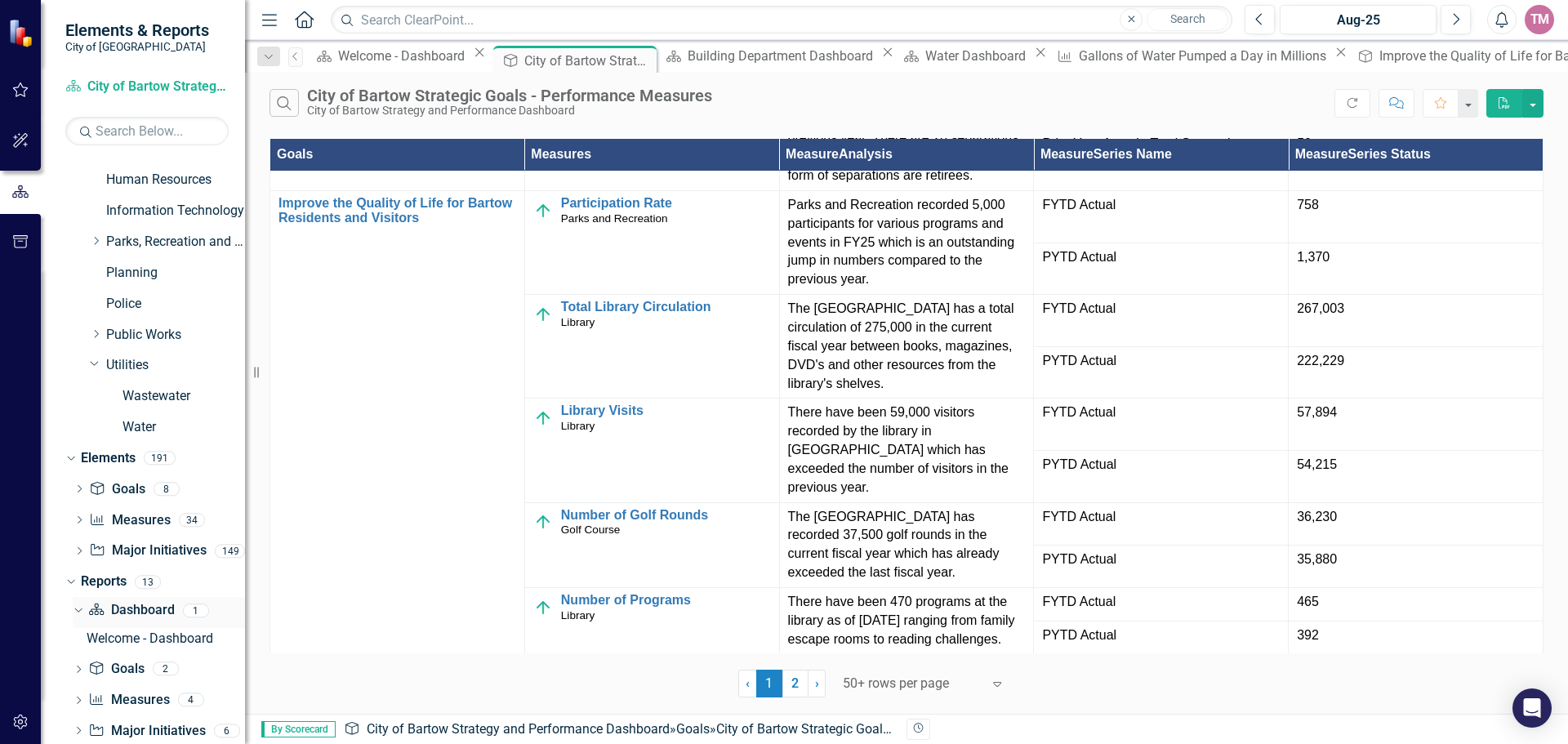
scroll to position [359, 0]
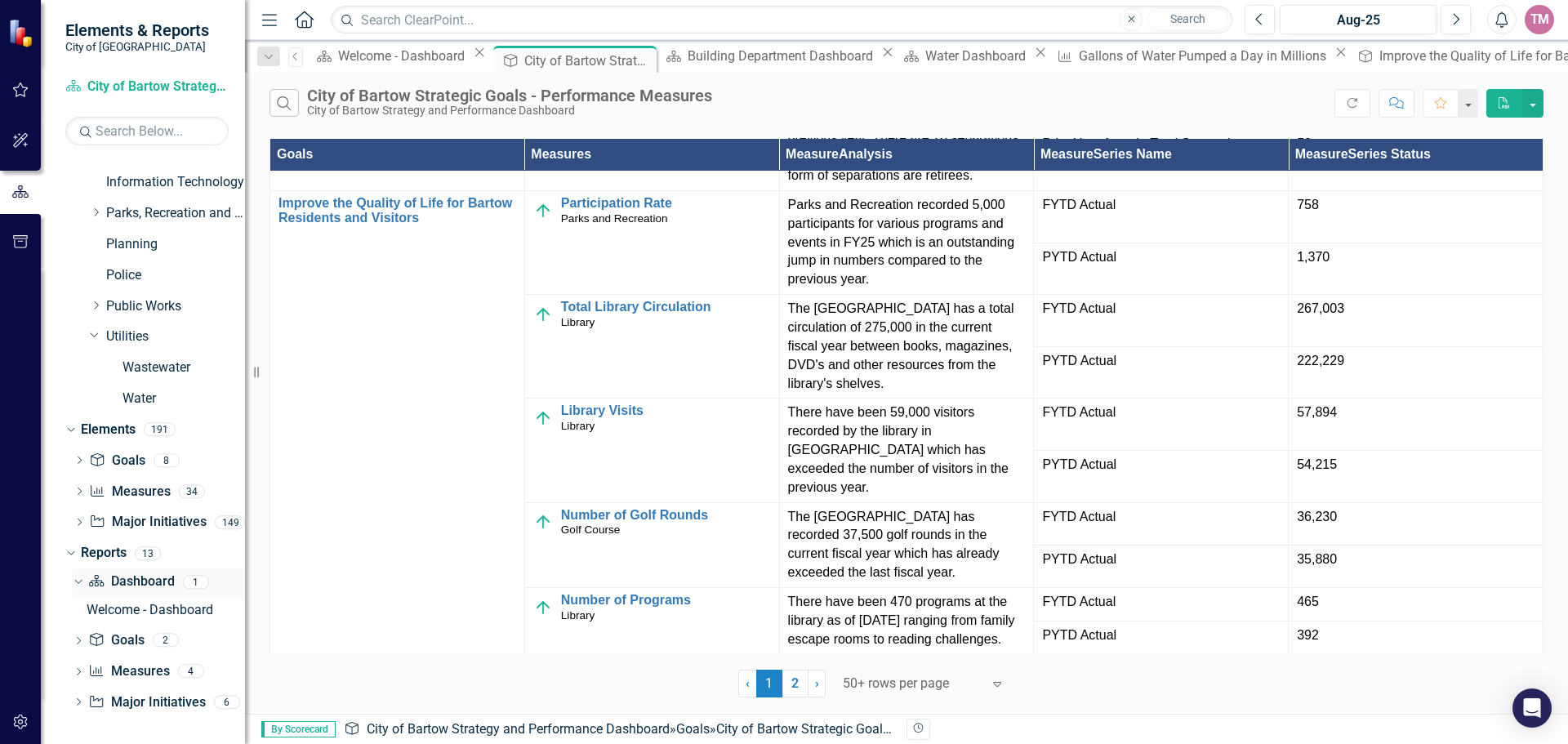
click at [78, 581] on icon "Dropdown" at bounding box center [76, 581] width 9 height 12
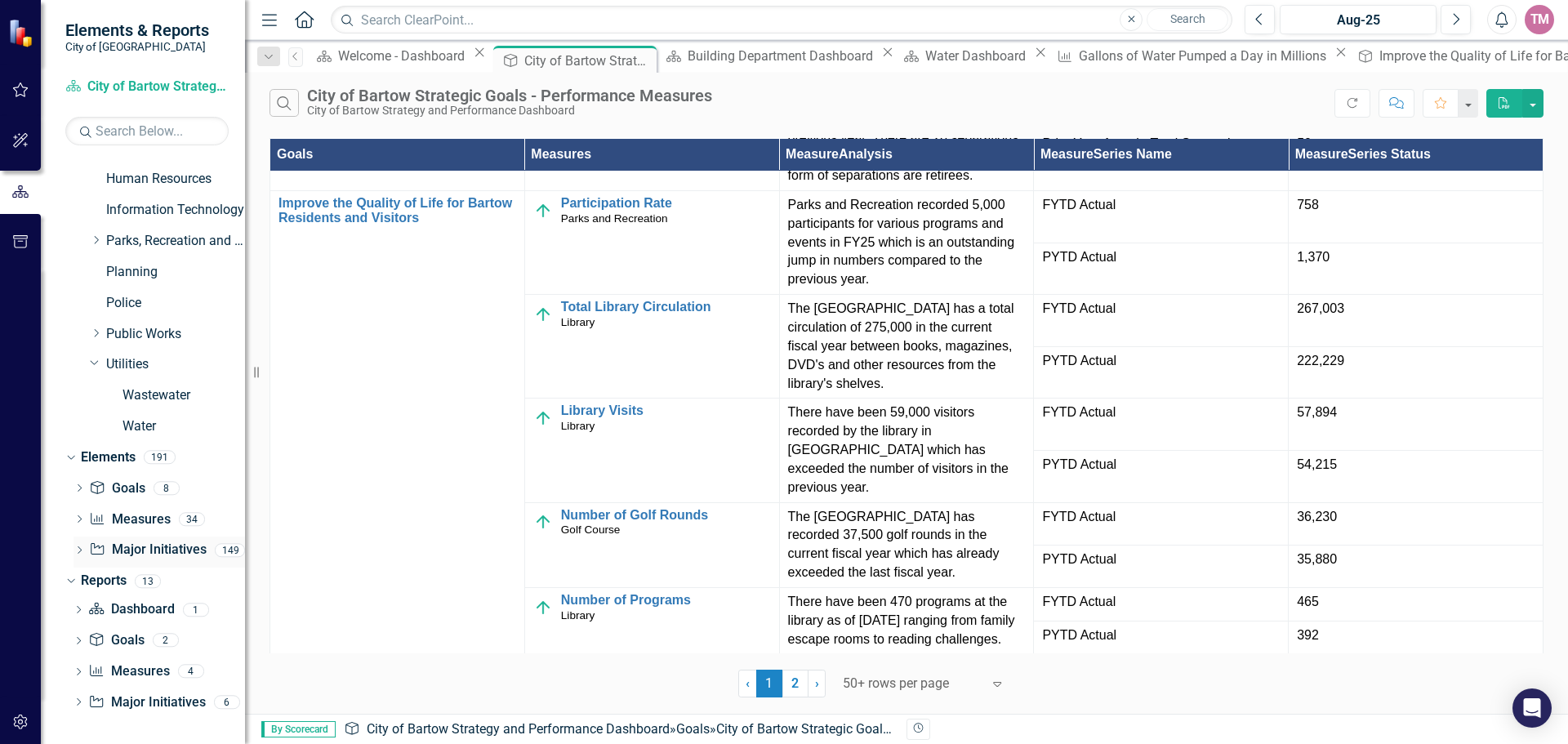
click at [77, 552] on icon "Dropdown" at bounding box center [79, 552] width 12 height 9
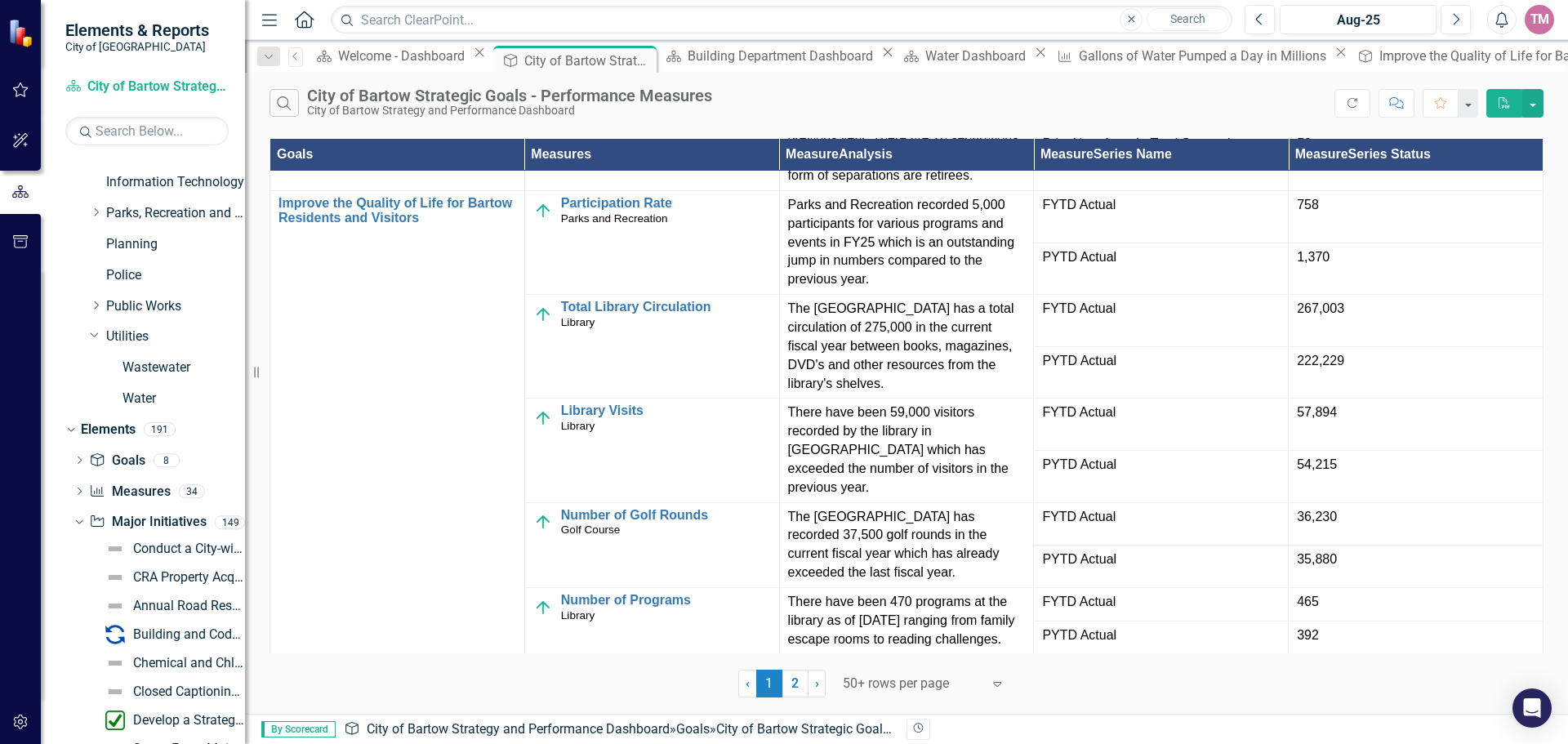
scroll to position [0, 0]
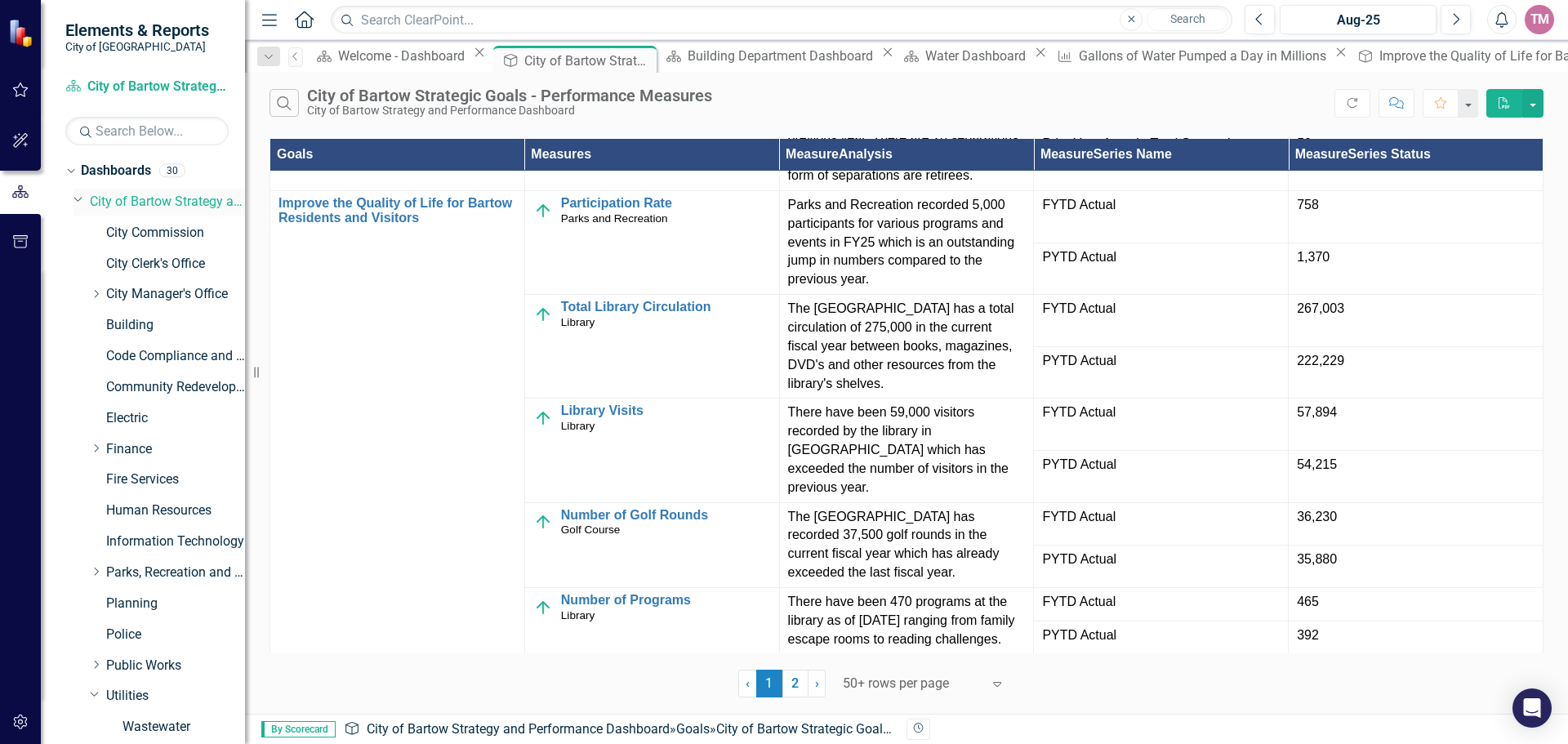
click at [77, 199] on icon "Dropdown" at bounding box center [78, 198] width 10 height 13
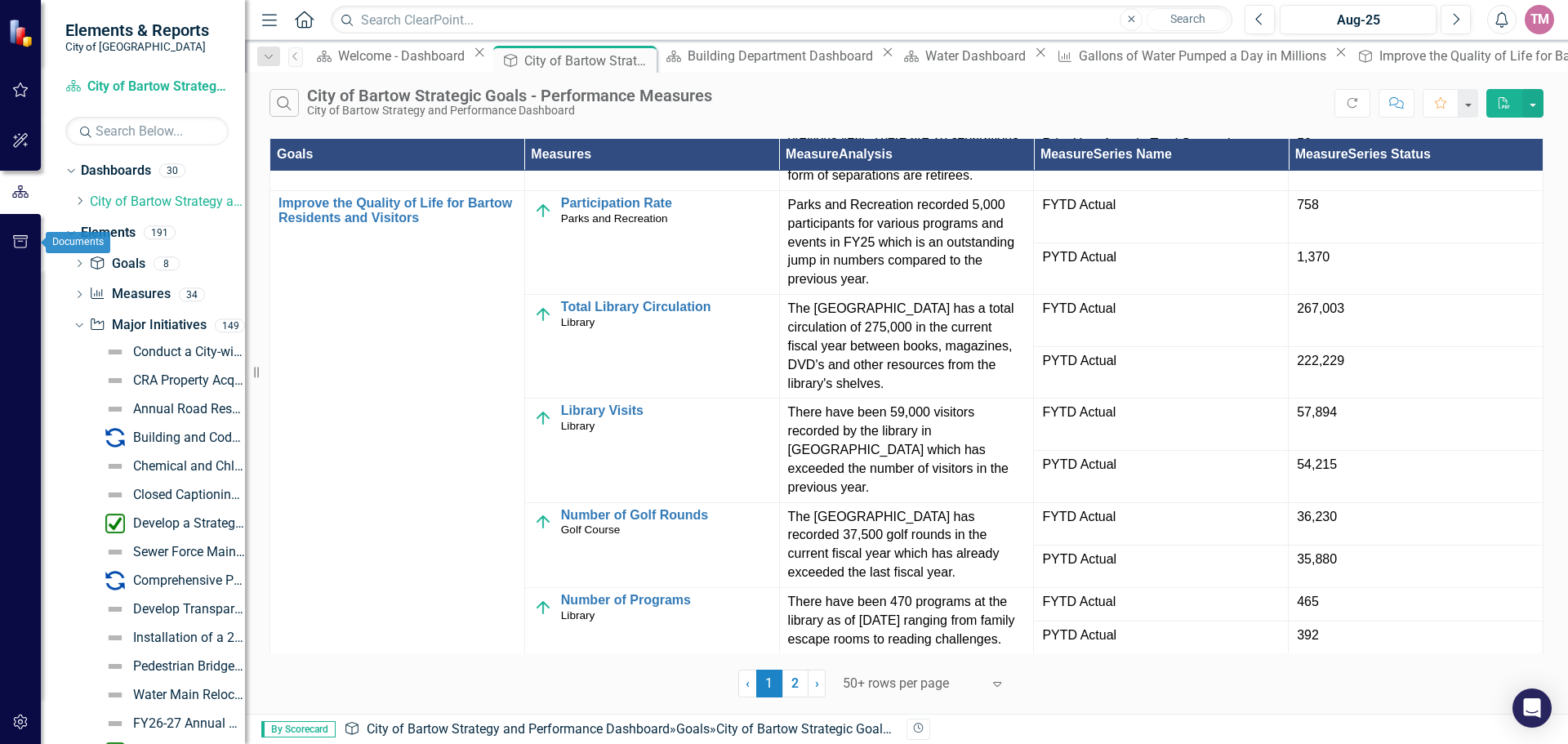
click at [19, 245] on icon "button" at bounding box center [21, 241] width 17 height 13
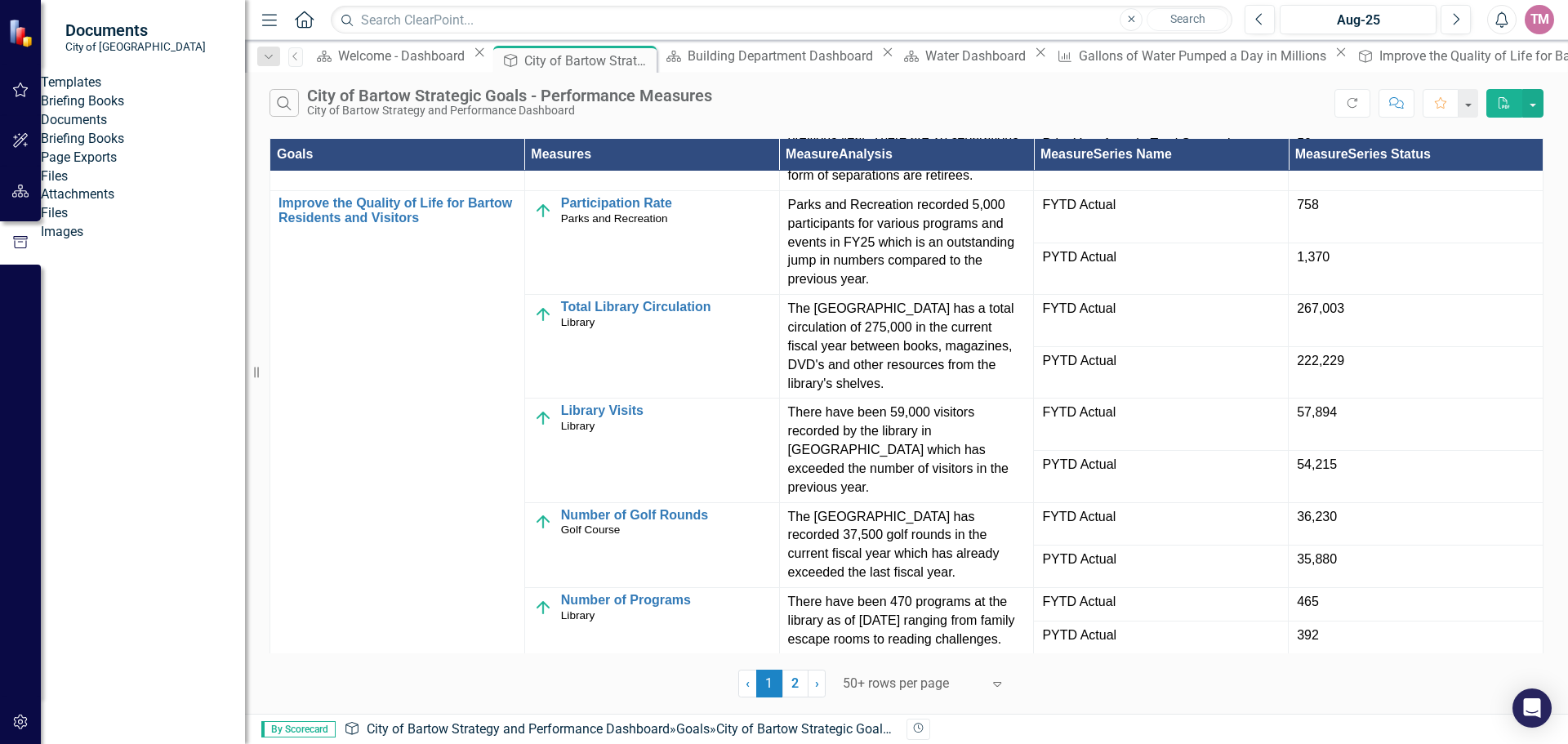
click at [133, 148] on link "Briefing Books" at bounding box center [143, 139] width 204 height 19
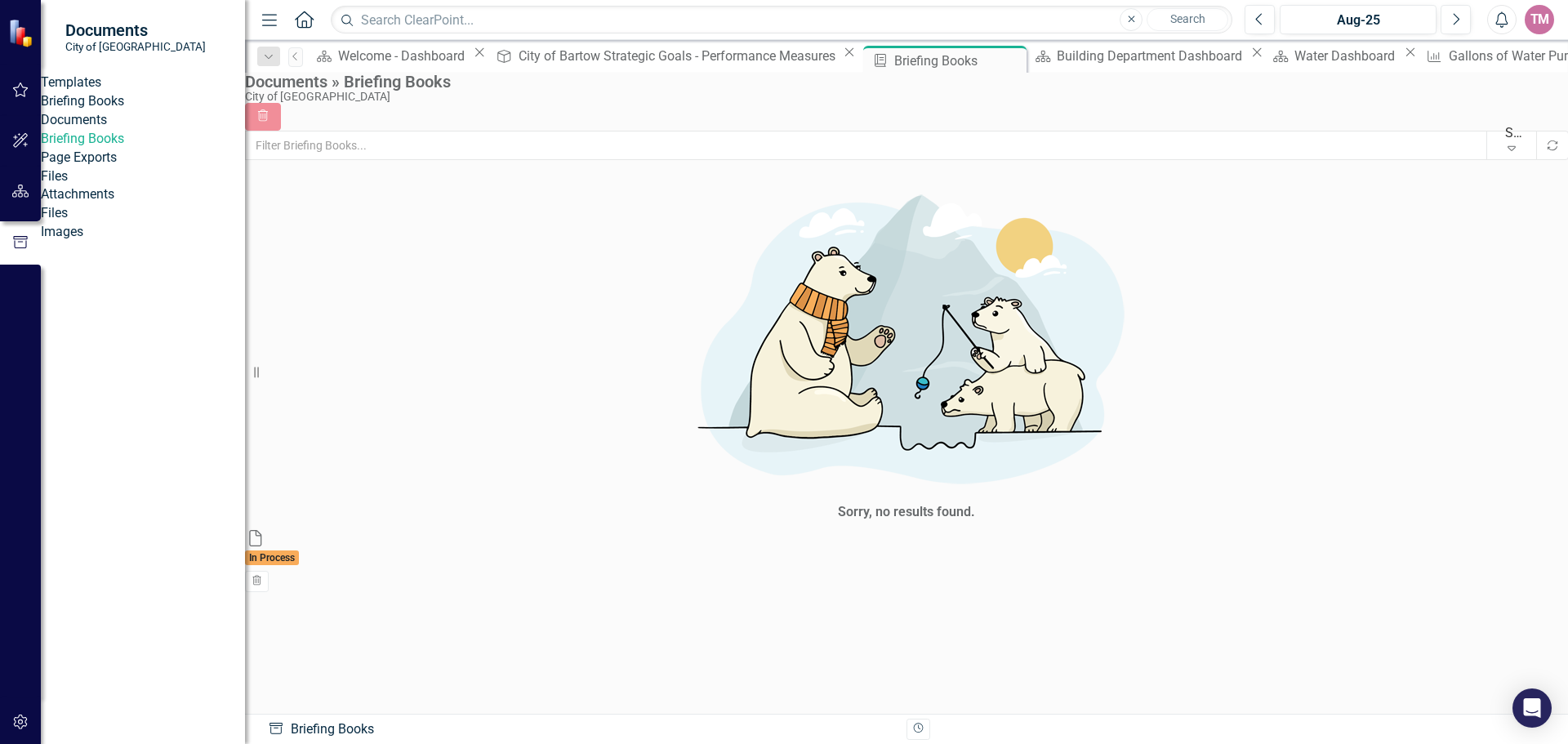
click at [127, 111] on link "Briefing Books" at bounding box center [143, 101] width 204 height 19
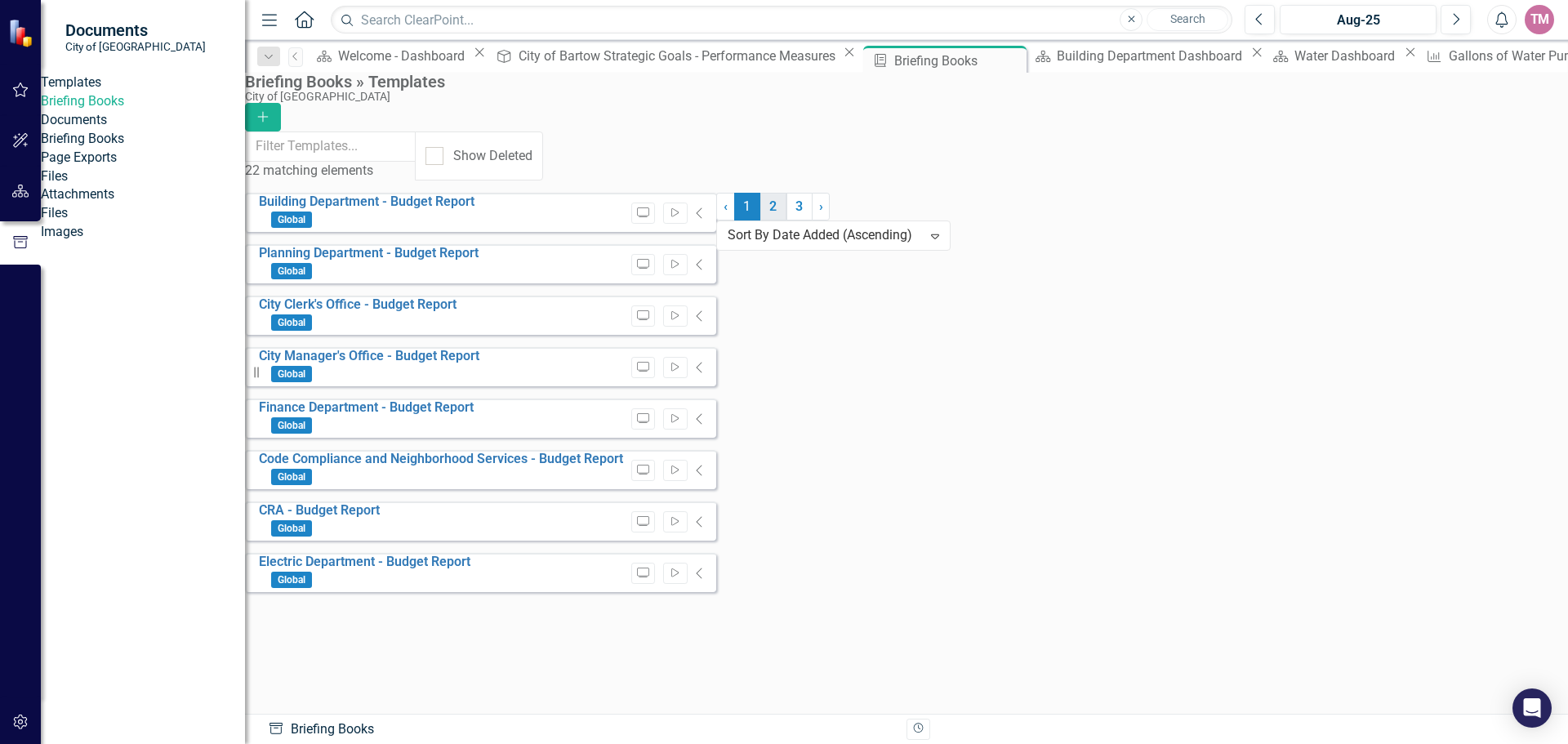
click at [786, 220] on link "2" at bounding box center [773, 206] width 26 height 28
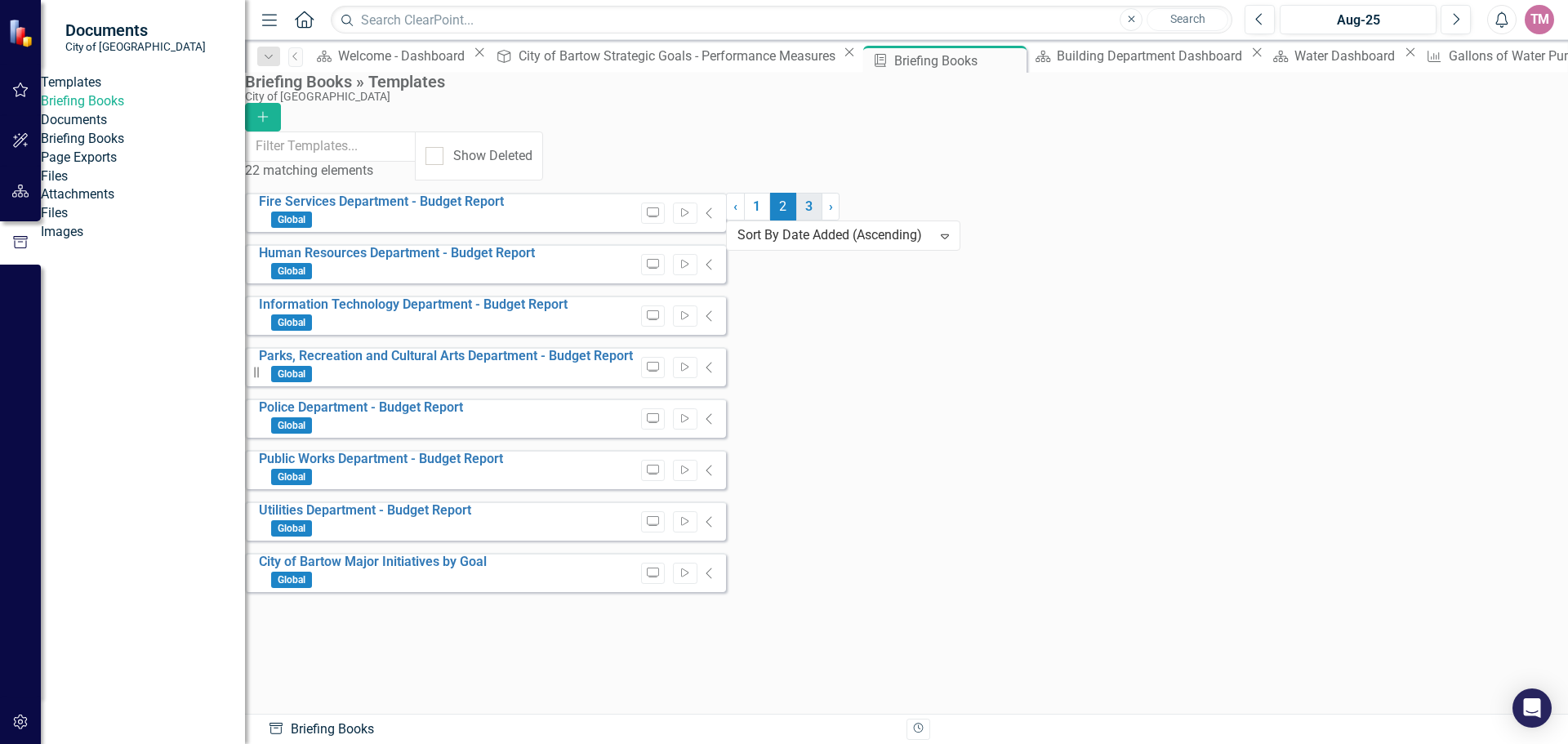
click at [811, 220] on link "3" at bounding box center [809, 206] width 26 height 28
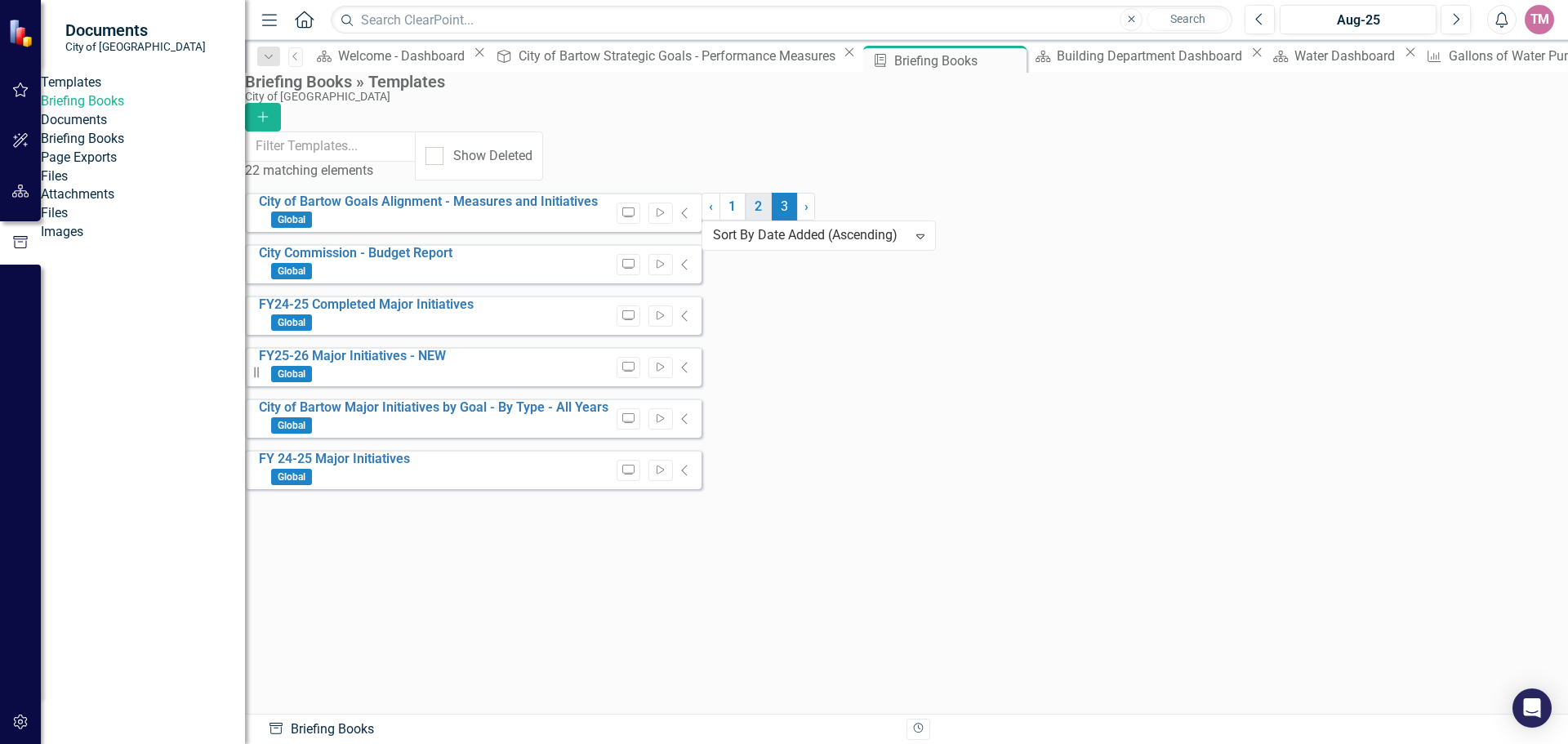
click at [772, 220] on link "2" at bounding box center [758, 206] width 26 height 28
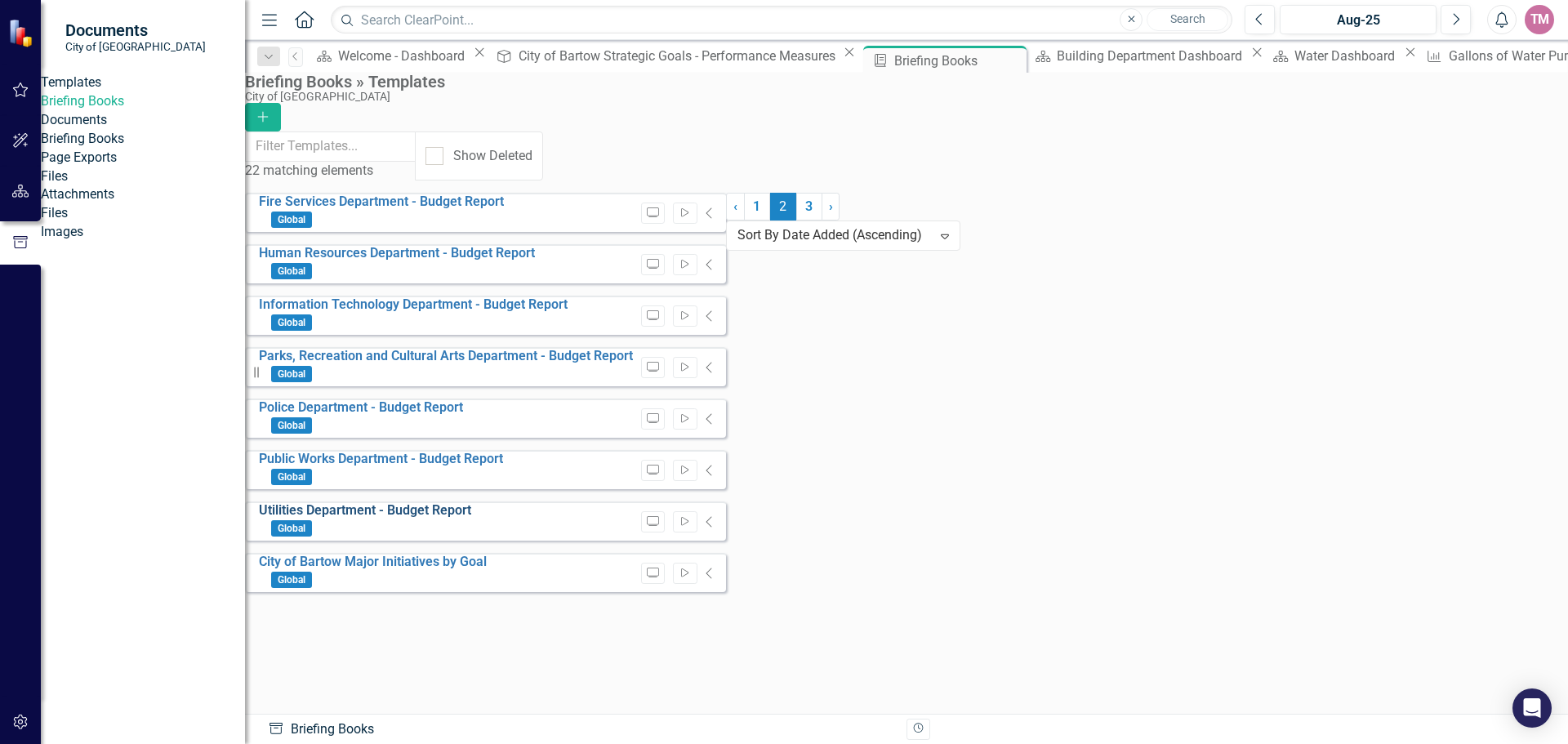
click at [448, 517] on link "Utilities Department - Budget Report" at bounding box center [365, 509] width 213 height 15
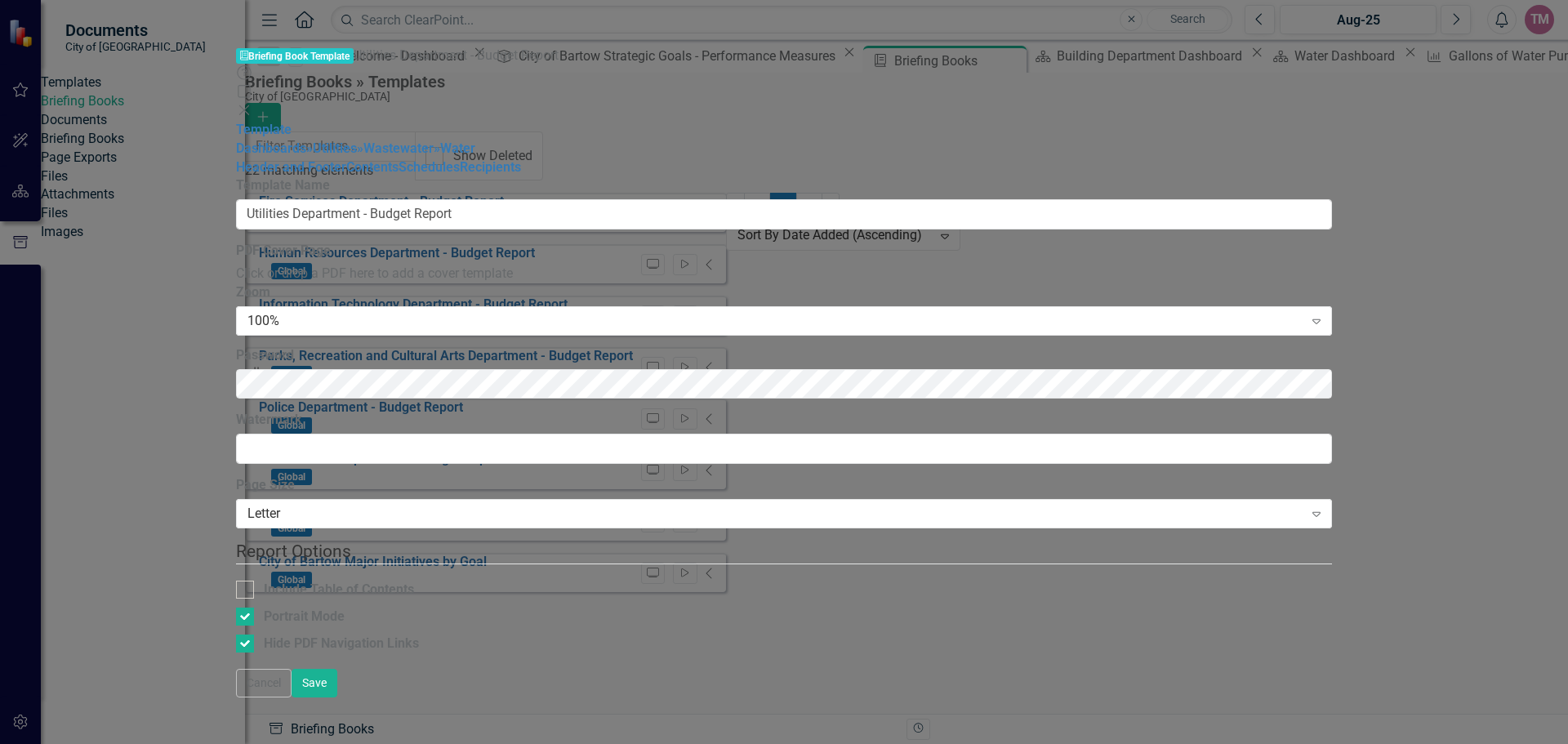
click at [249, 105] on icon at bounding box center [245, 111] width 10 height 10
